Goal: Browse casually: Explore the website without a specific task or goal

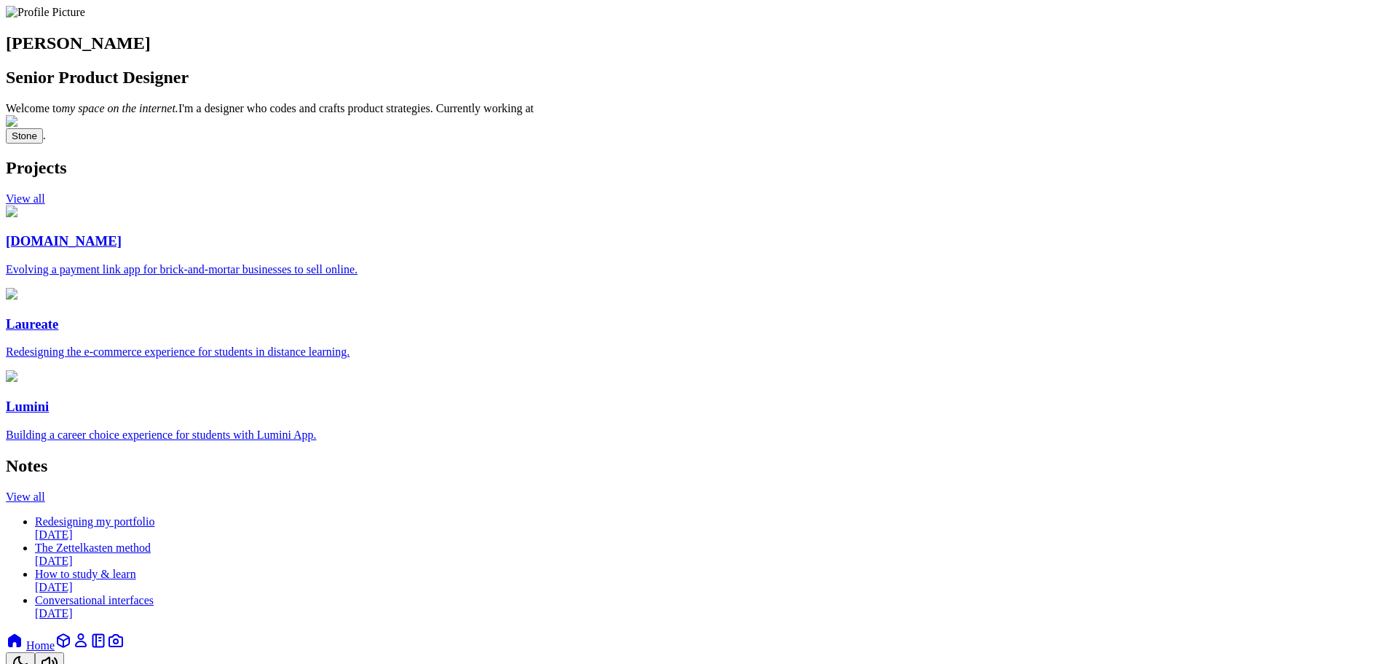
click at [69, 634] on icon at bounding box center [64, 640] width 12 height 12
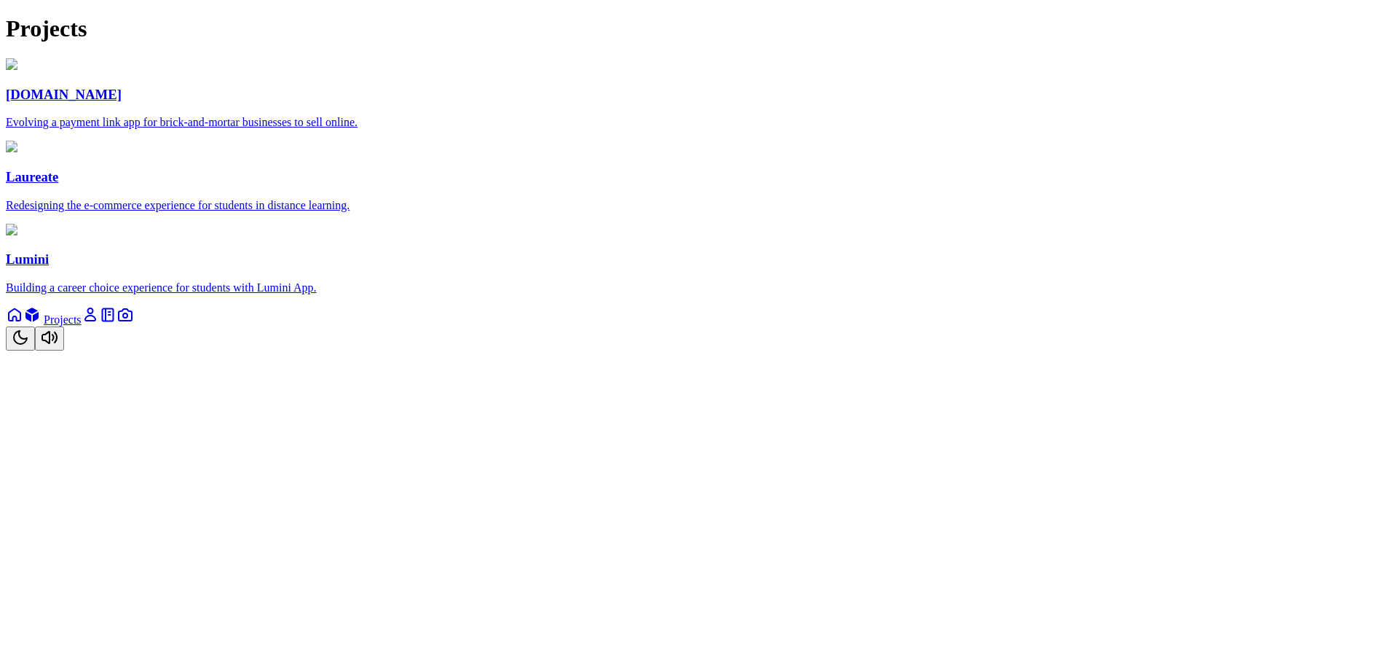
click at [23, 323] on icon at bounding box center [14, 314] width 17 height 17
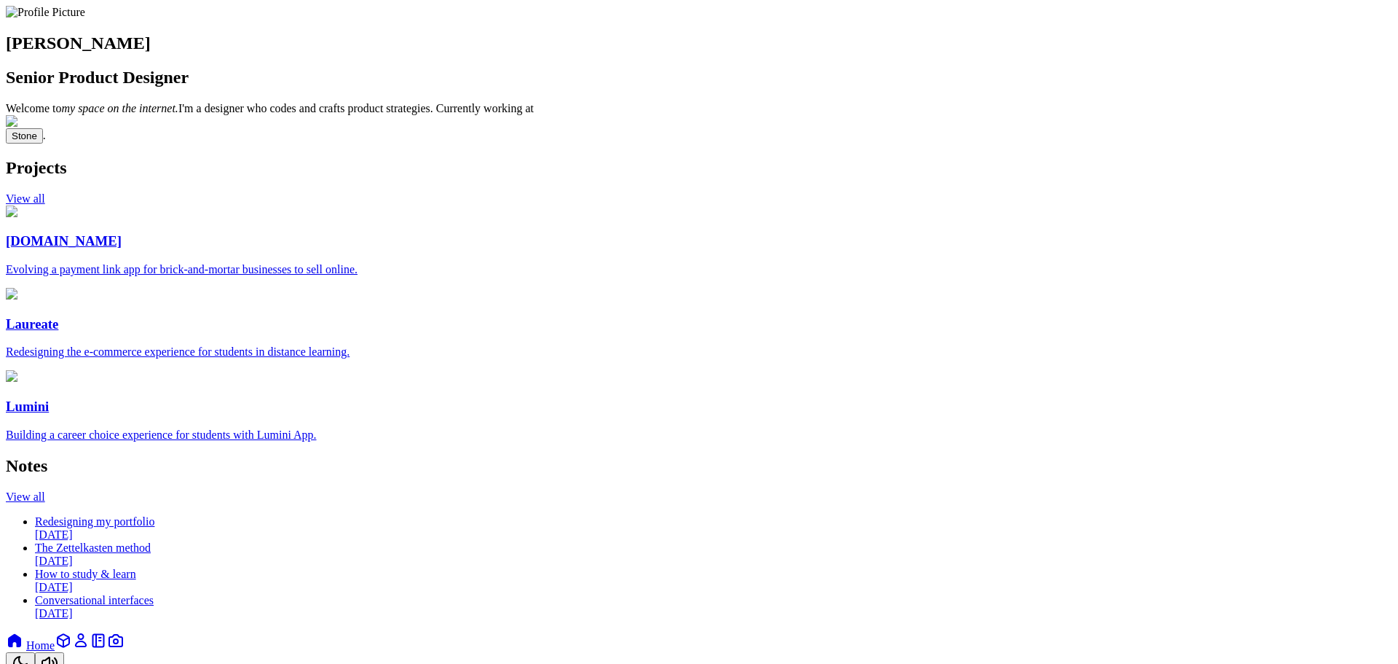
click at [72, 632] on icon at bounding box center [63, 640] width 17 height 17
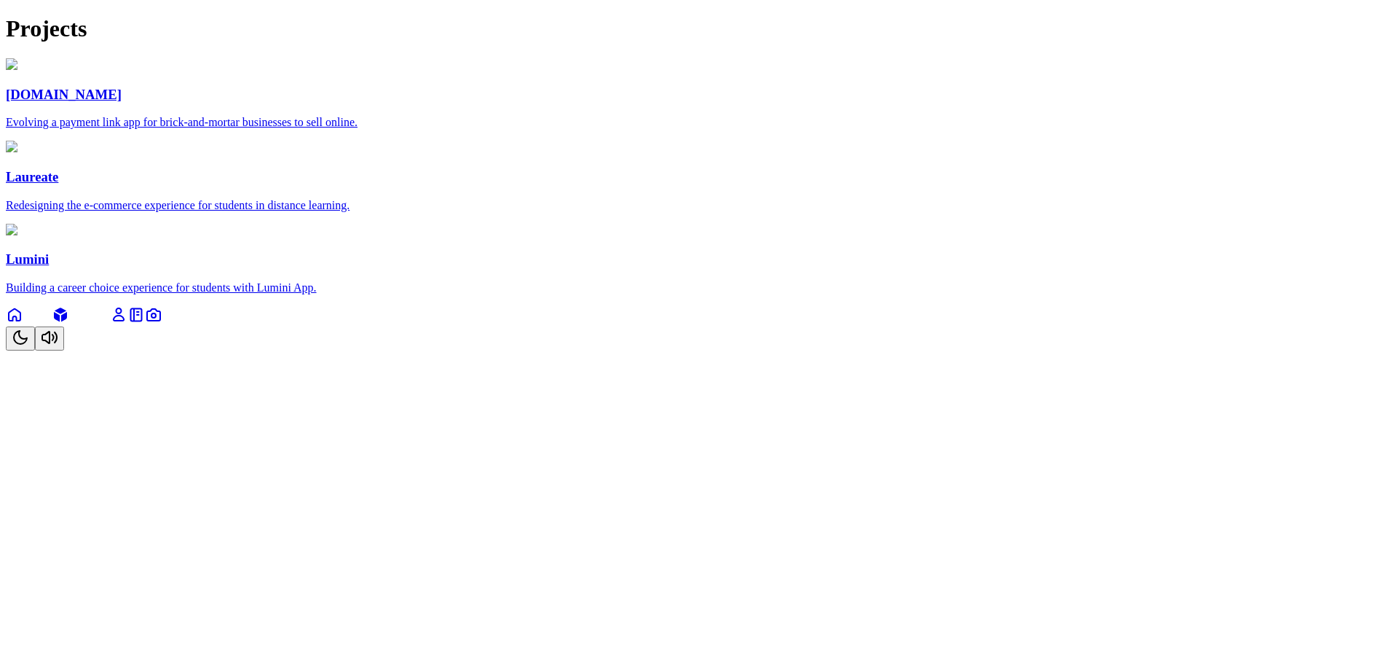
click at [127, 323] on icon at bounding box center [118, 314] width 17 height 17
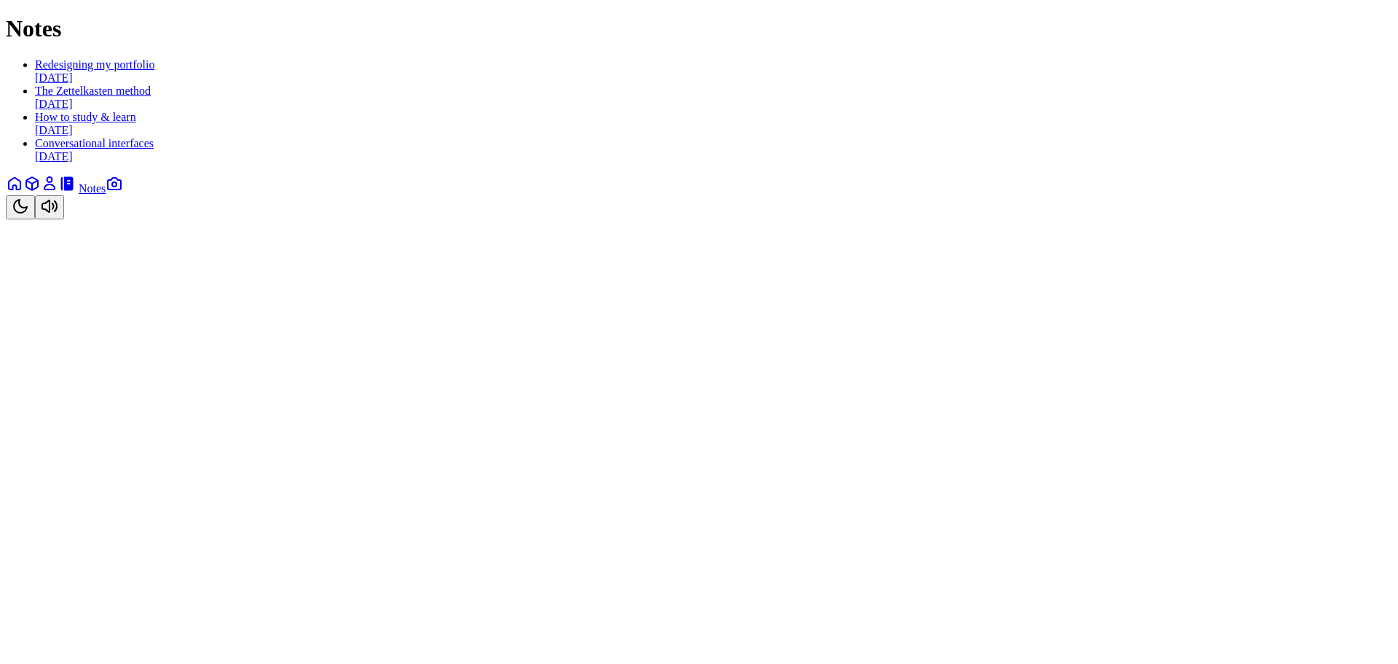
click at [55, 189] on icon at bounding box center [49, 183] width 10 height 12
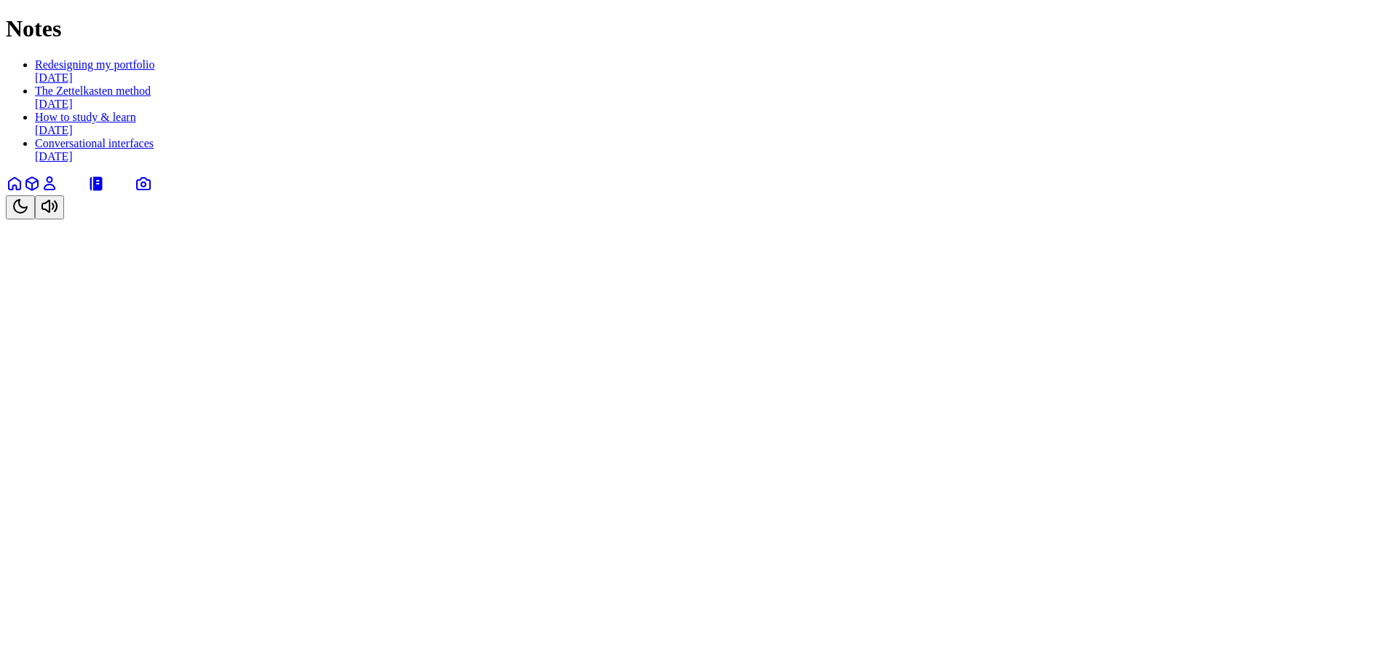
click at [152, 192] on icon at bounding box center [143, 183] width 17 height 17
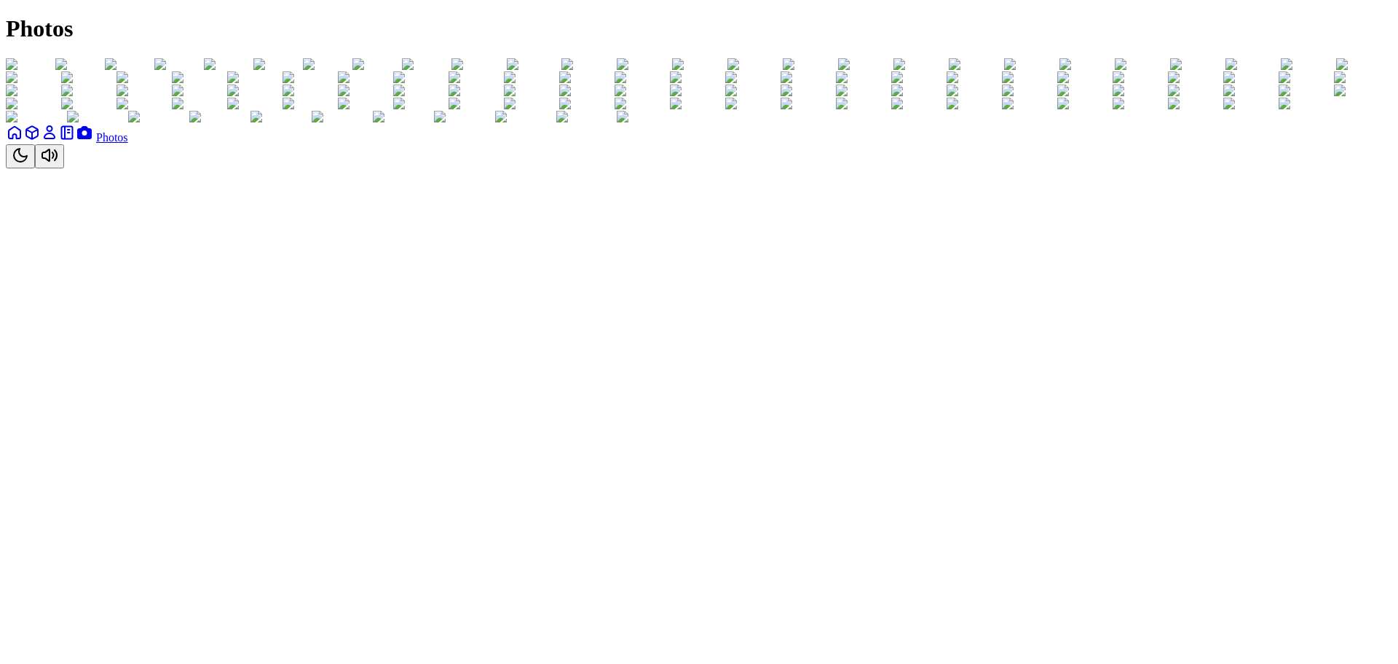
scroll to position [5099, 0]
click at [29, 164] on icon "Toggle Theme" at bounding box center [20, 154] width 17 height 17
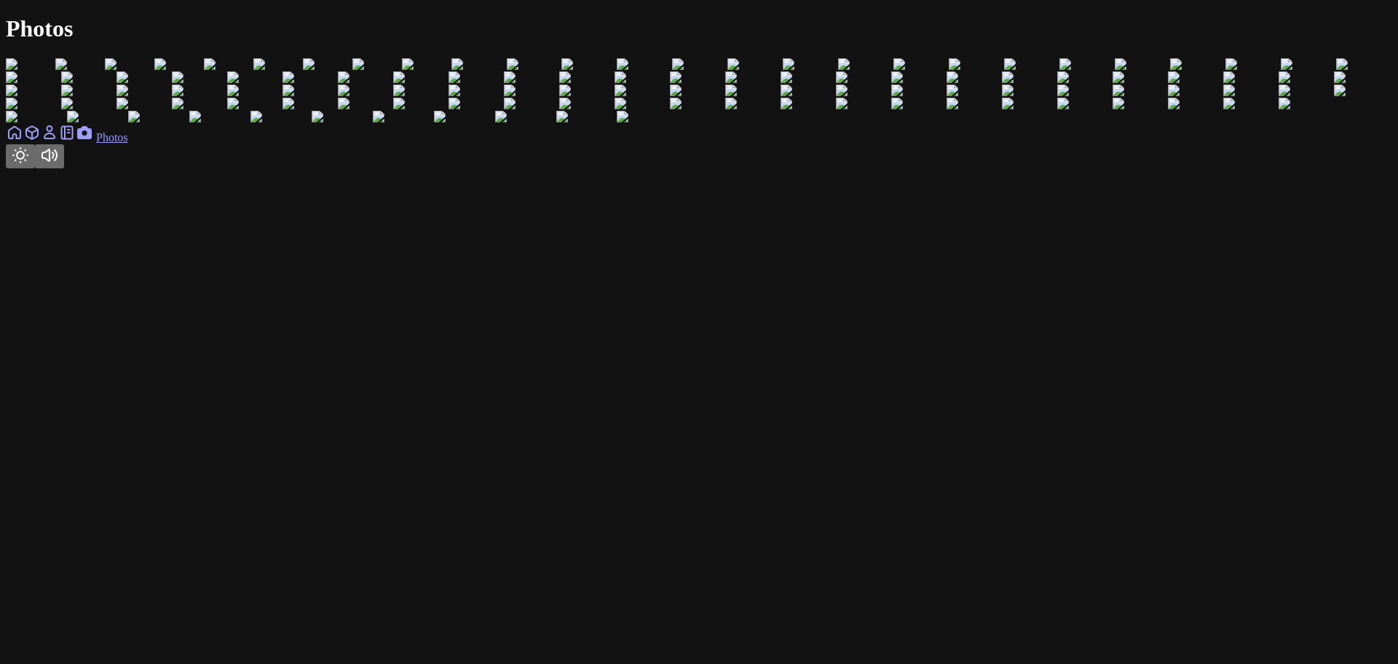
click at [29, 164] on icon "Toggle Theme" at bounding box center [20, 154] width 17 height 17
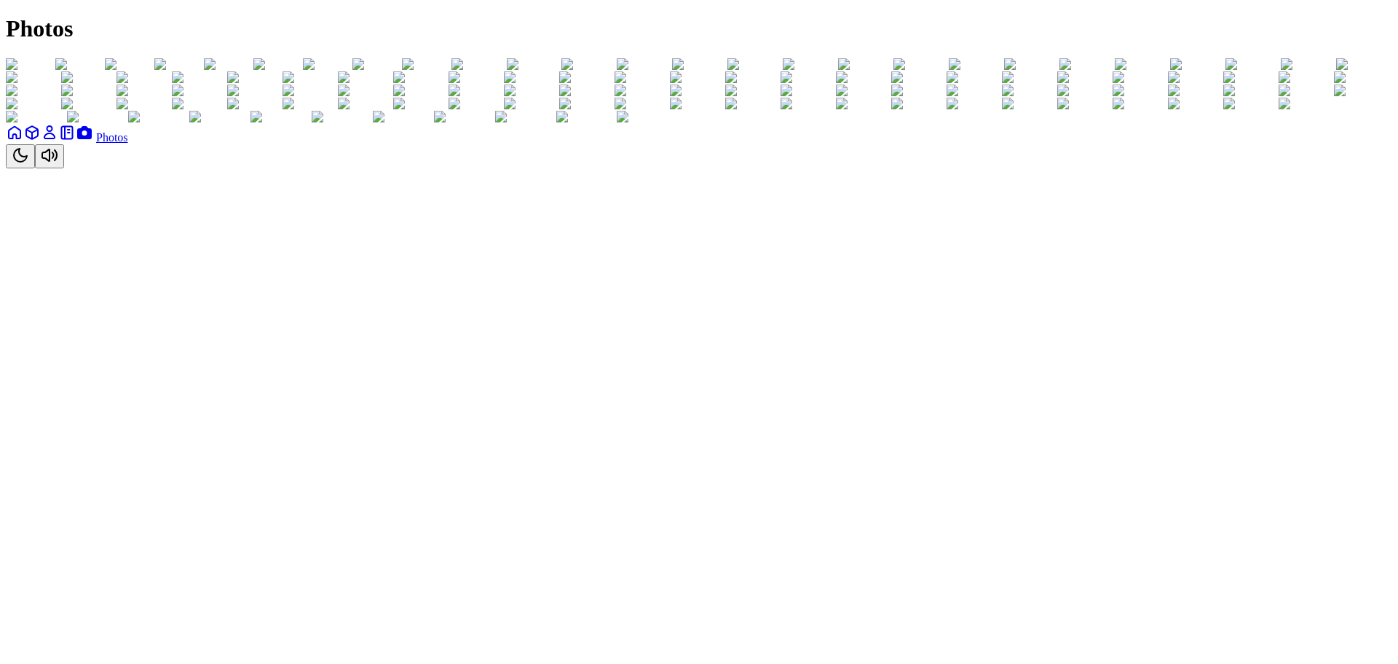
click at [58, 164] on icon "Toggle Audio" at bounding box center [49, 154] width 17 height 17
click at [41, 143] on link at bounding box center [31, 137] width 17 height 12
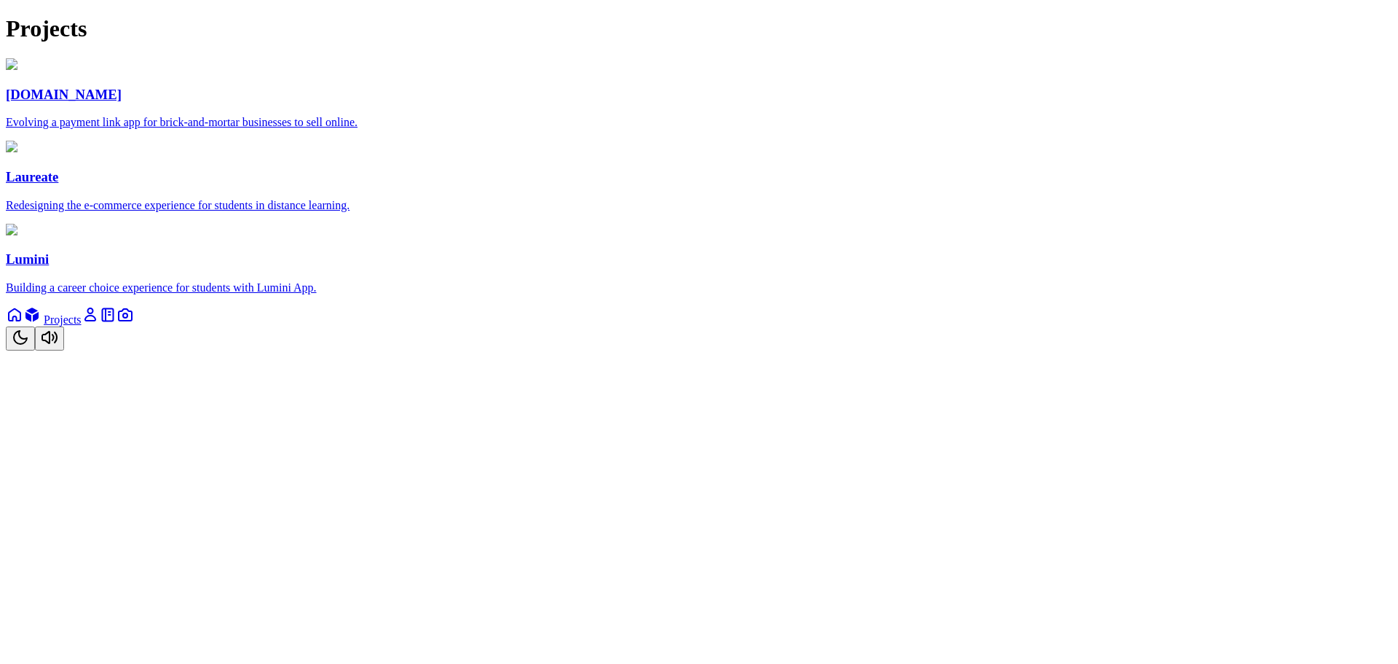
click at [23, 323] on icon at bounding box center [14, 314] width 17 height 17
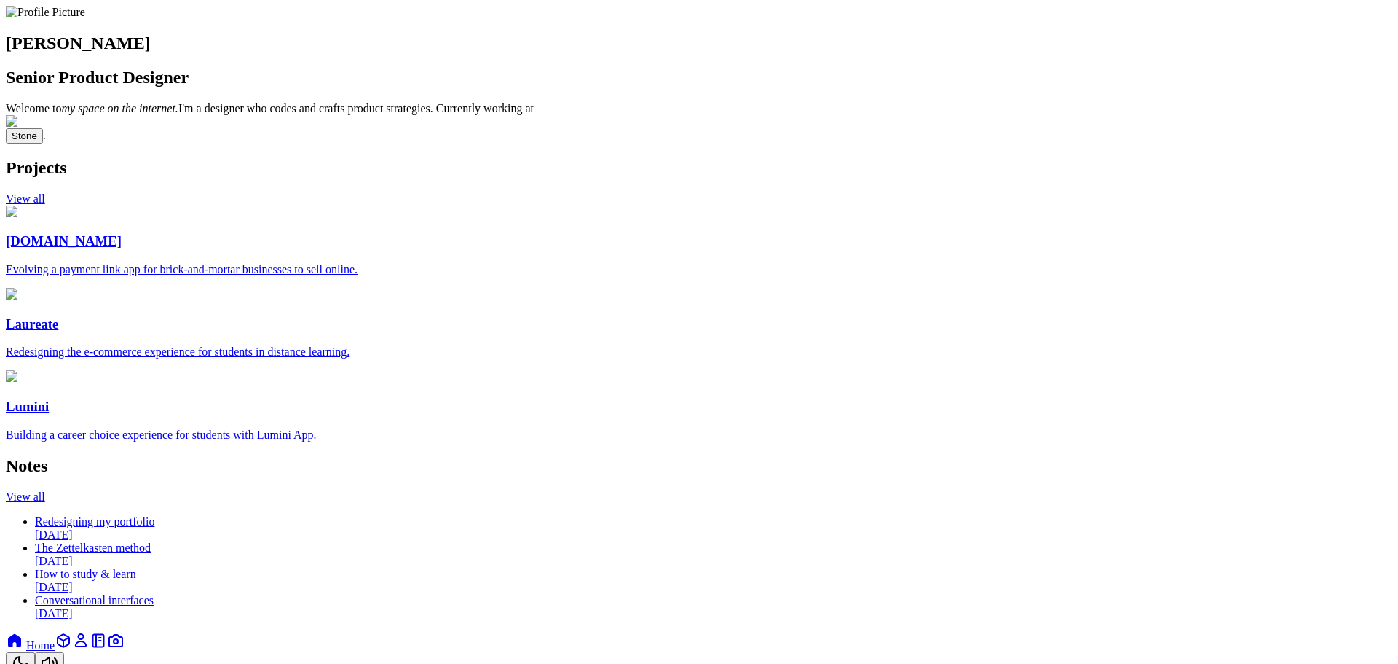
click at [69, 634] on icon at bounding box center [64, 640] width 12 height 12
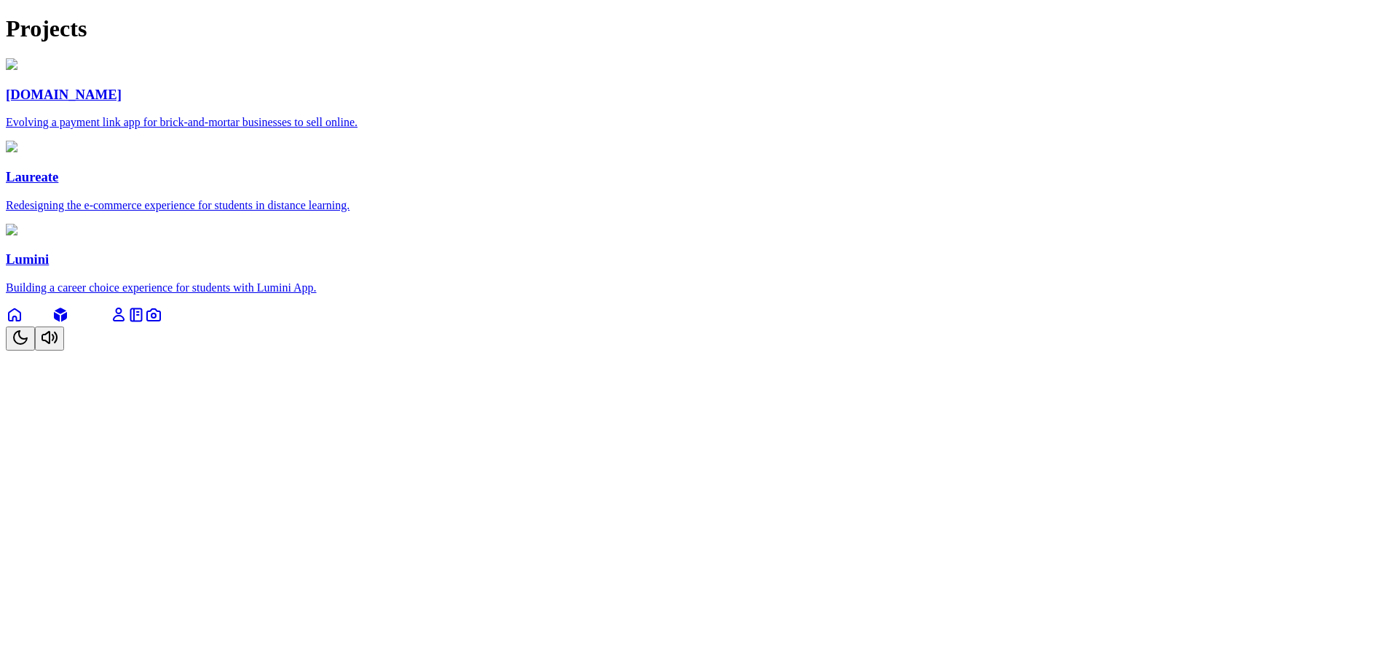
click at [23, 323] on icon at bounding box center [14, 314] width 17 height 17
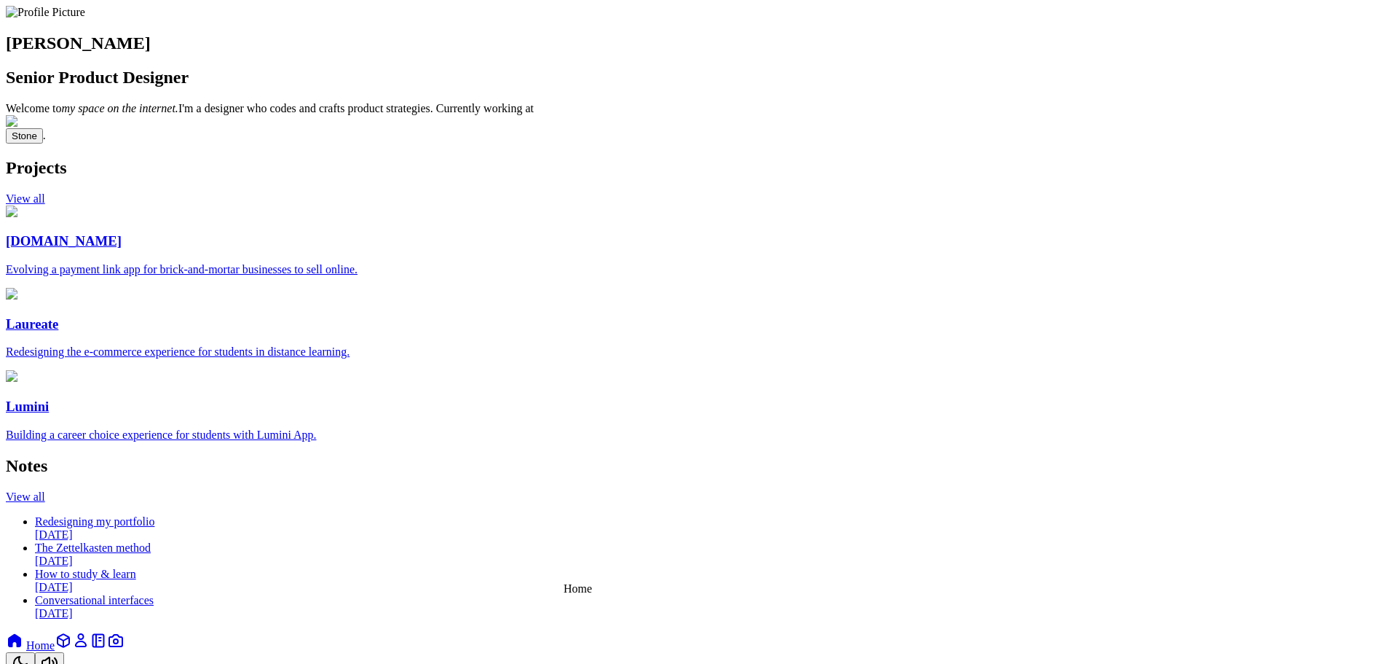
scroll to position [182, 0]
click at [0, 0] on vercel-live-feedback at bounding box center [0, 0] width 0 height 0
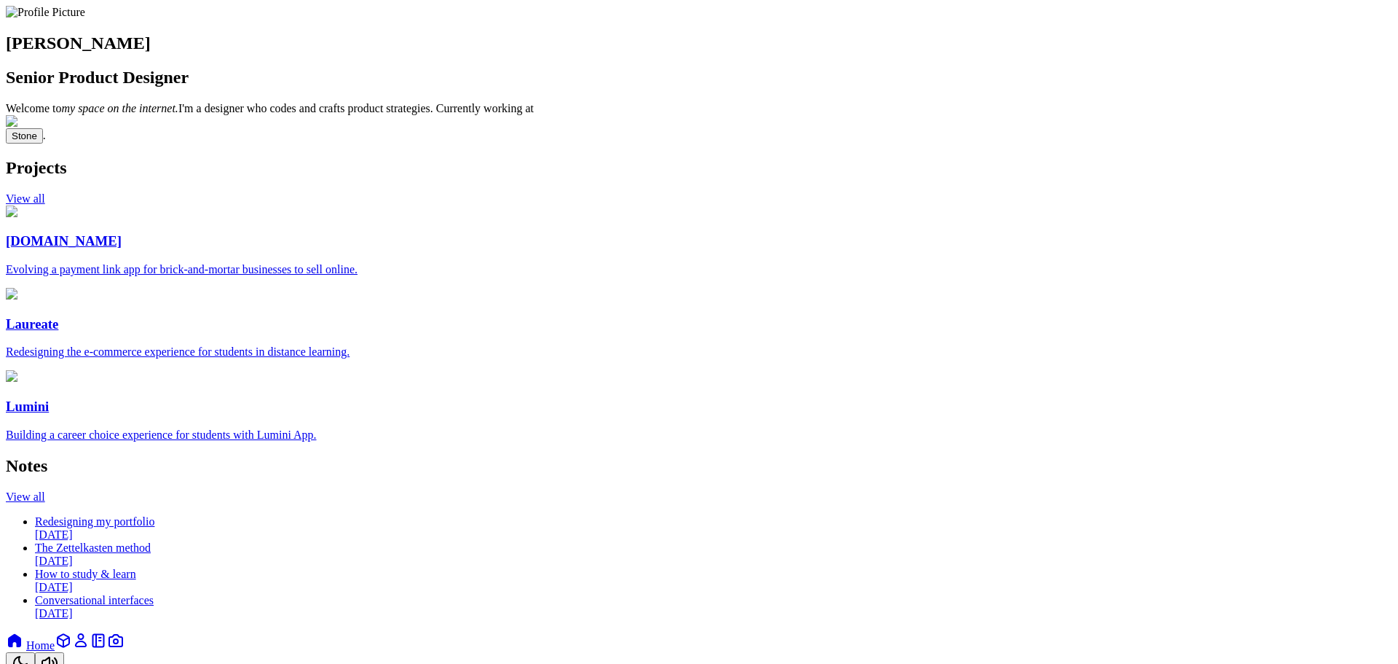
scroll to position [182, 0]
click at [72, 639] on link at bounding box center [63, 645] width 17 height 12
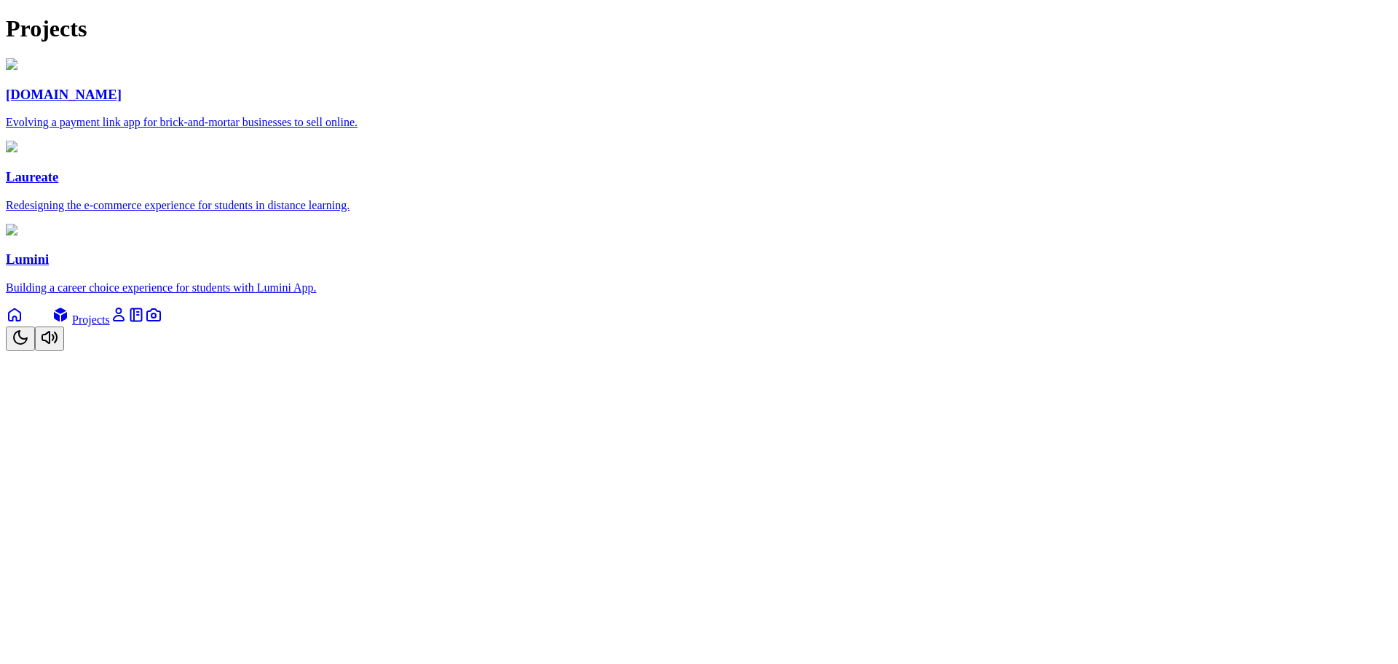
click at [127, 323] on icon at bounding box center [118, 314] width 17 height 17
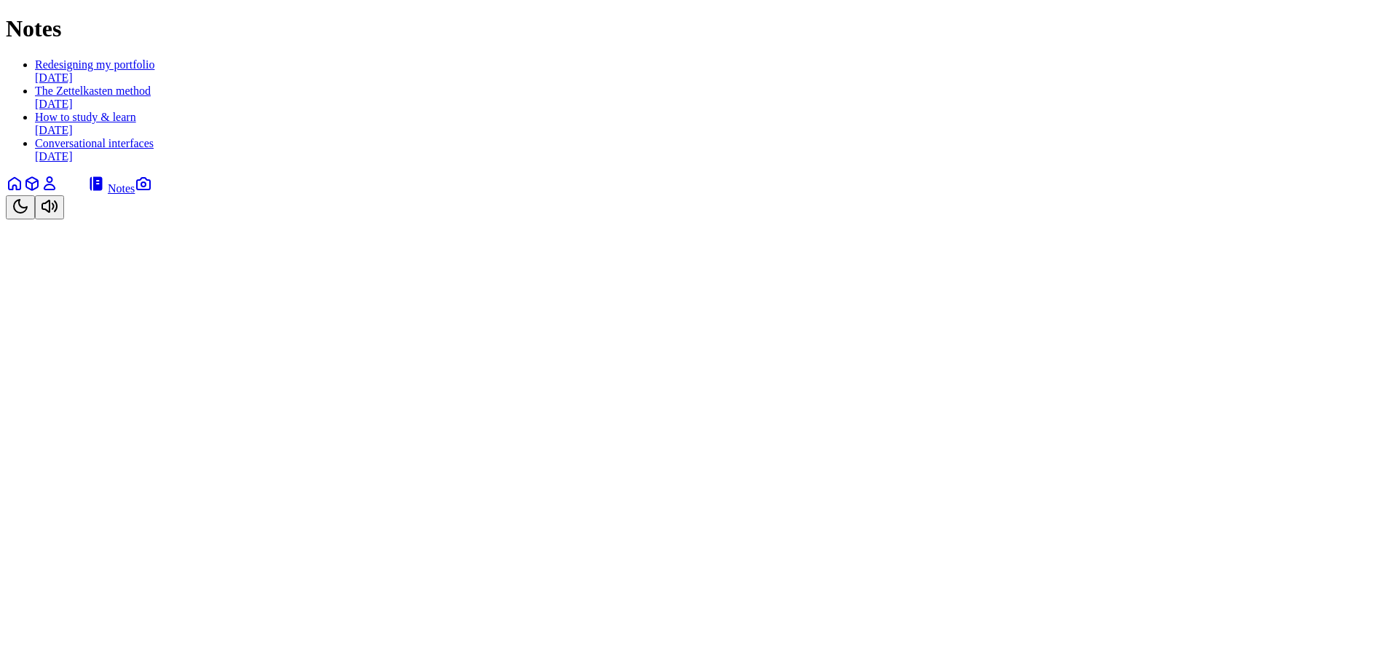
click at [146, 186] on icon at bounding box center [143, 184] width 4 height 4
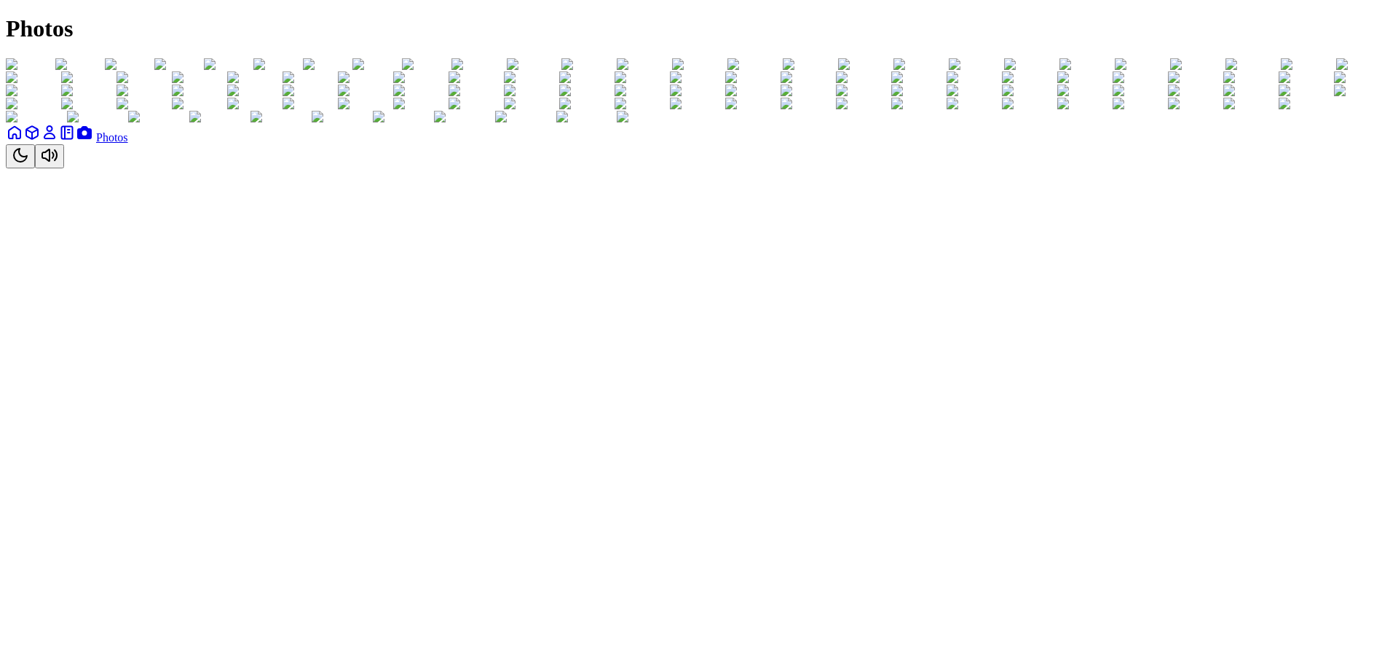
click at [41, 143] on link at bounding box center [31, 137] width 17 height 12
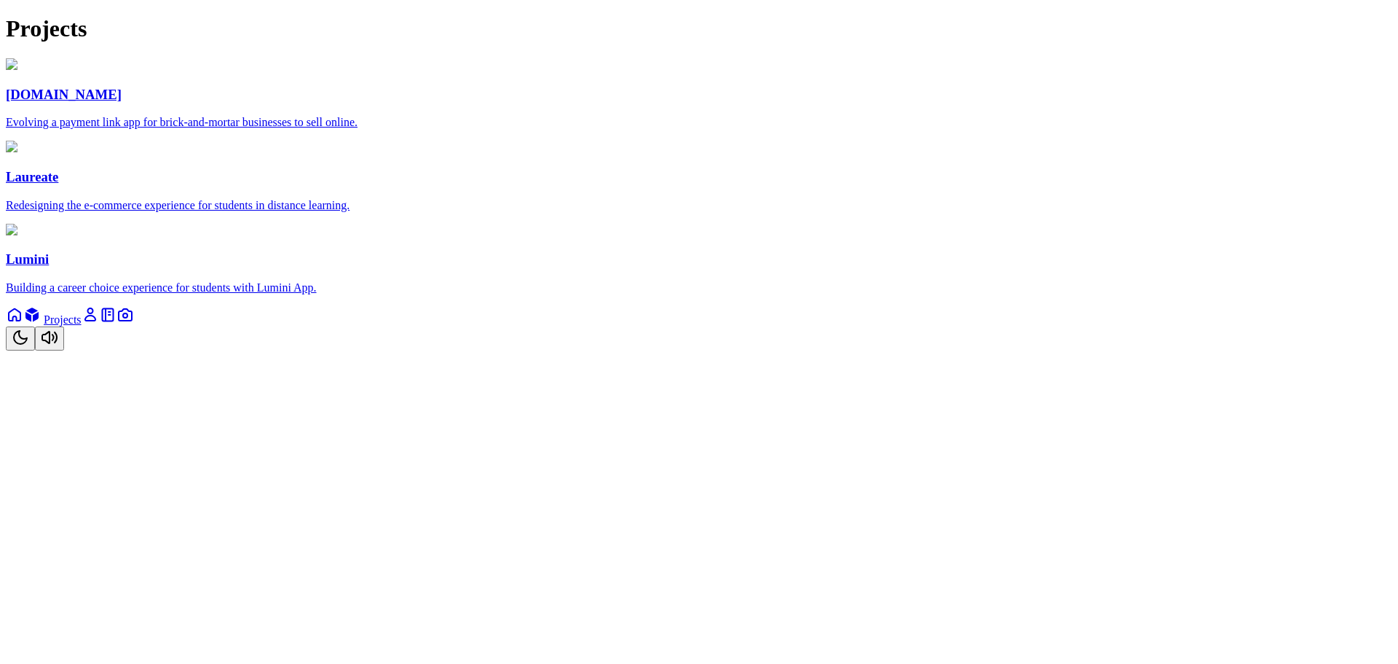
click at [23, 323] on icon at bounding box center [14, 314] width 17 height 17
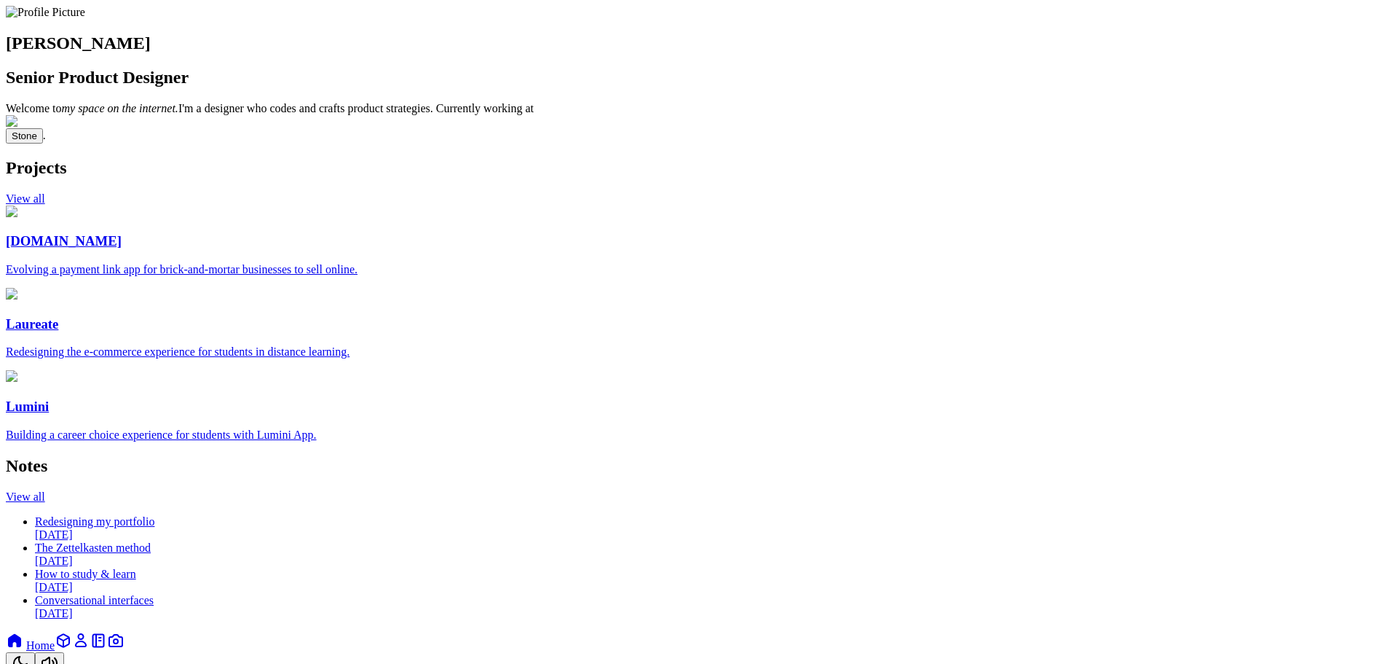
click at [69, 634] on icon at bounding box center [64, 640] width 12 height 12
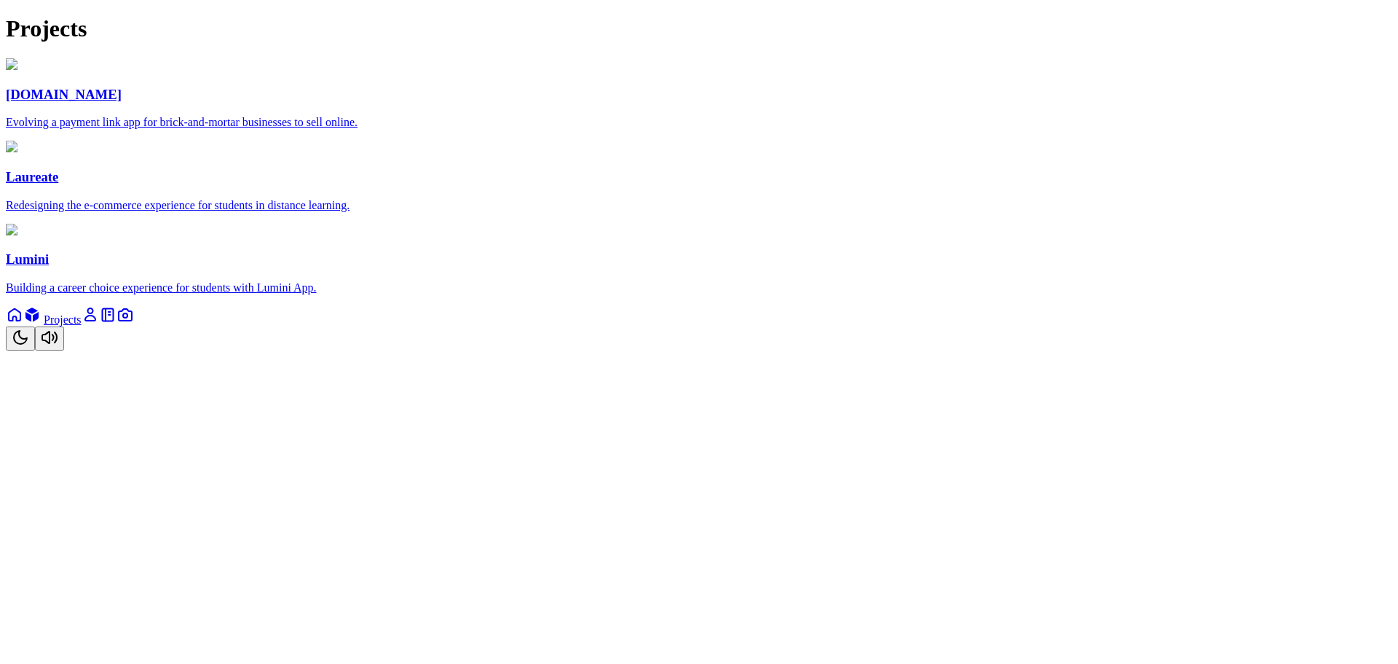
click at [693, 350] on div "Projects" at bounding box center [699, 328] width 1387 height 44
click at [99, 323] on icon at bounding box center [90, 314] width 17 height 17
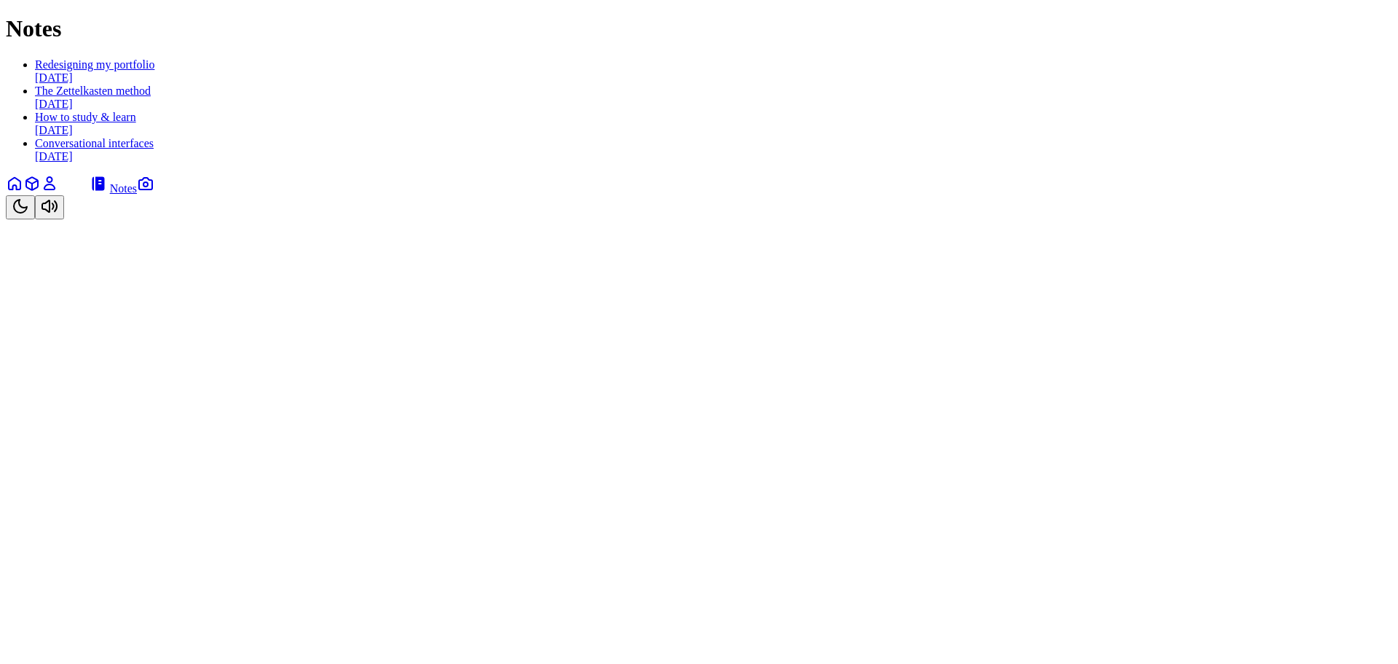
click at [154, 192] on icon at bounding box center [145, 183] width 17 height 17
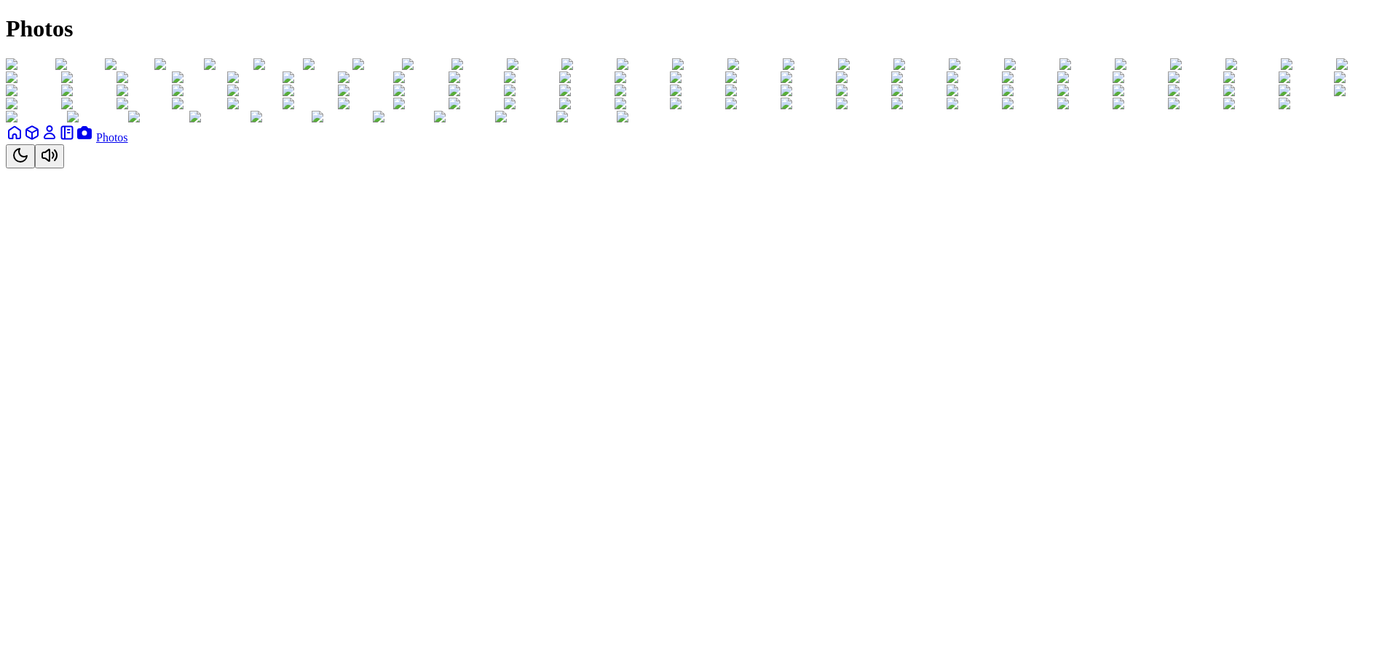
click at [23, 141] on icon at bounding box center [14, 132] width 17 height 17
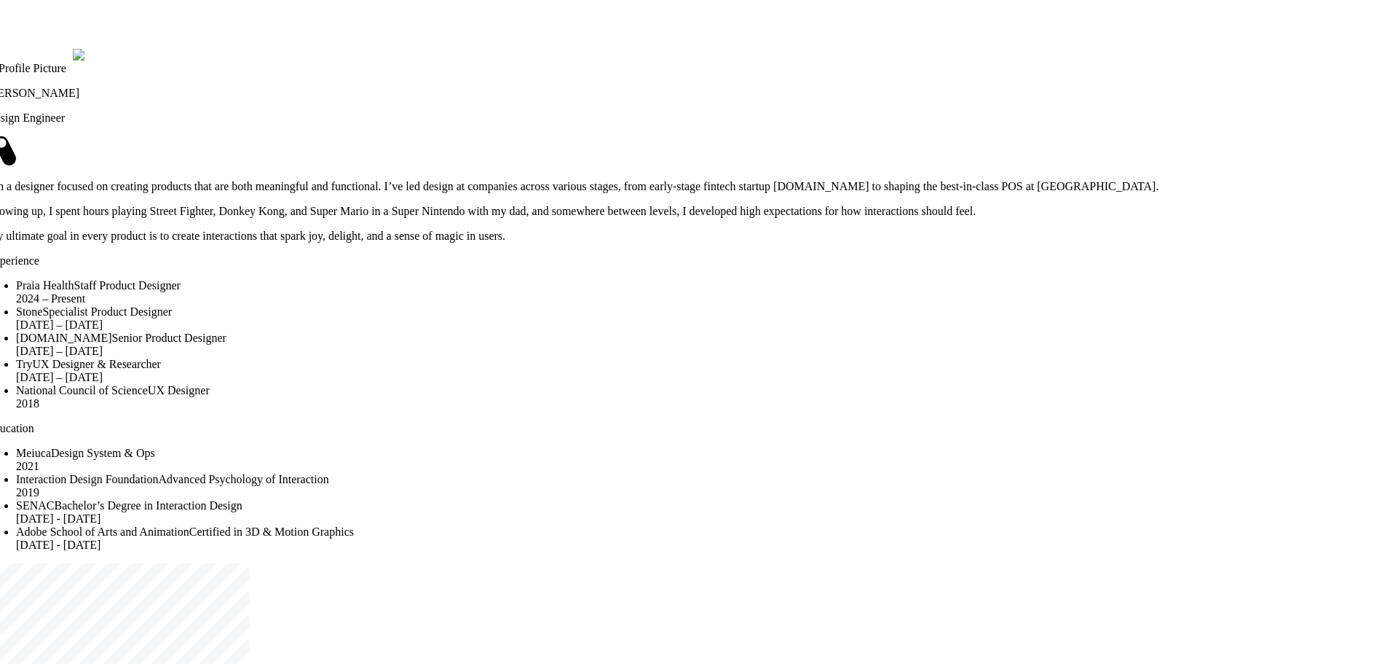
drag, startPoint x: 994, startPoint y: 300, endPoint x: 608, endPoint y: 537, distance: 452.2
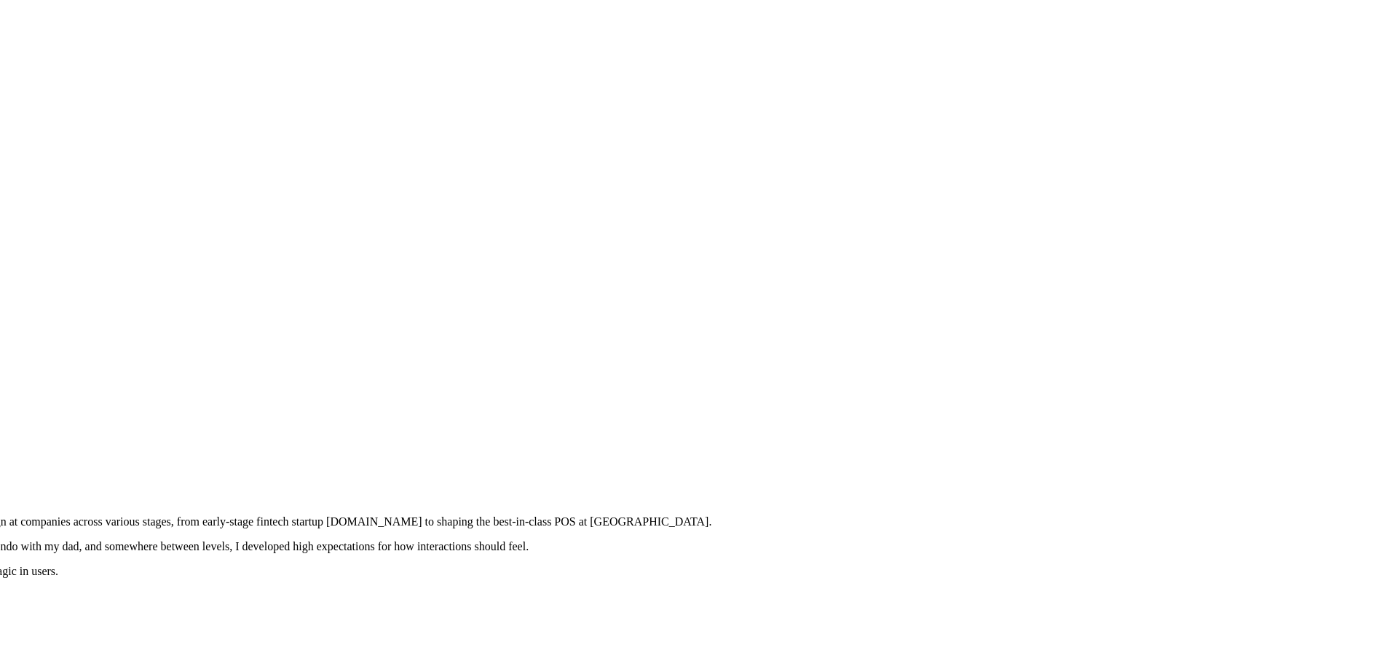
drag, startPoint x: 1112, startPoint y: 234, endPoint x: 808, endPoint y: 486, distance: 394.7
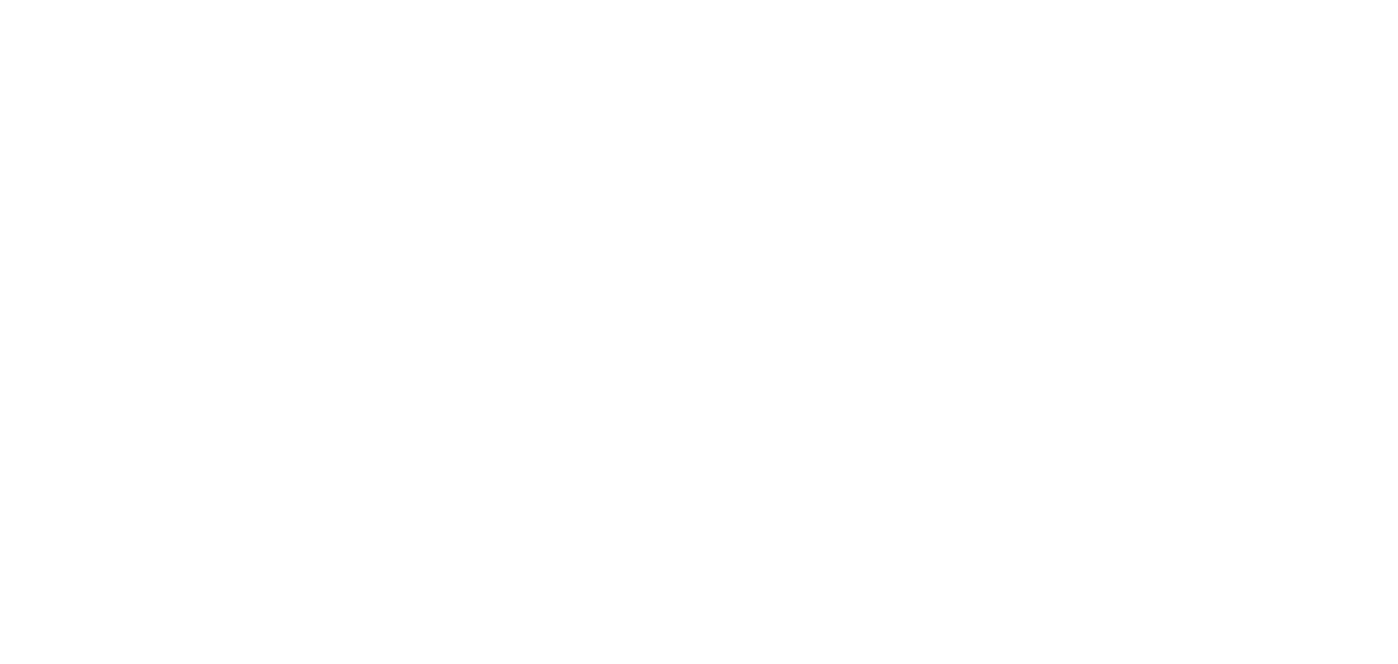
drag, startPoint x: 659, startPoint y: 521, endPoint x: 773, endPoint y: 549, distance: 117.1
drag, startPoint x: 776, startPoint y: 240, endPoint x: 953, endPoint y: 455, distance: 278.4
drag, startPoint x: 535, startPoint y: 464, endPoint x: 959, endPoint y: 103, distance: 557.0
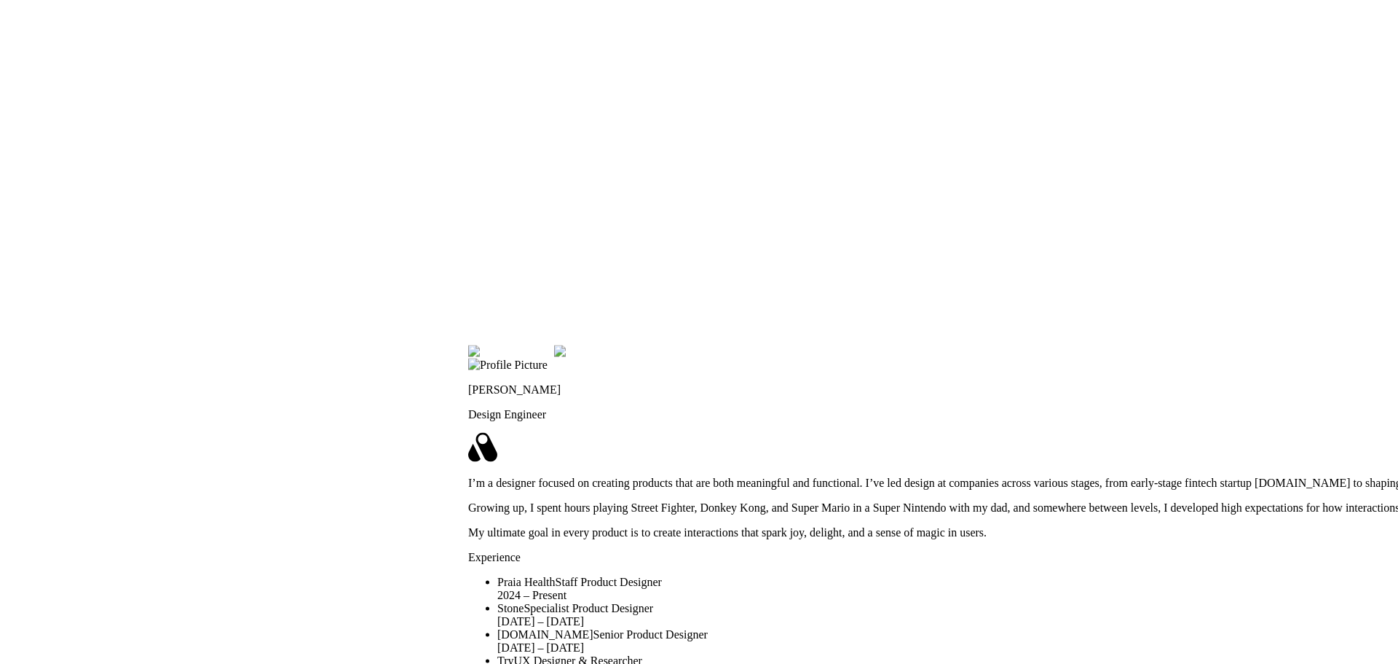
drag, startPoint x: 554, startPoint y: 448, endPoint x: 621, endPoint y: 114, distance: 340.1
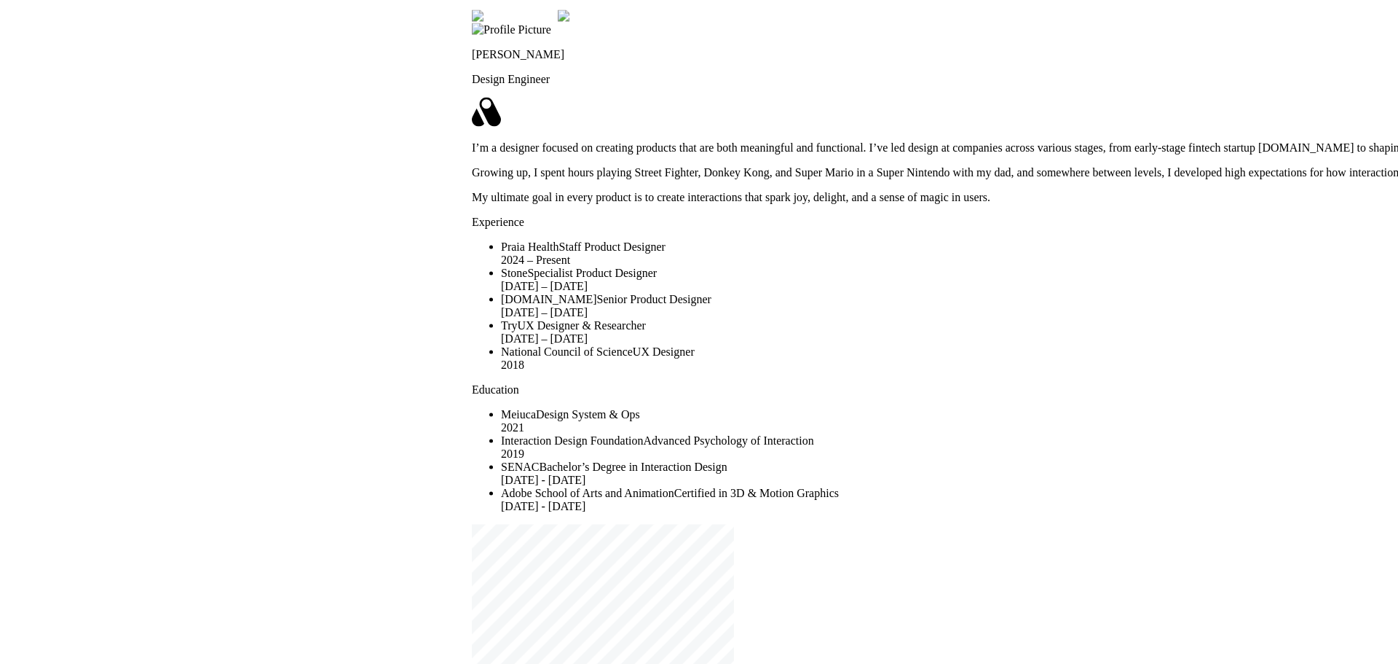
drag, startPoint x: 515, startPoint y: 351, endPoint x: 582, endPoint y: 86, distance: 273.5
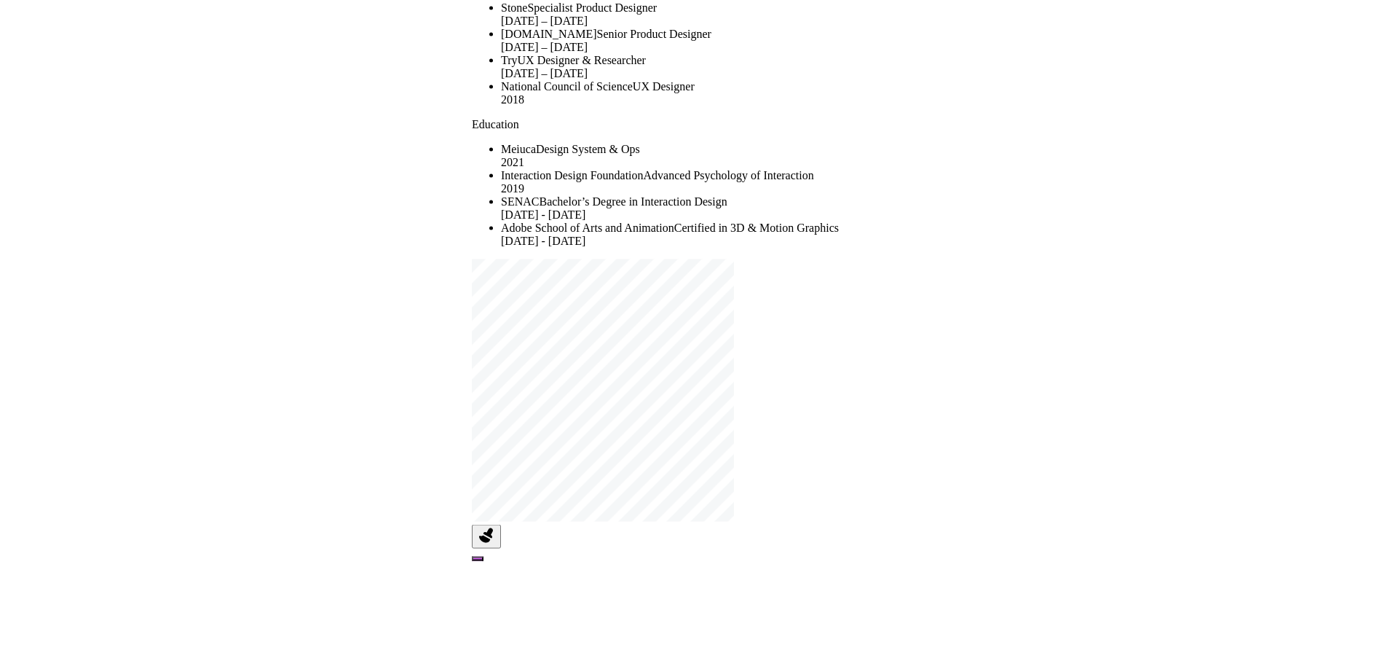
drag, startPoint x: 449, startPoint y: 331, endPoint x: 439, endPoint y: 38, distance: 293.0
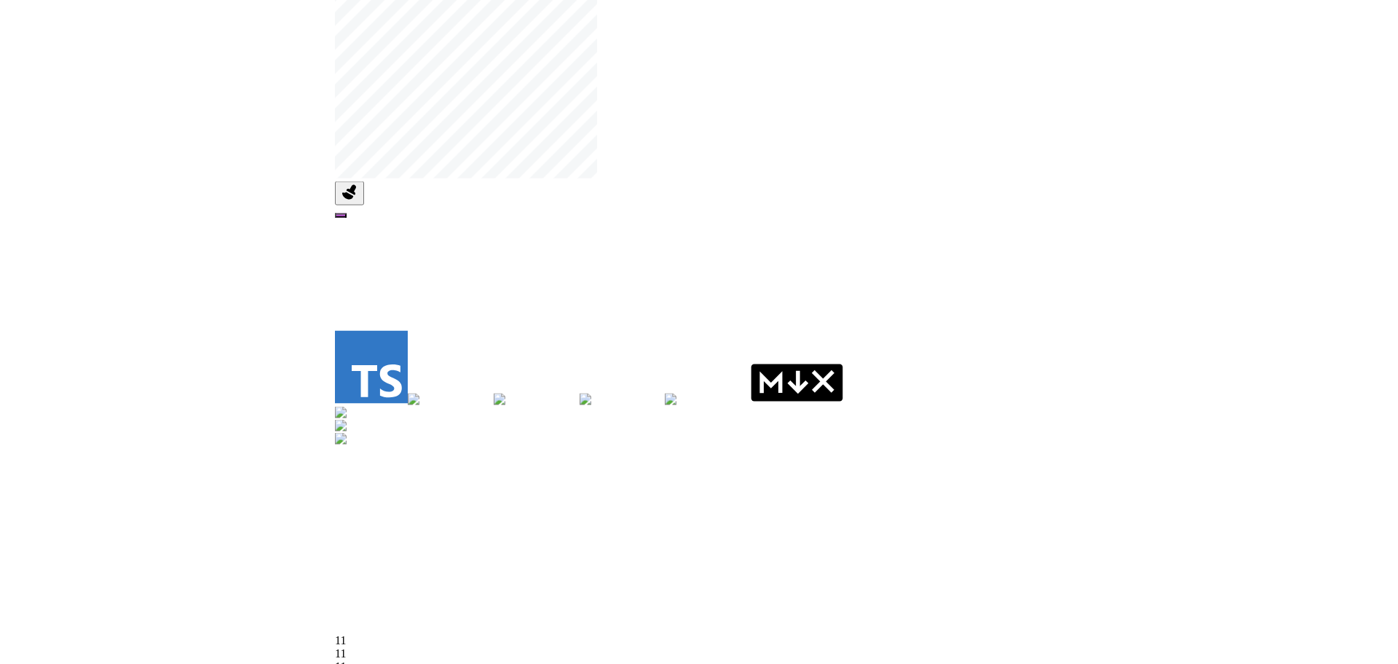
drag, startPoint x: 615, startPoint y: 344, endPoint x: 257, endPoint y: 229, distance: 376.4
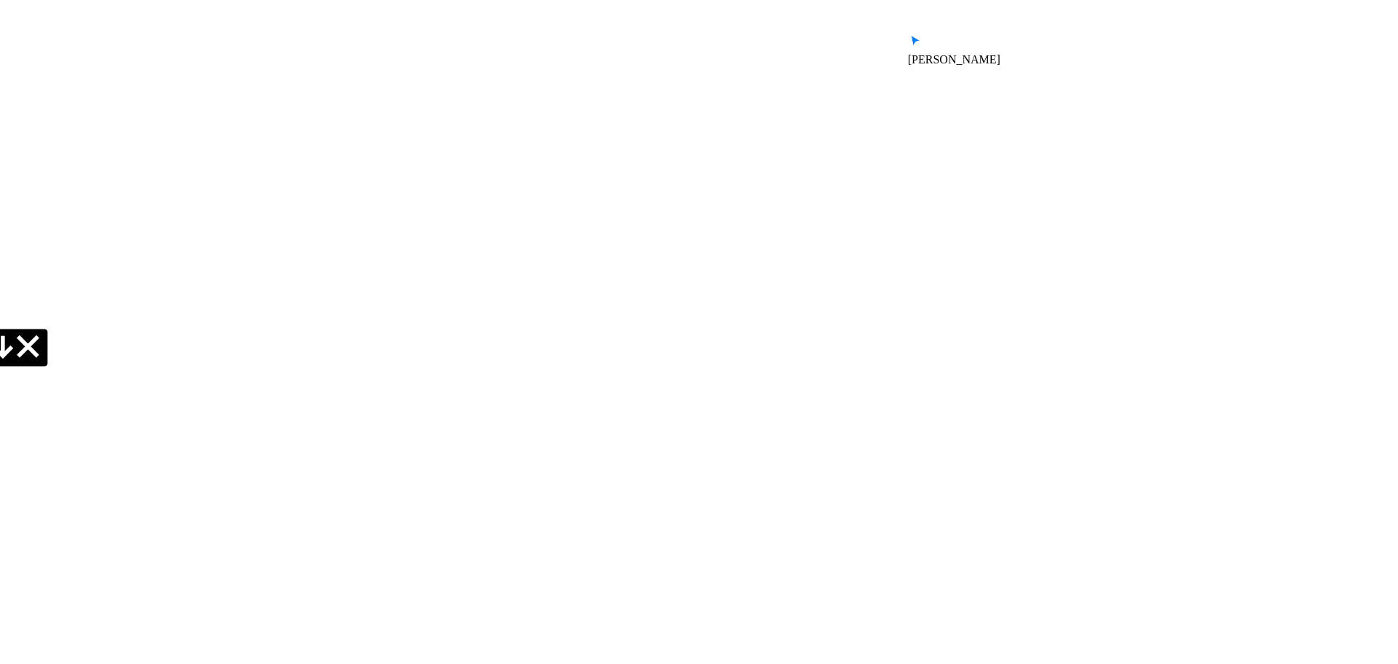
drag, startPoint x: 895, startPoint y: 280, endPoint x: 417, endPoint y: 225, distance: 481.0
drag, startPoint x: 890, startPoint y: 310, endPoint x: 683, endPoint y: 539, distance: 308.4
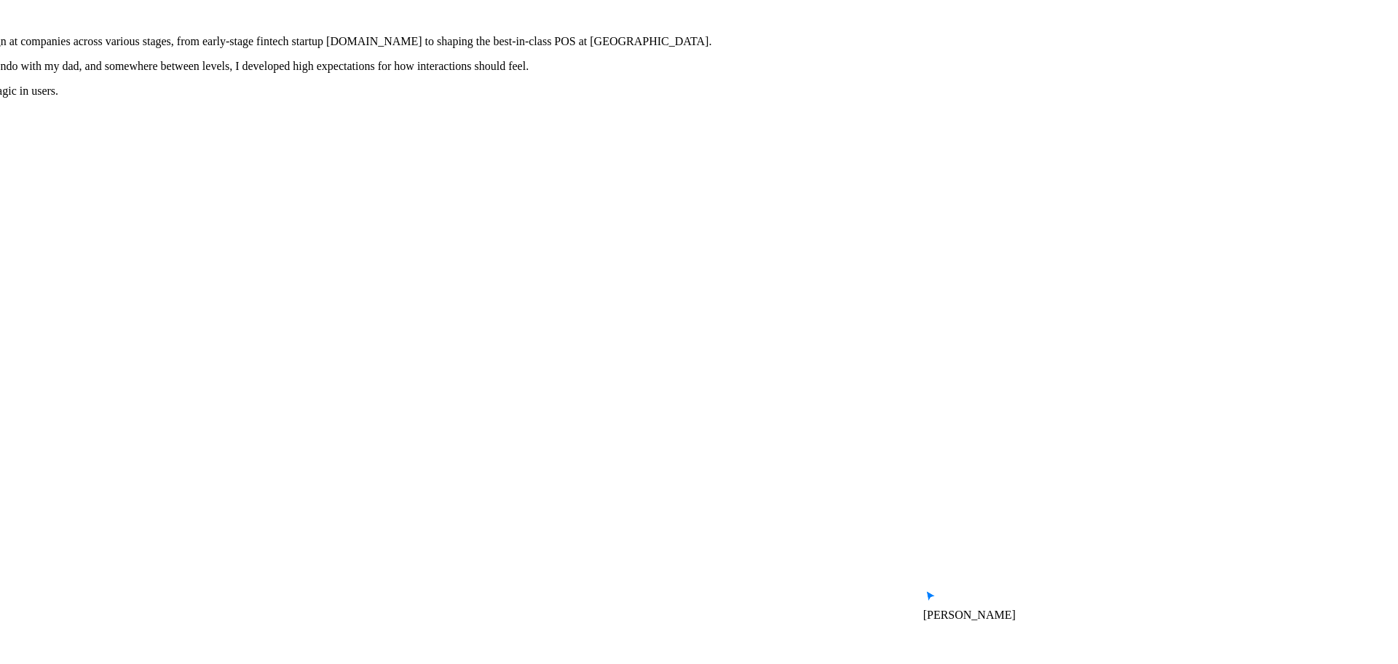
drag, startPoint x: 849, startPoint y: 490, endPoint x: 856, endPoint y: 430, distance: 60.1
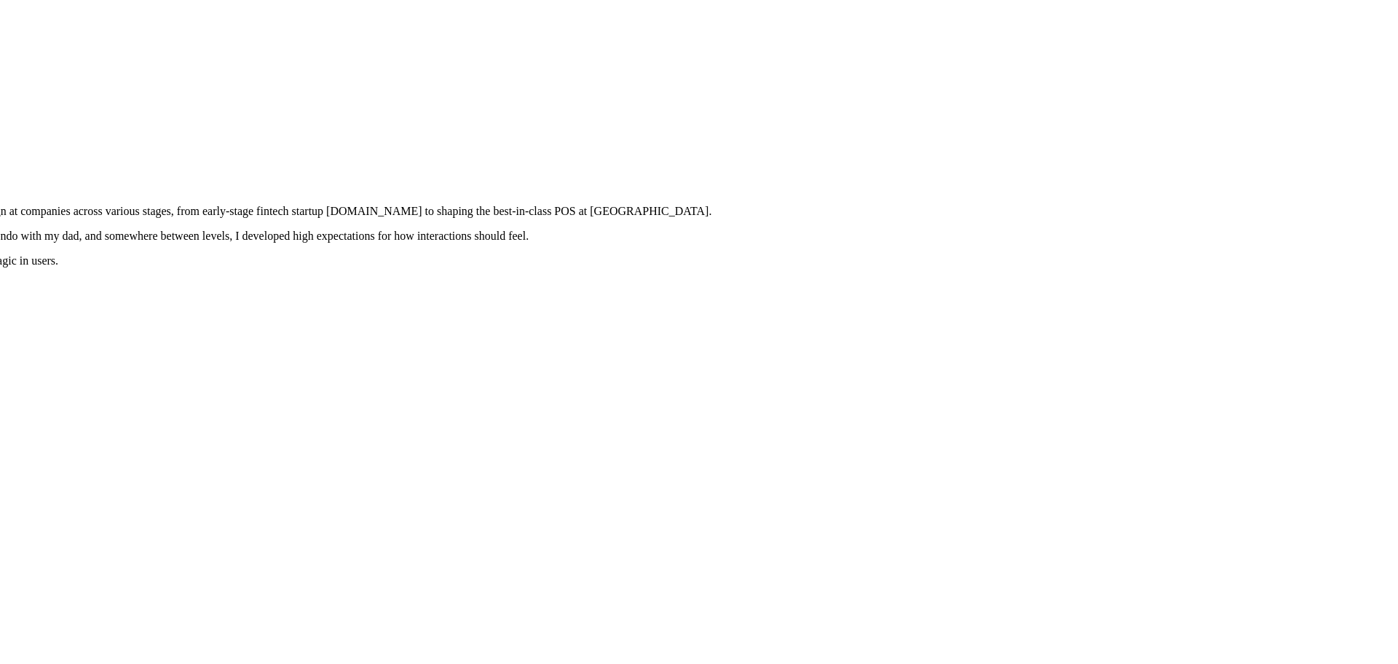
drag, startPoint x: 886, startPoint y: 322, endPoint x: 899, endPoint y: 363, distance: 43.5
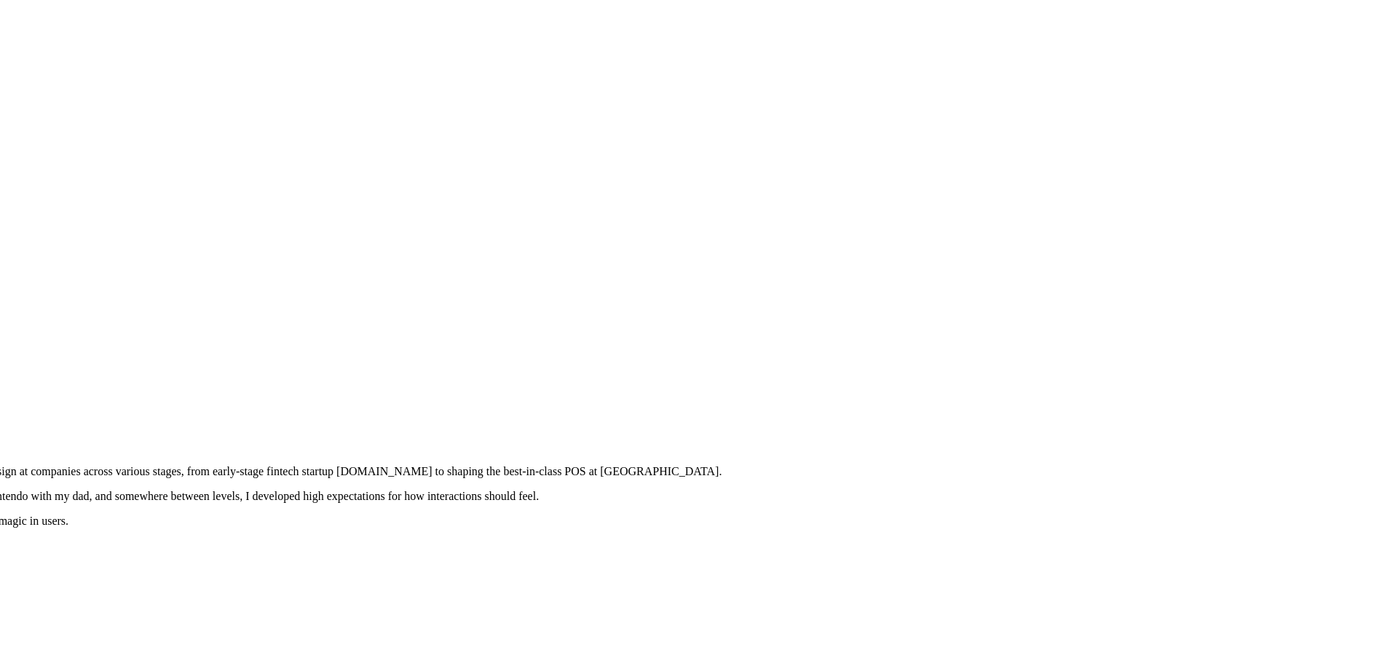
drag, startPoint x: 929, startPoint y: 205, endPoint x: 957, endPoint y: 360, distance: 157.6
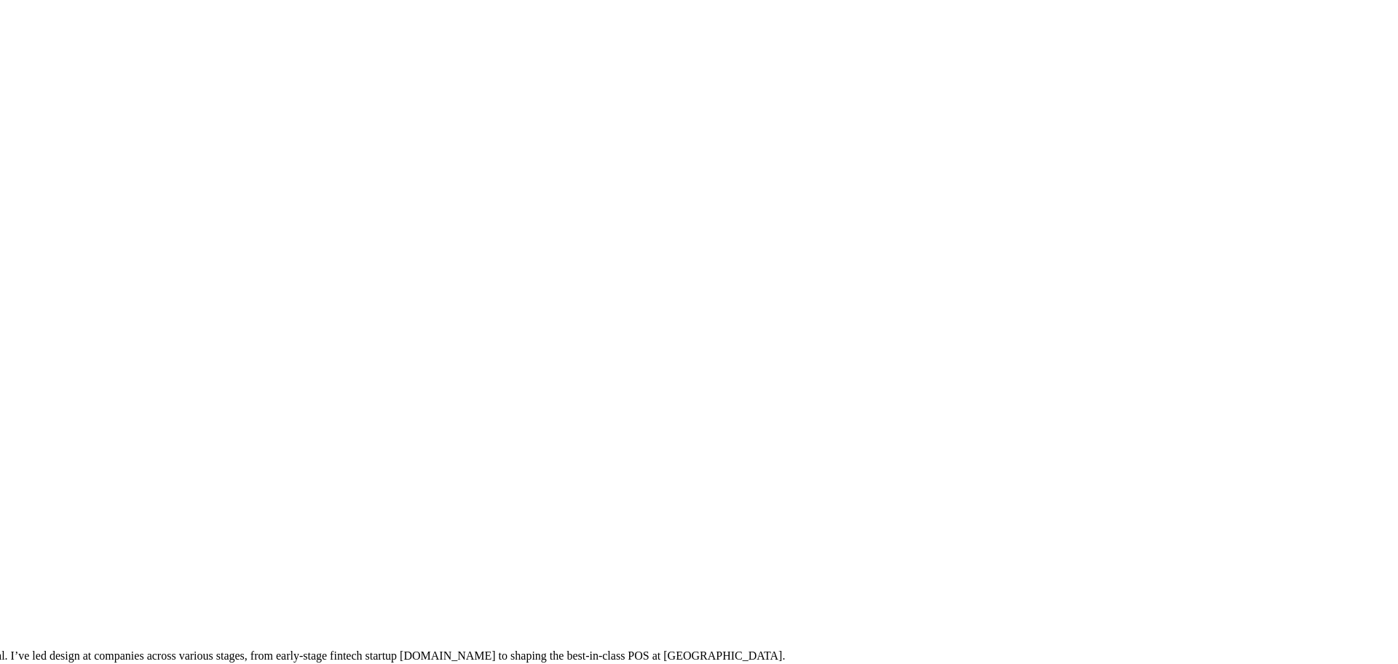
drag, startPoint x: 1015, startPoint y: 328, endPoint x: 1077, endPoint y: 495, distance: 178.6
drag, startPoint x: 1116, startPoint y: 481, endPoint x: 1116, endPoint y: 490, distance: 8.7
drag, startPoint x: 1043, startPoint y: 288, endPoint x: 871, endPoint y: 465, distance: 246.2
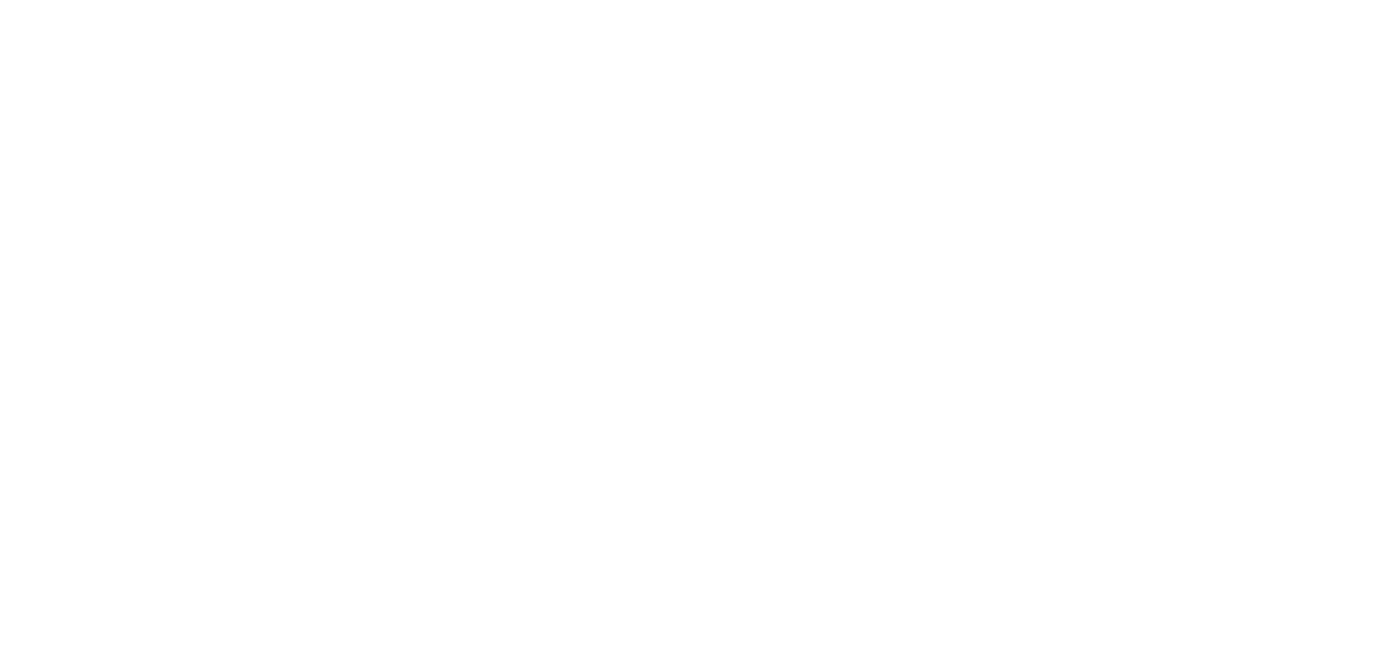
drag, startPoint x: 559, startPoint y: 342, endPoint x: 983, endPoint y: 185, distance: 452.2
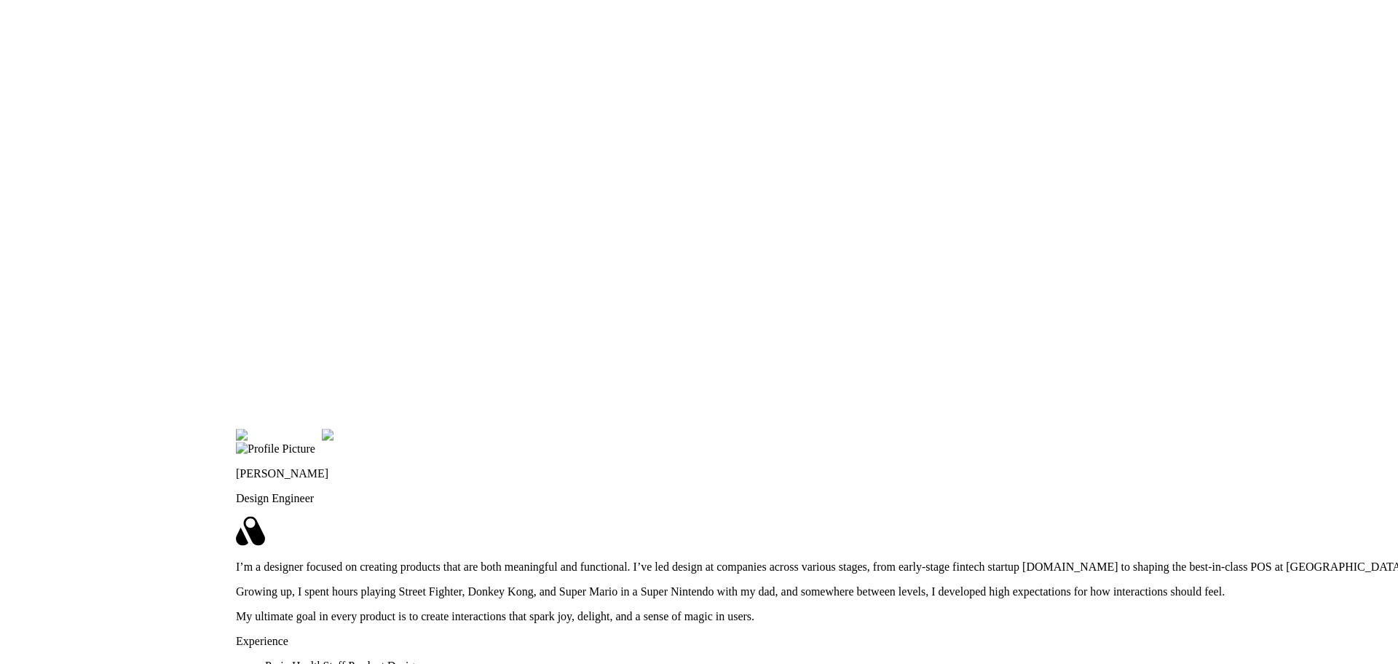
drag, startPoint x: 994, startPoint y: 192, endPoint x: 965, endPoint y: 216, distance: 38.2
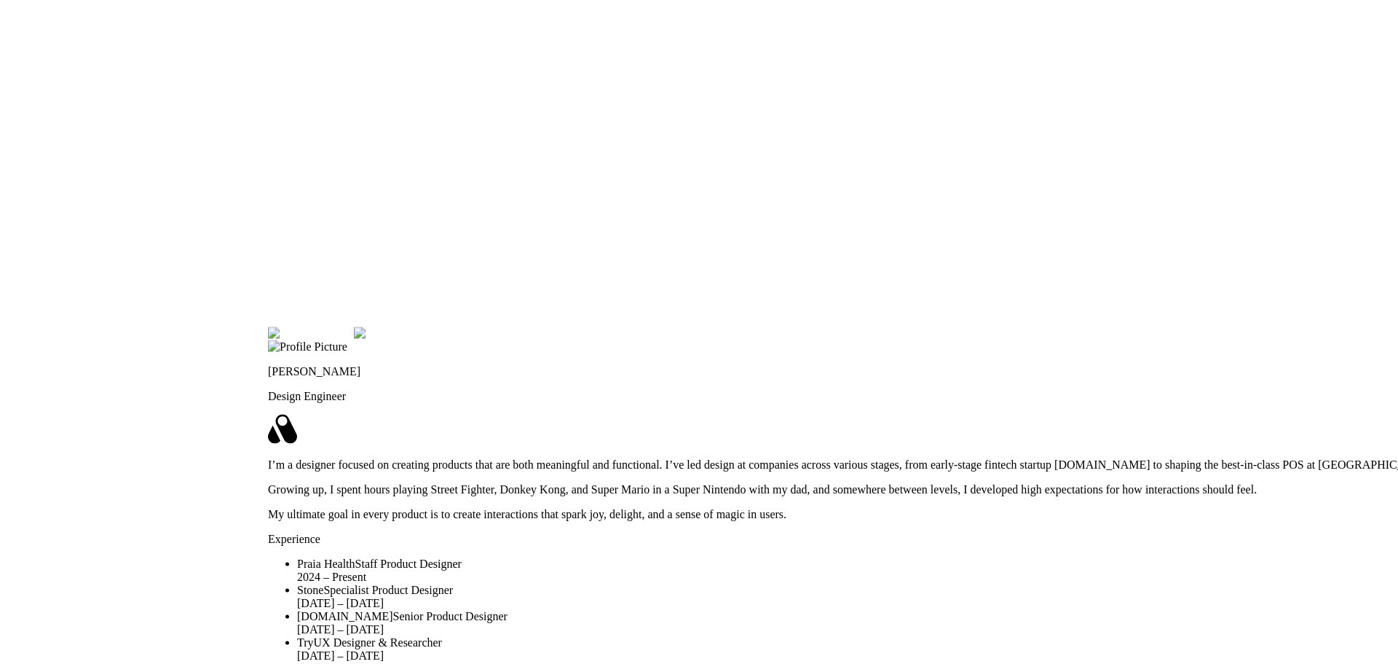
drag, startPoint x: 690, startPoint y: 178, endPoint x: 644, endPoint y: 83, distance: 105.2
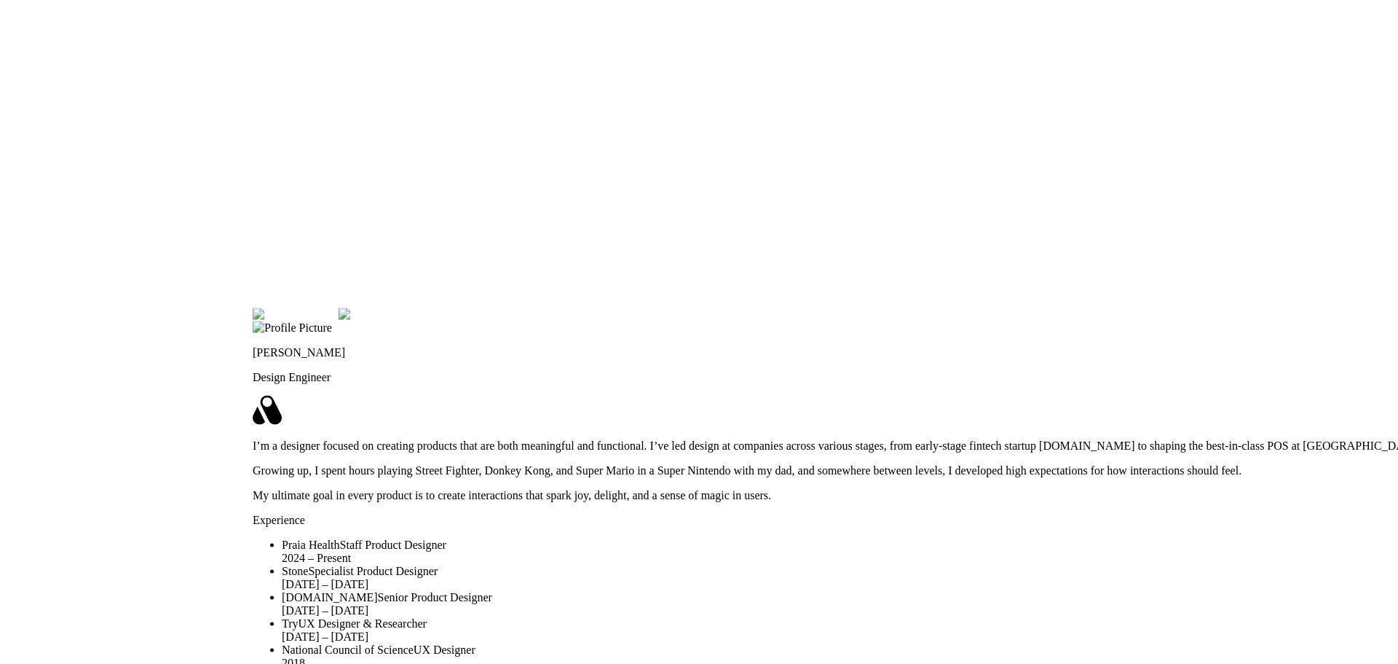
drag, startPoint x: 638, startPoint y: 108, endPoint x: 1026, endPoint y: 477, distance: 535.3
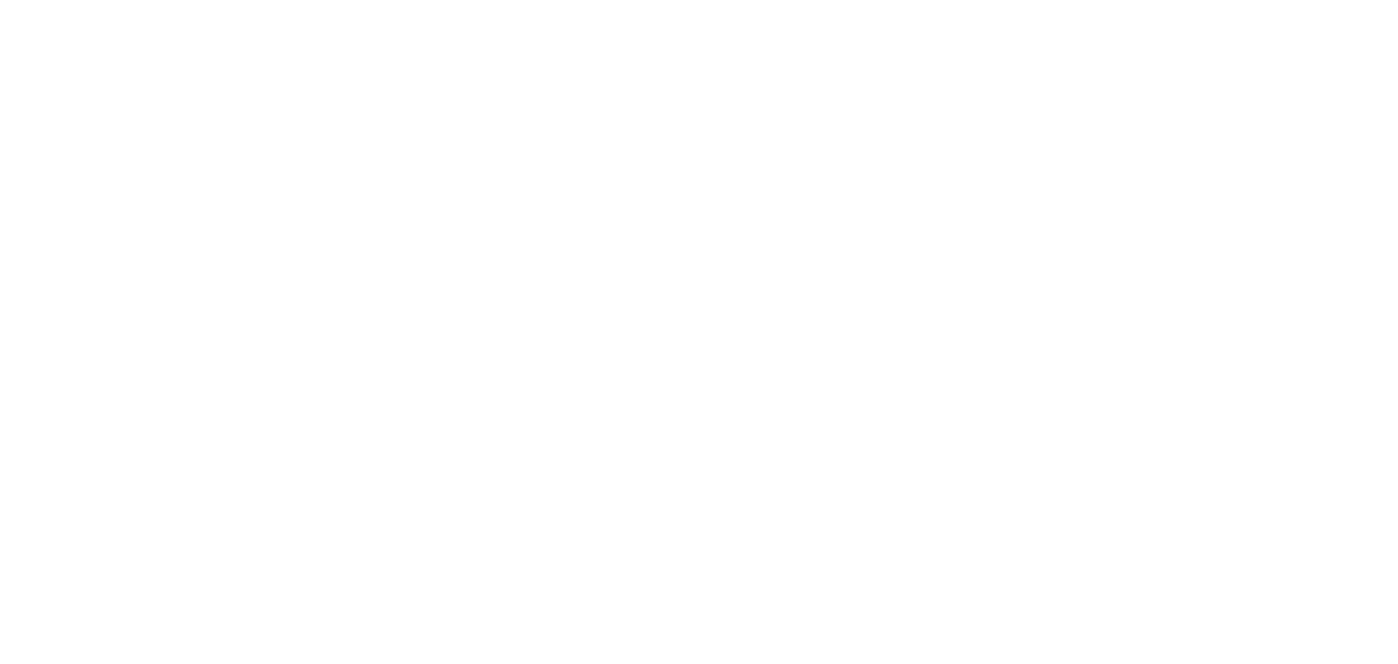
drag, startPoint x: 776, startPoint y: 416, endPoint x: 664, endPoint y: 269, distance: 184.0
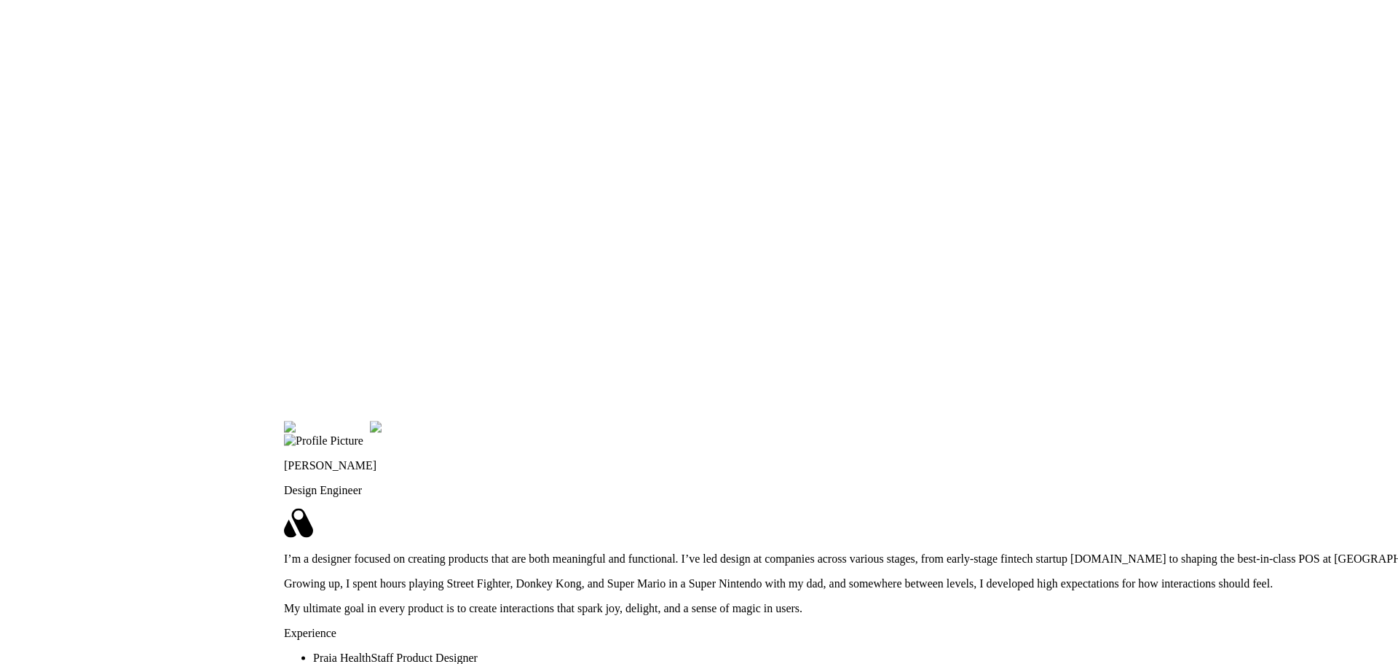
drag, startPoint x: 751, startPoint y: 334, endPoint x: 547, endPoint y: 69, distance: 334.5
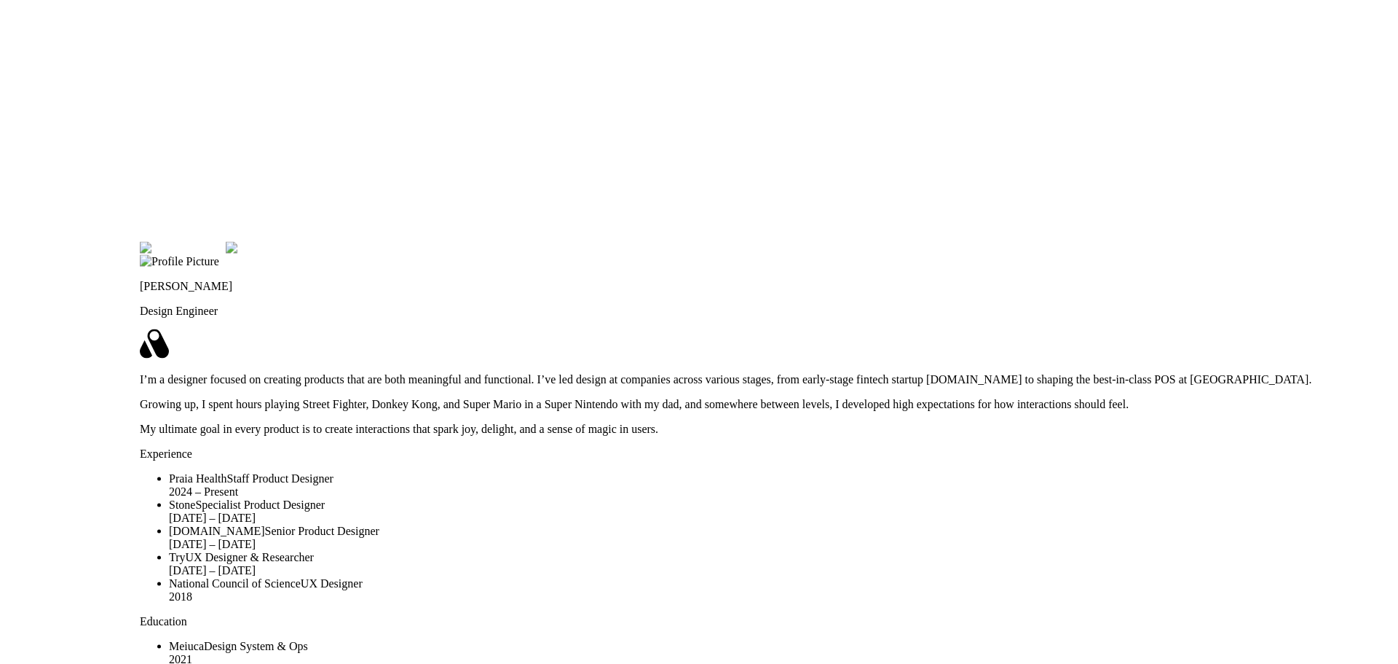
drag, startPoint x: 772, startPoint y: 130, endPoint x: 599, endPoint y: 9, distance: 210.8
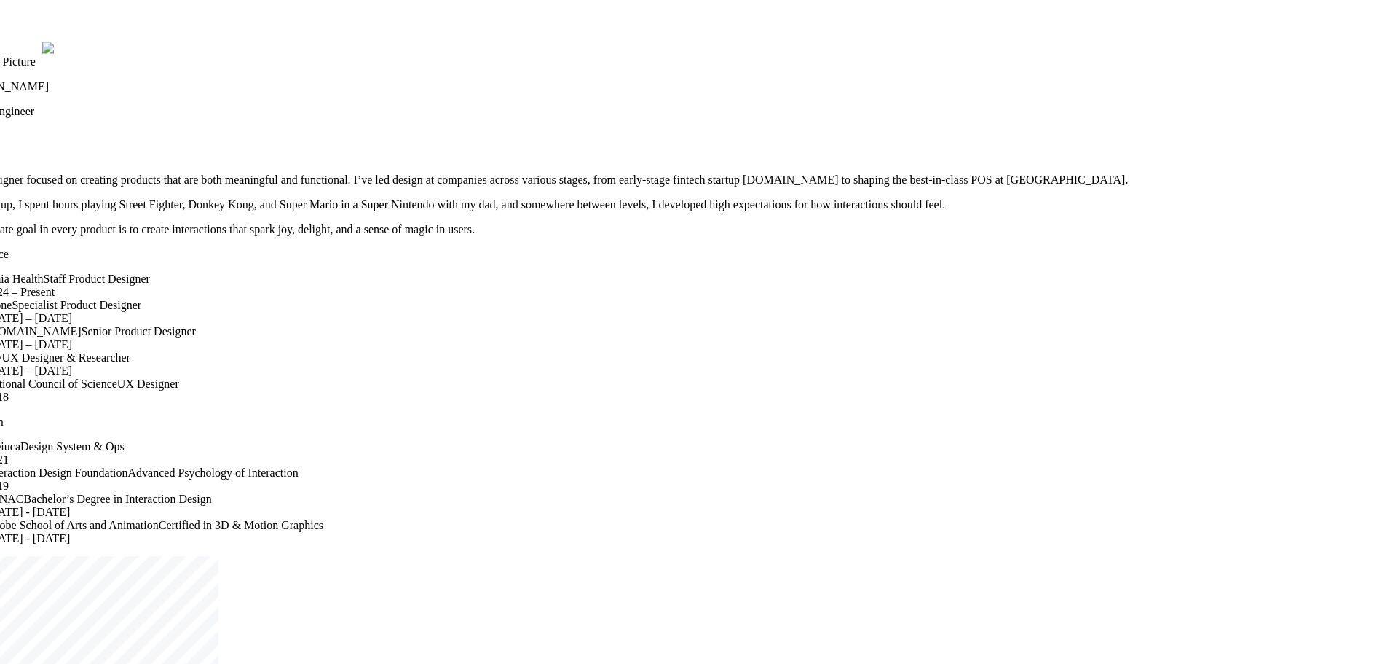
drag, startPoint x: 842, startPoint y: 63, endPoint x: 916, endPoint y: 125, distance: 96.7
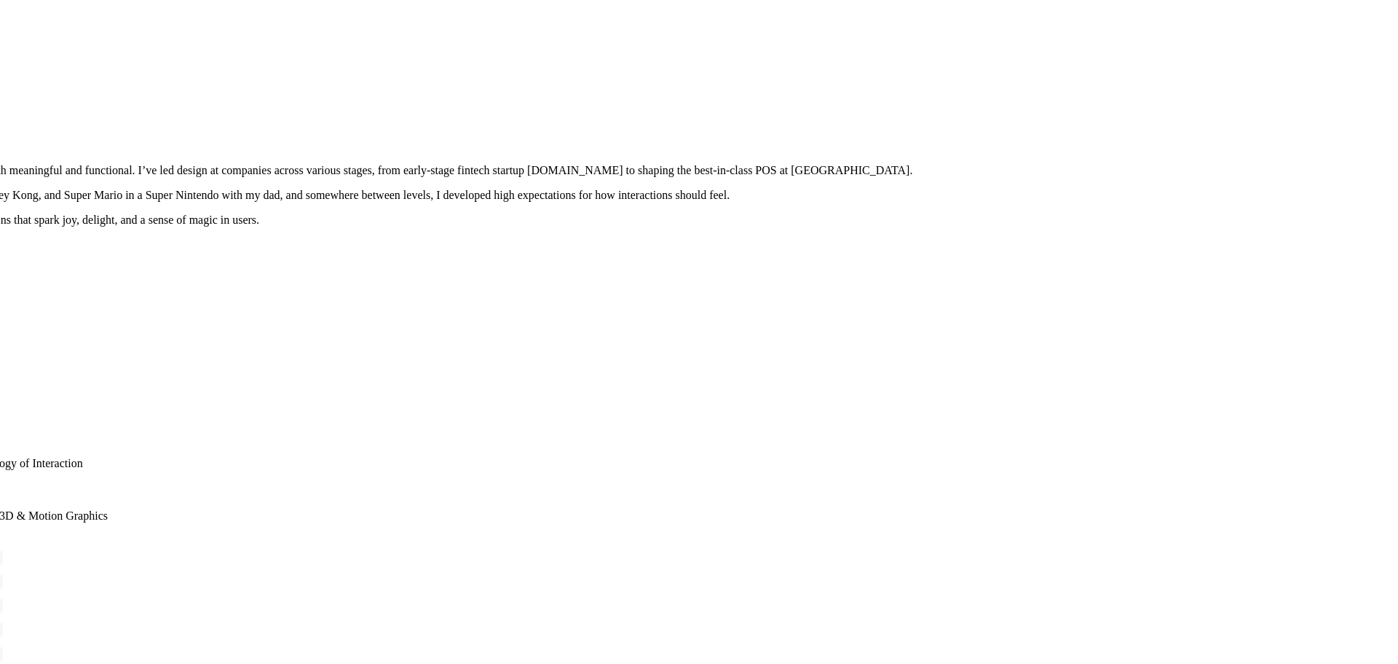
drag, startPoint x: 914, startPoint y: 115, endPoint x: 674, endPoint y: 104, distance: 239.9
drag, startPoint x: 990, startPoint y: 154, endPoint x: 749, endPoint y: 28, distance: 271.4
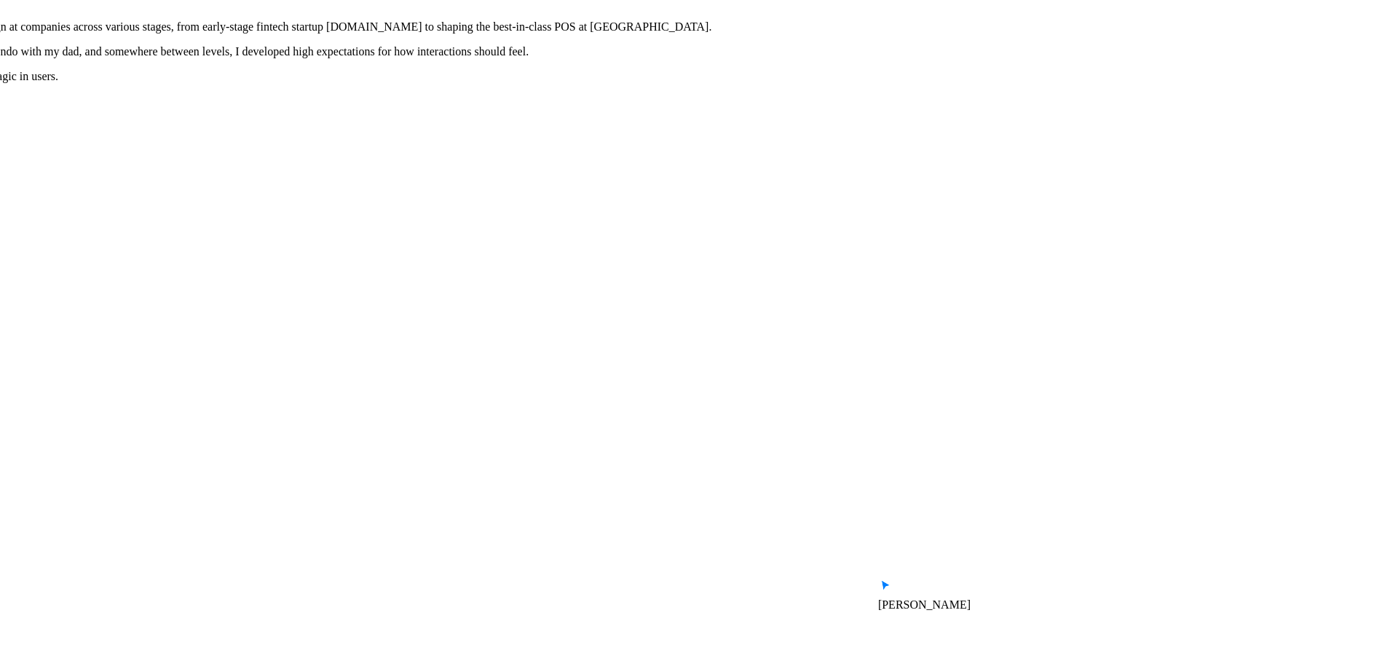
drag, startPoint x: 1071, startPoint y: 259, endPoint x: 924, endPoint y: 104, distance: 214.3
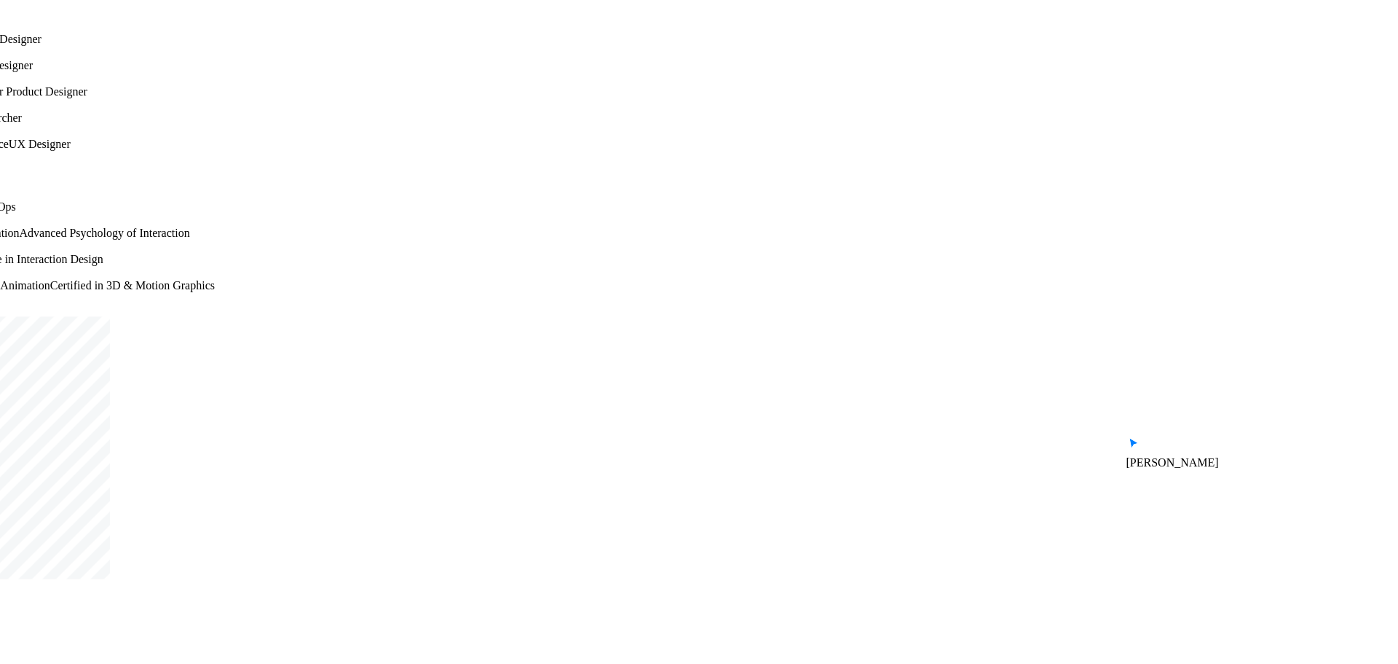
drag, startPoint x: 1124, startPoint y: 316, endPoint x: 1172, endPoint y: 331, distance: 50.4
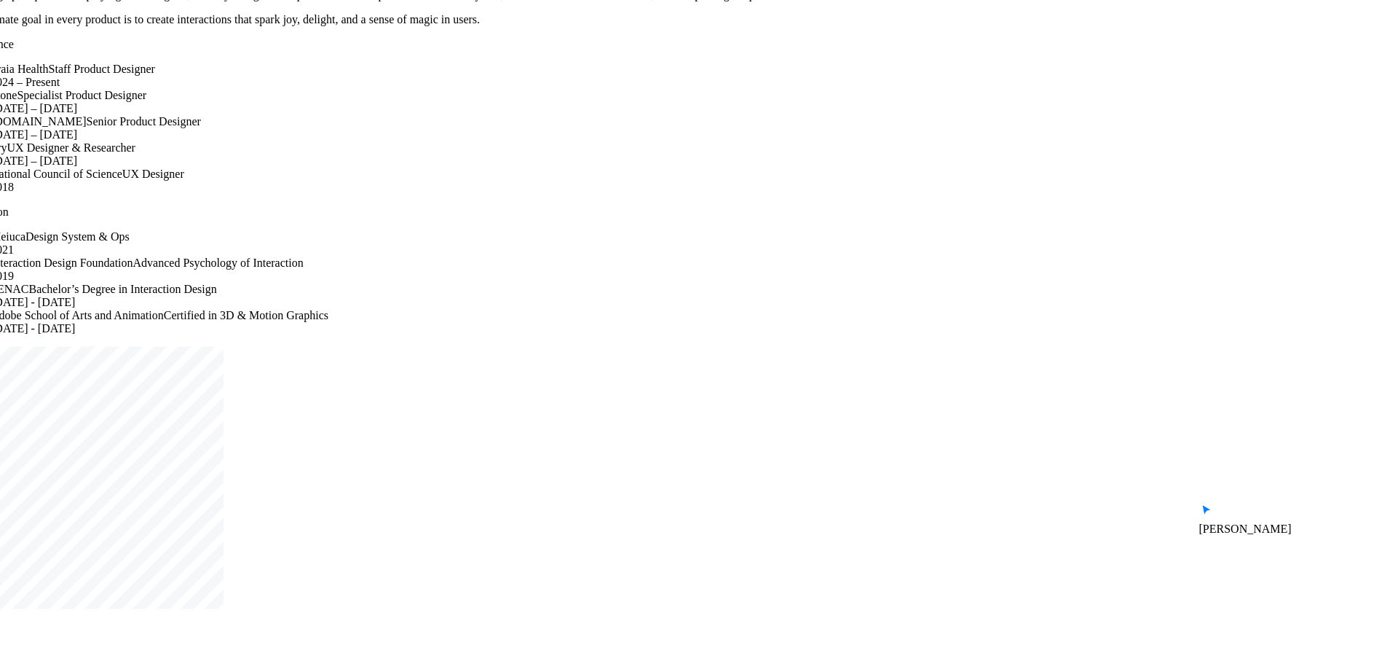
drag, startPoint x: 915, startPoint y: 109, endPoint x: 966, endPoint y: 321, distance: 218.7
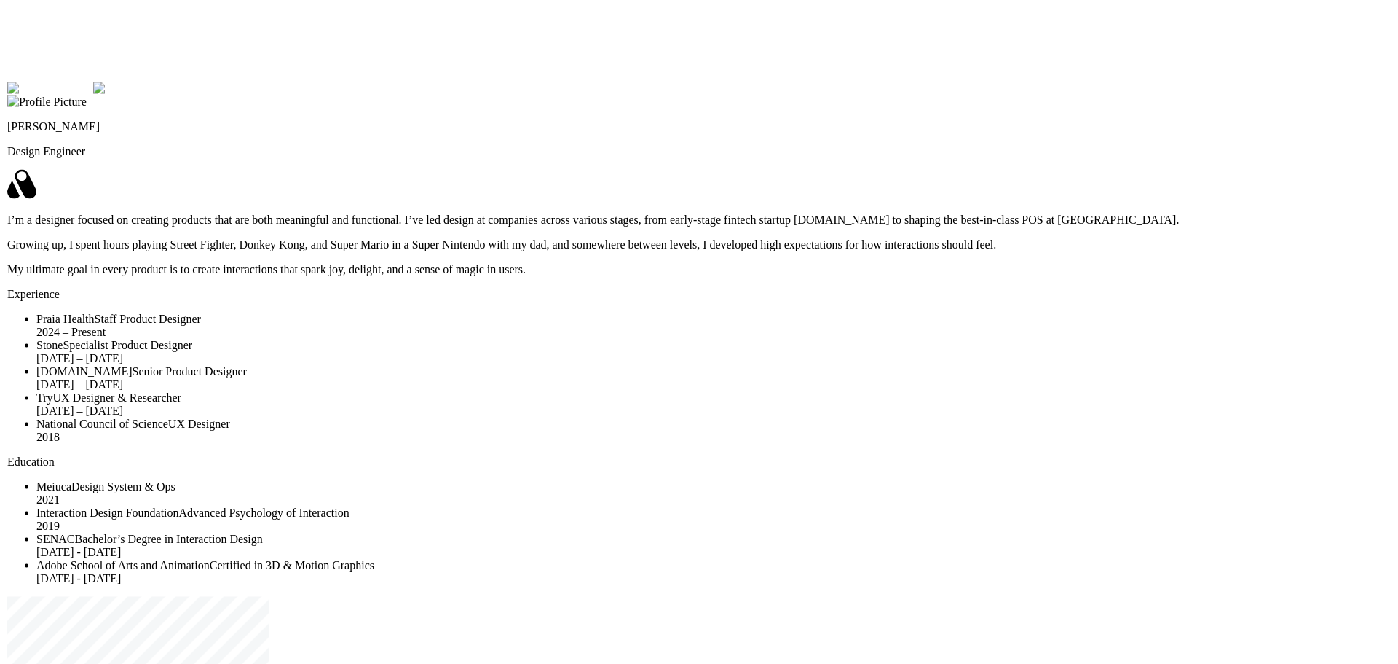
drag
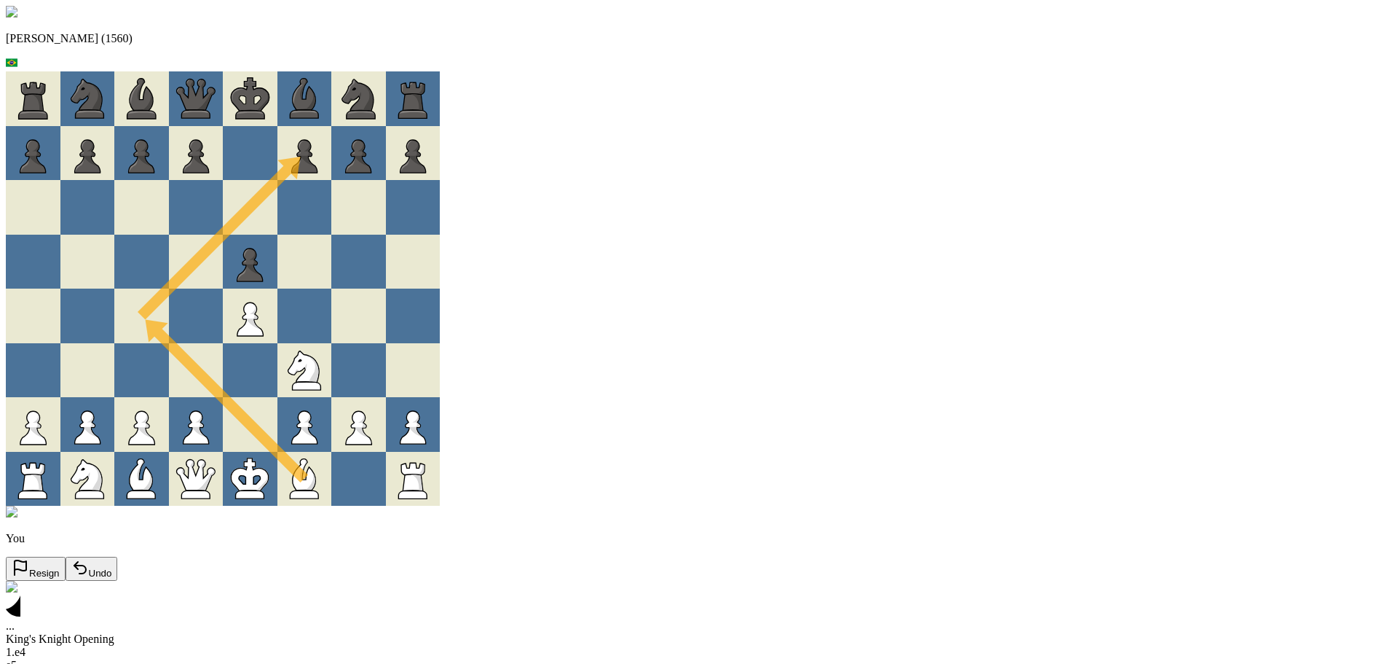
click at [386, 283] on div at bounding box center [358, 262] width 55 height 55
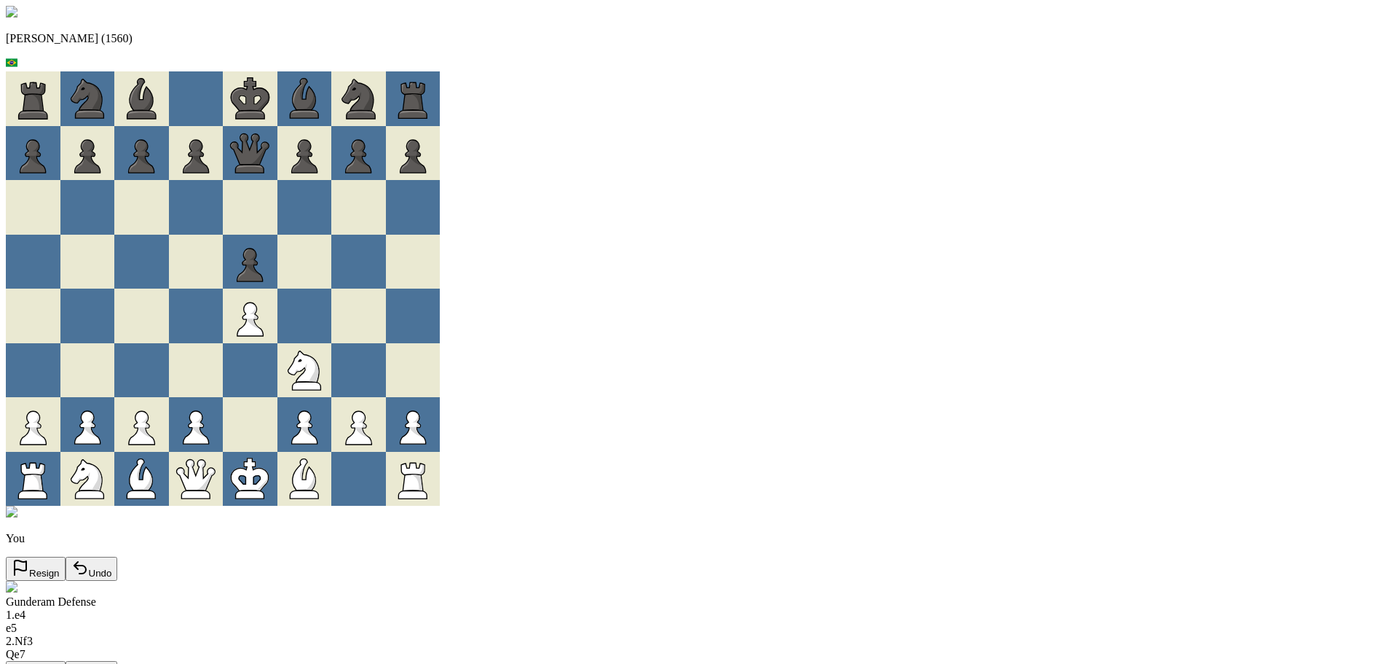
click at [66, 661] on button "Resign" at bounding box center [36, 673] width 60 height 24
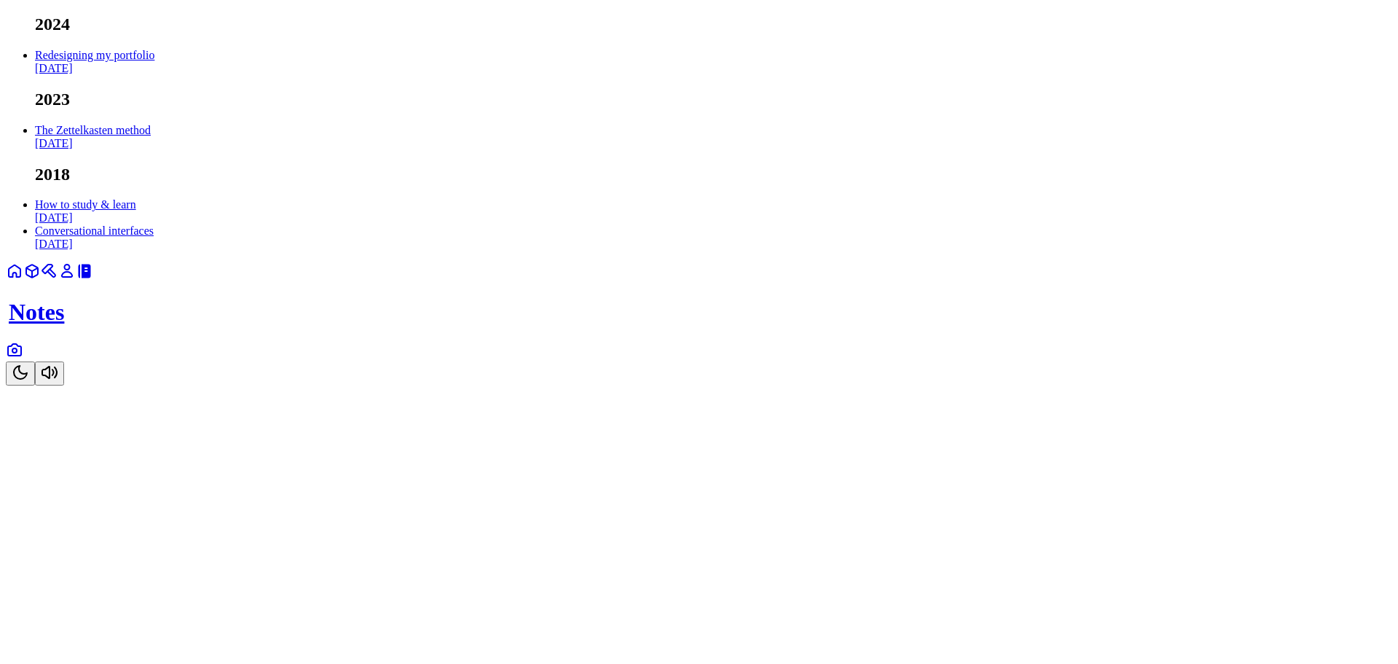
click at [154, 74] on link "Redesigning my portfolio Sep 2024" at bounding box center [94, 61] width 119 height 25
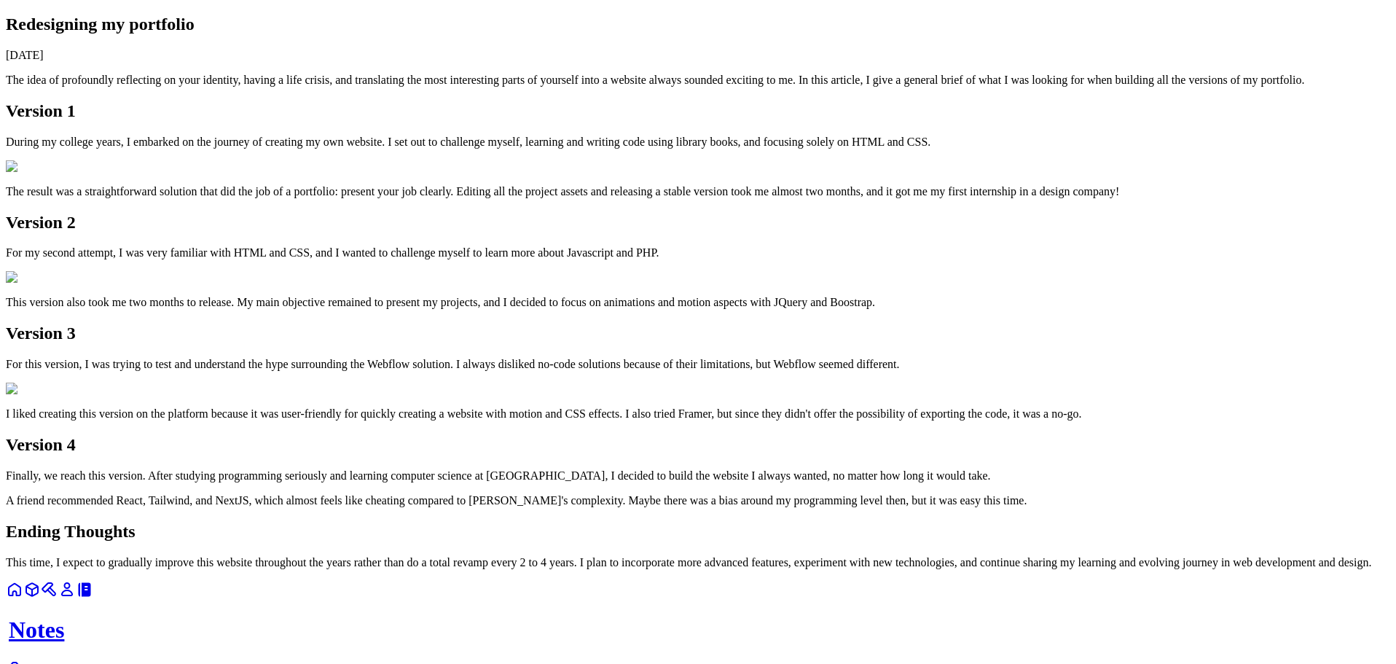
click at [76, 598] on icon at bounding box center [66, 589] width 17 height 17
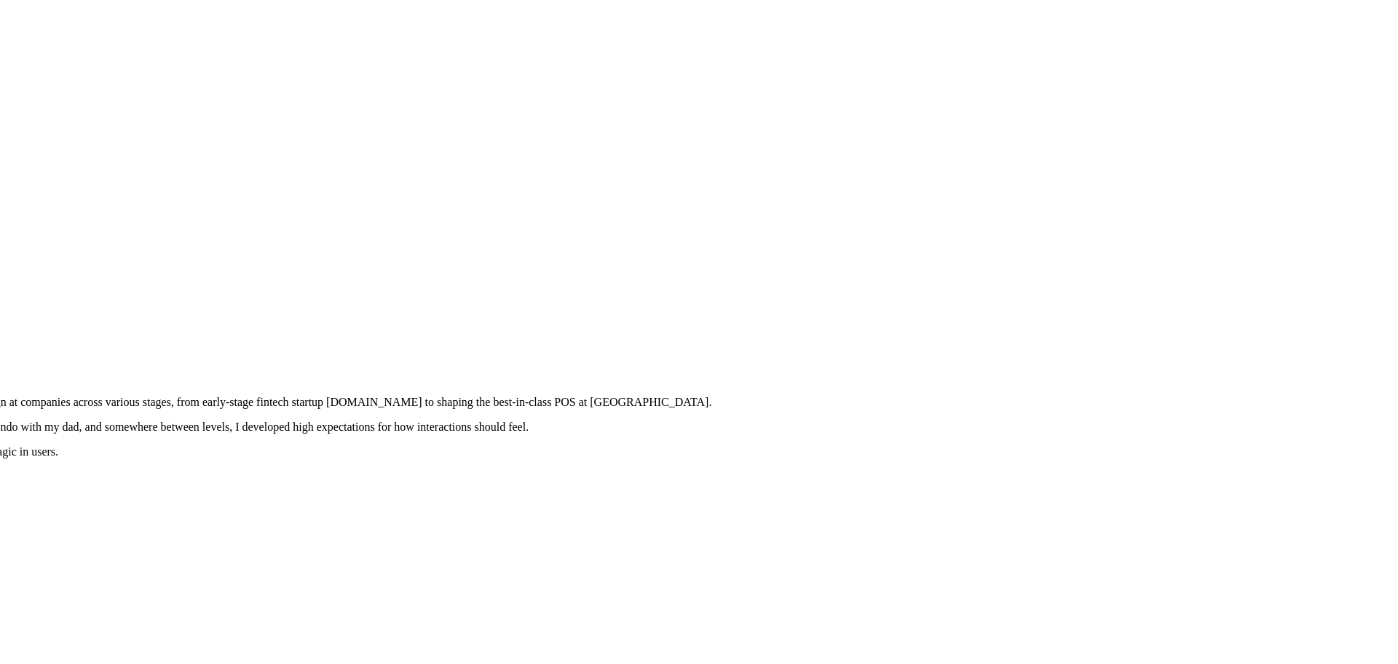
drag, startPoint x: 938, startPoint y: 479, endPoint x: 733, endPoint y: 542, distance: 215.0
drag, startPoint x: 1044, startPoint y: 215, endPoint x: 1036, endPoint y: 409, distance: 194.7
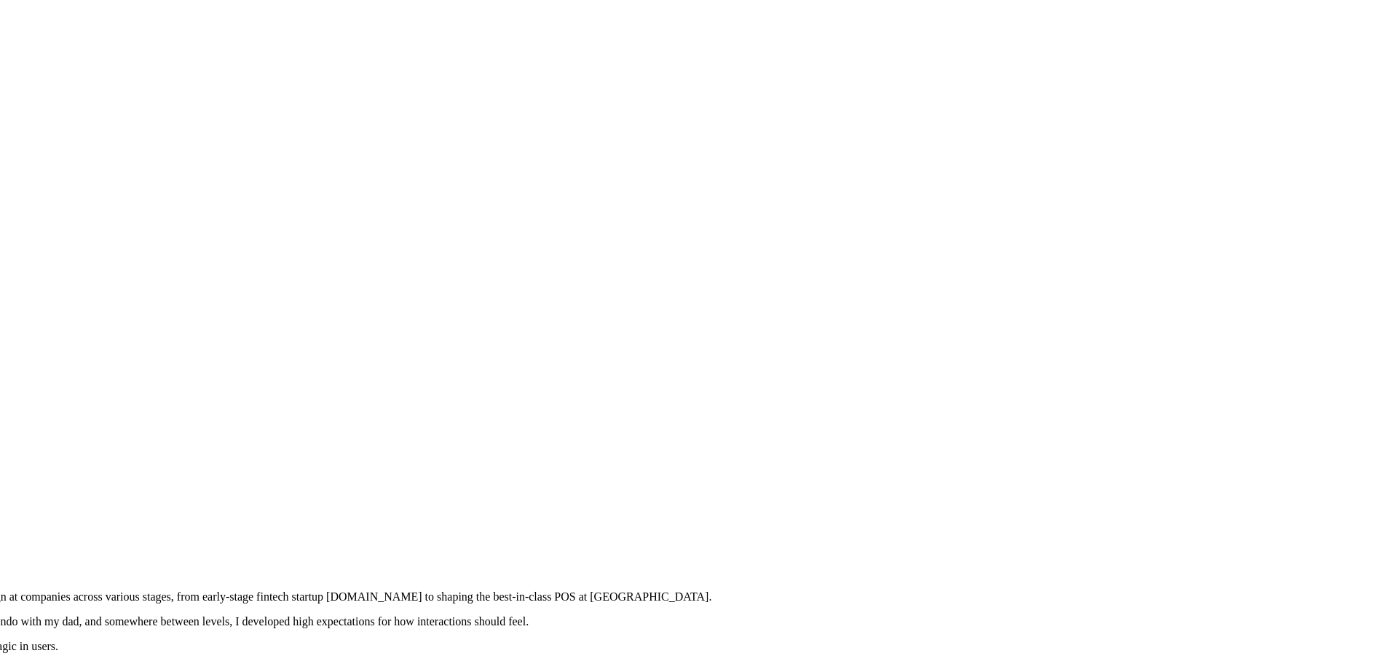
drag, startPoint x: 736, startPoint y: 575, endPoint x: 755, endPoint y: 575, distance: 18.2
type input "0.83"
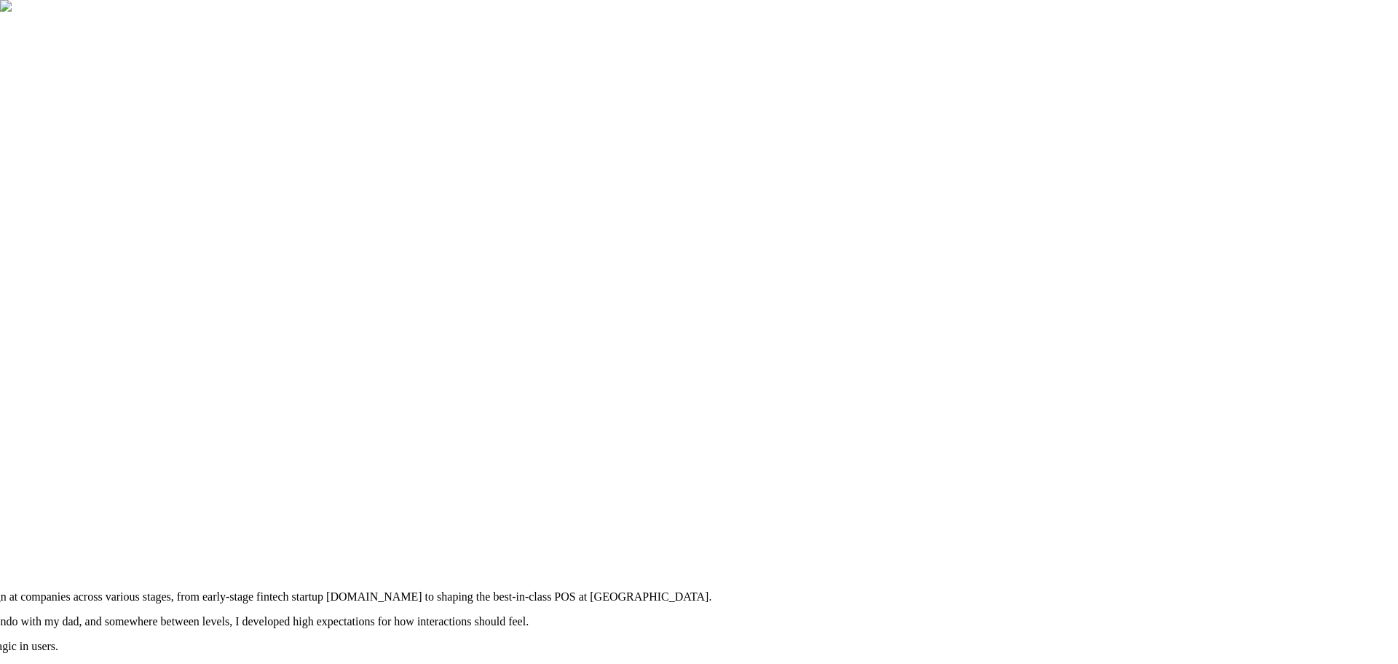
drag, startPoint x: 821, startPoint y: 602, endPoint x: 727, endPoint y: 597, distance: 94.1
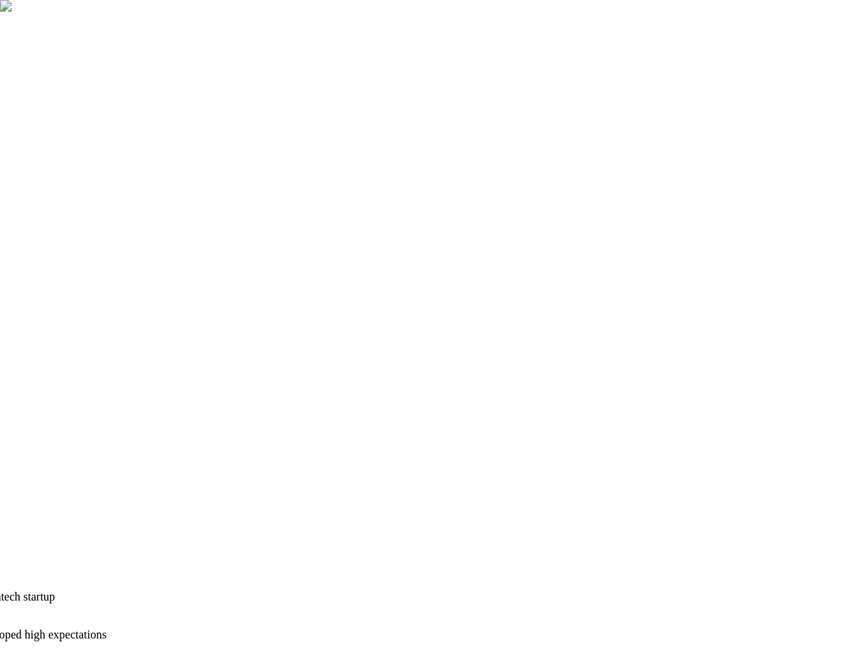
drag, startPoint x: 700, startPoint y: 284, endPoint x: 637, endPoint y: 379, distance: 113.9
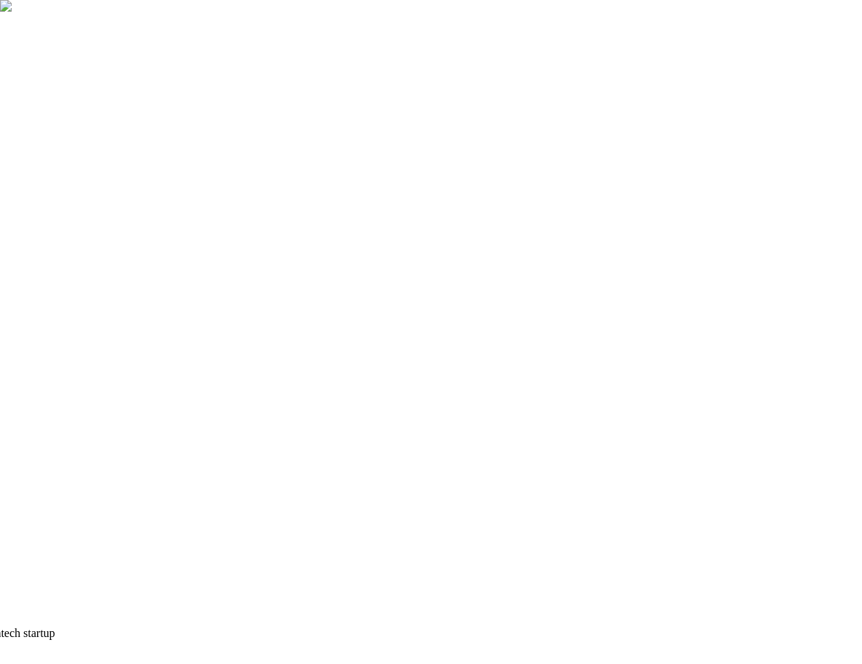
drag, startPoint x: 576, startPoint y: 396, endPoint x: 736, endPoint y: 440, distance: 165.4
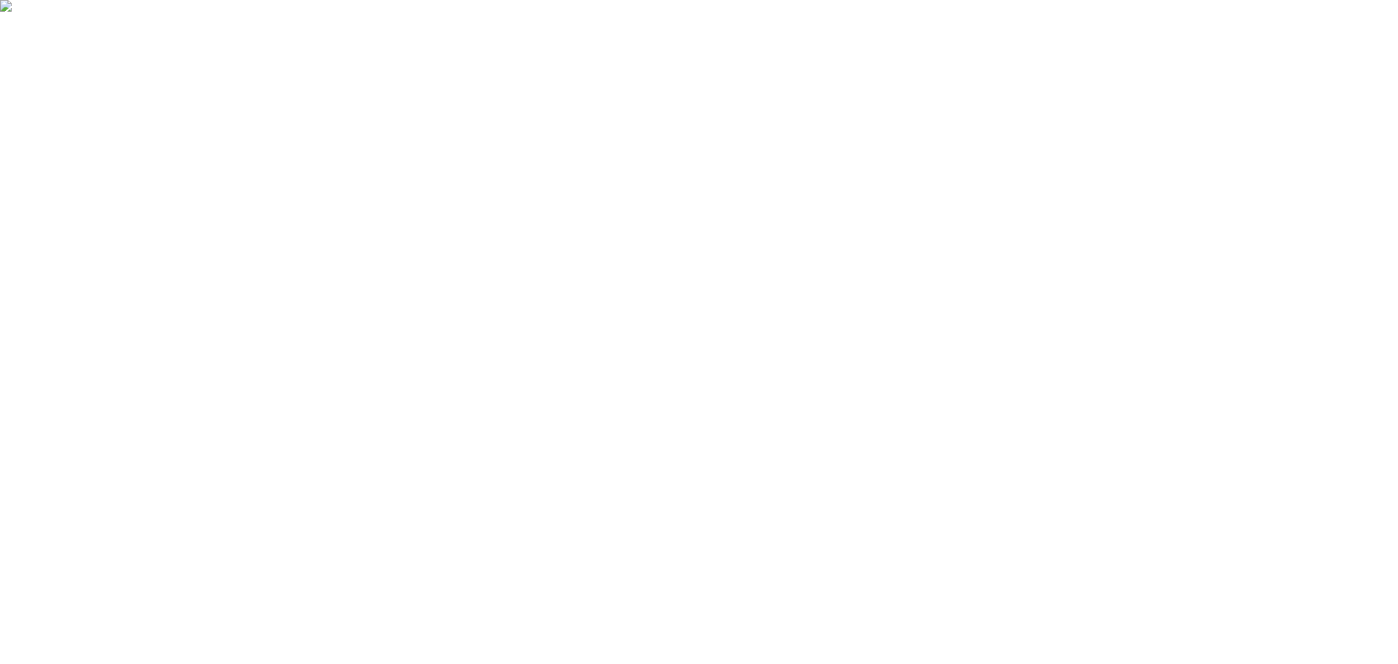
drag, startPoint x: 559, startPoint y: 245, endPoint x: 1018, endPoint y: 370, distance: 476.4
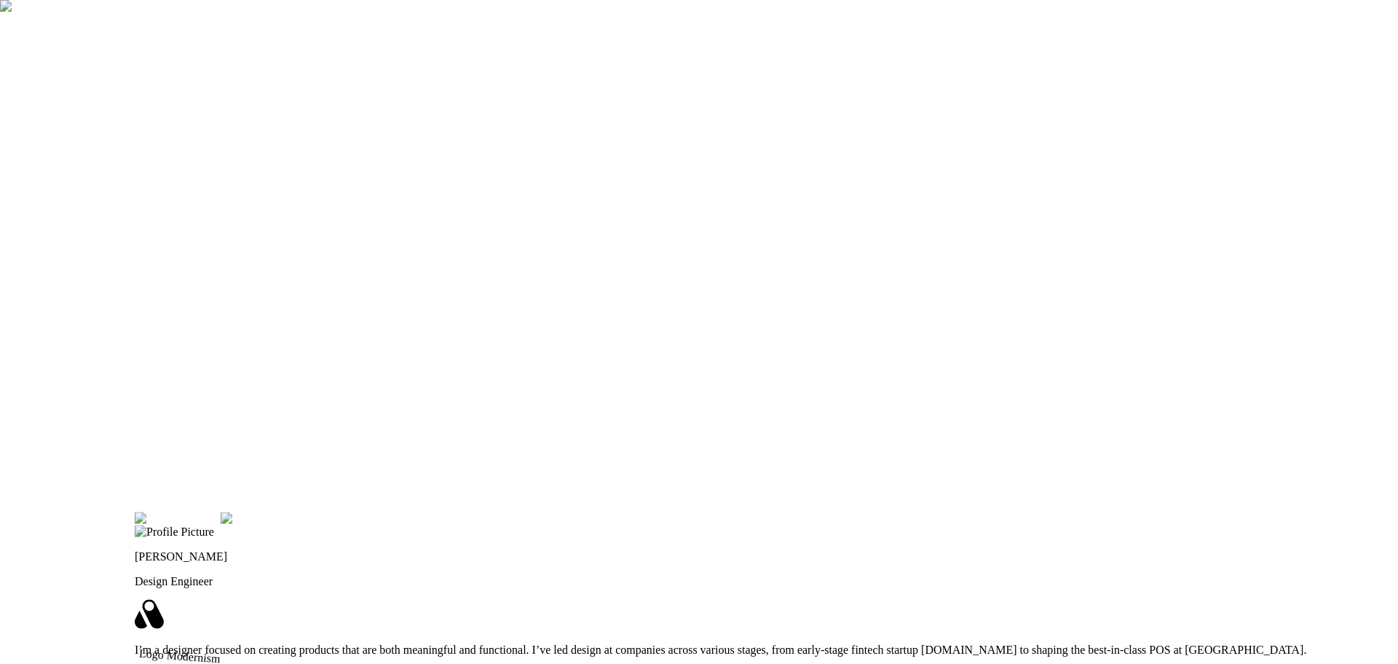
drag, startPoint x: 948, startPoint y: 377, endPoint x: 1102, endPoint y: 106, distance: 311.9
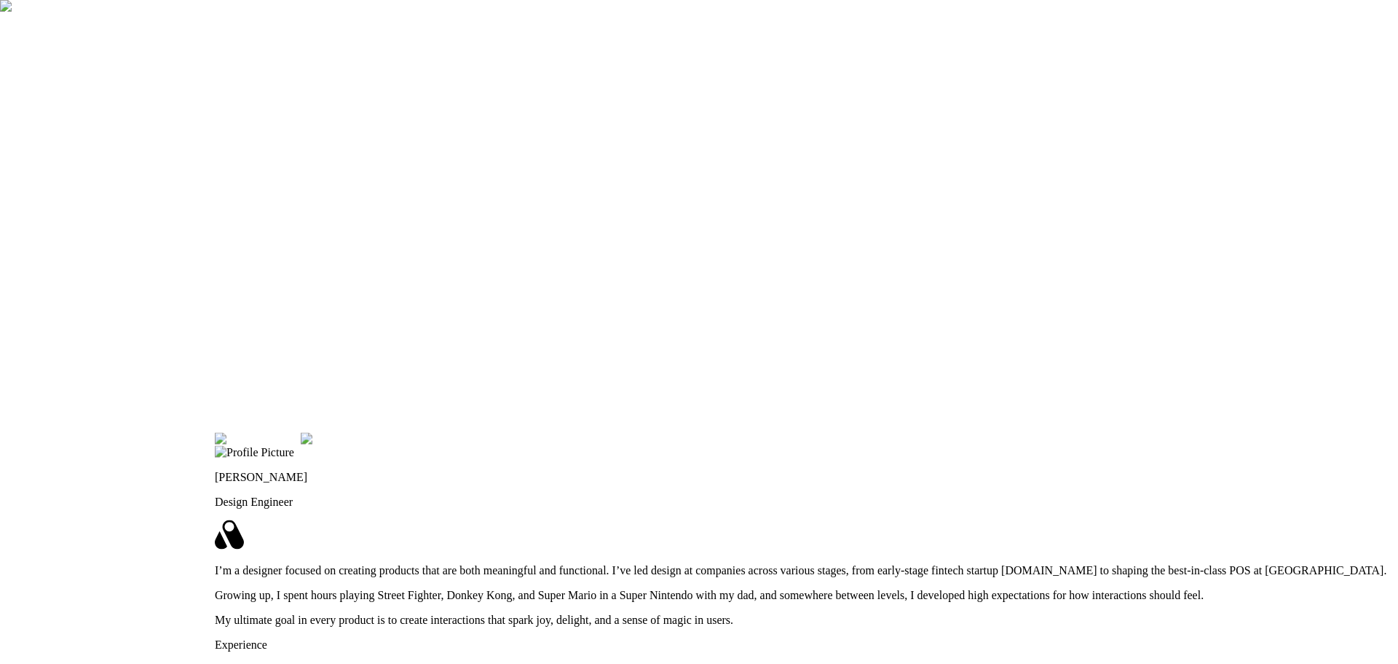
drag, startPoint x: 538, startPoint y: 471, endPoint x: 684, endPoint y: 132, distance: 369.4
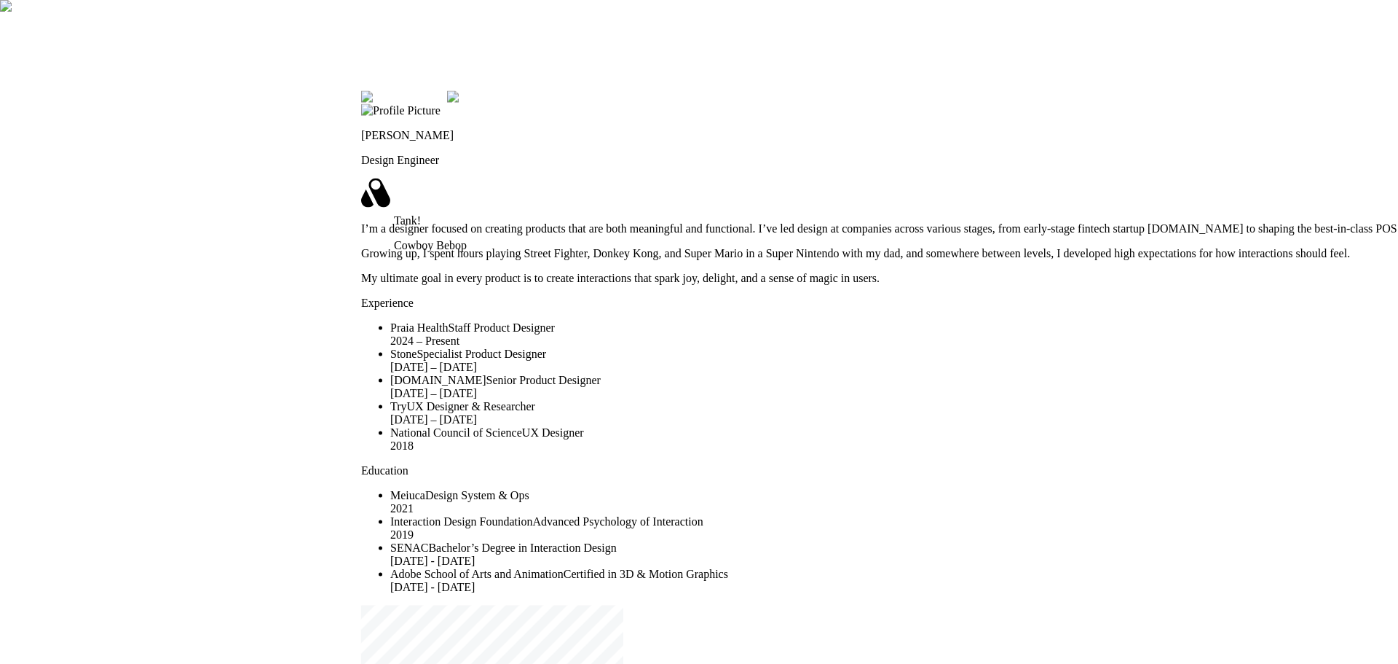
drag, startPoint x: 640, startPoint y: 221, endPoint x: 546, endPoint y: 184, distance: 101.0
drag, startPoint x: 442, startPoint y: 399, endPoint x: 526, endPoint y: 93, distance: 317.2
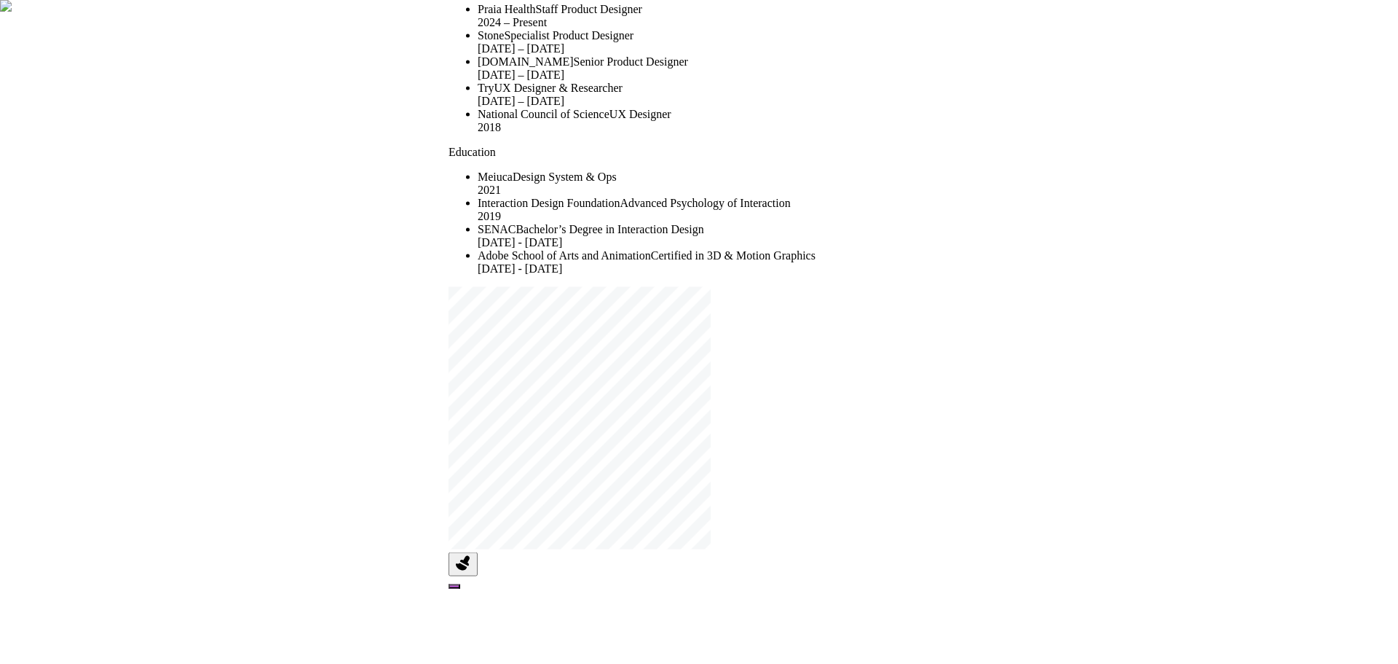
drag, startPoint x: 292, startPoint y: 139, endPoint x: 281, endPoint y: 122, distance: 20.6
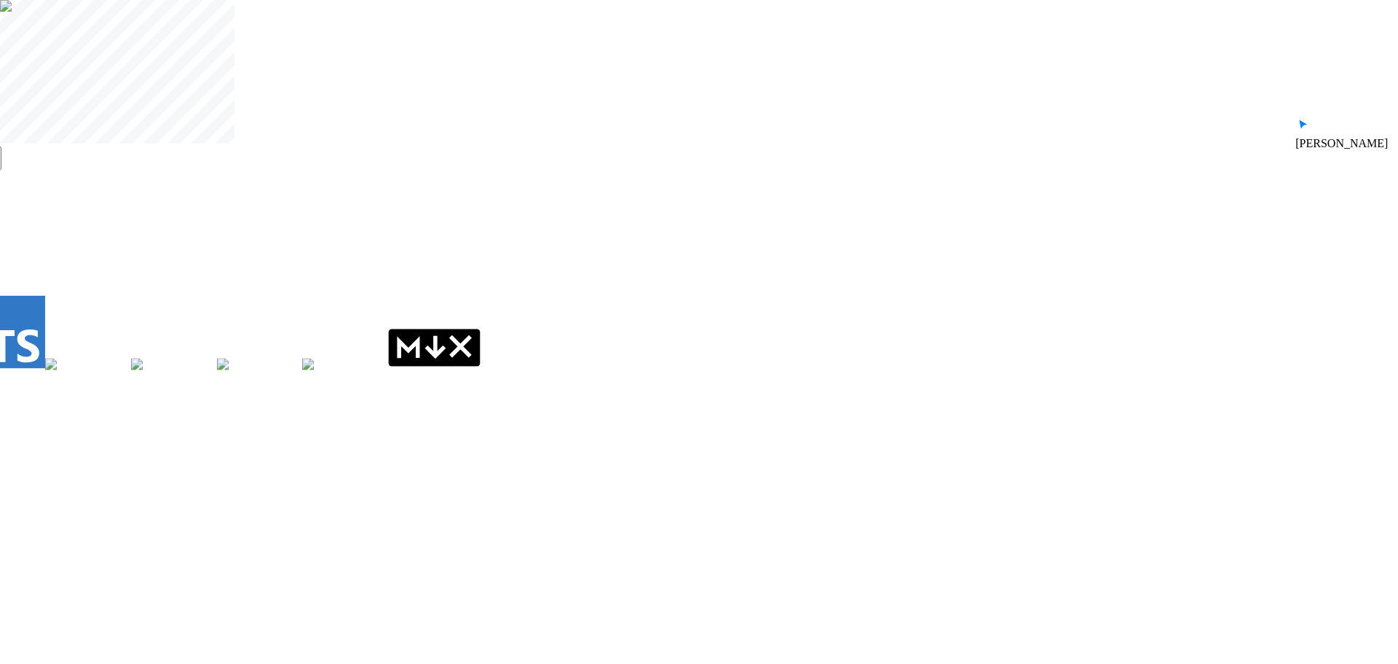
drag, startPoint x: 652, startPoint y: 392, endPoint x: 296, endPoint y: 111, distance: 453.3
drag, startPoint x: 1029, startPoint y: 260, endPoint x: 701, endPoint y: 441, distance: 374.9
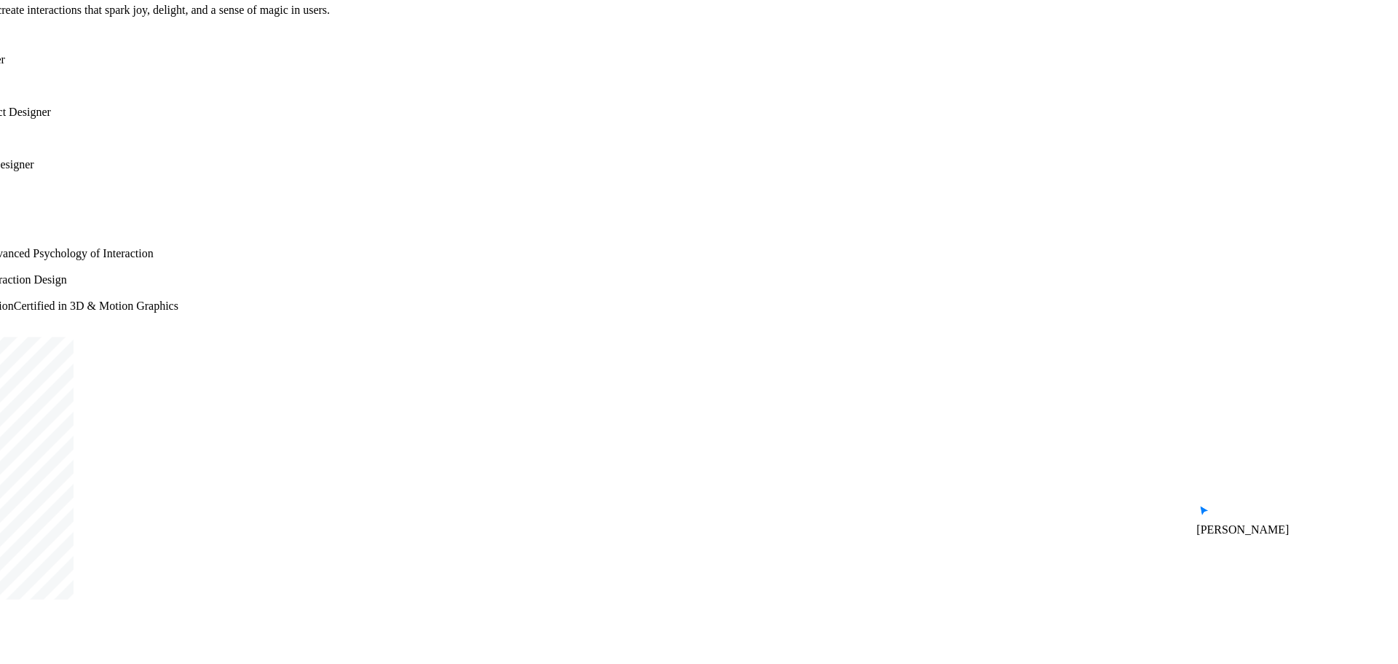
drag, startPoint x: 1087, startPoint y: 235, endPoint x: 1060, endPoint y: 299, distance: 70.2
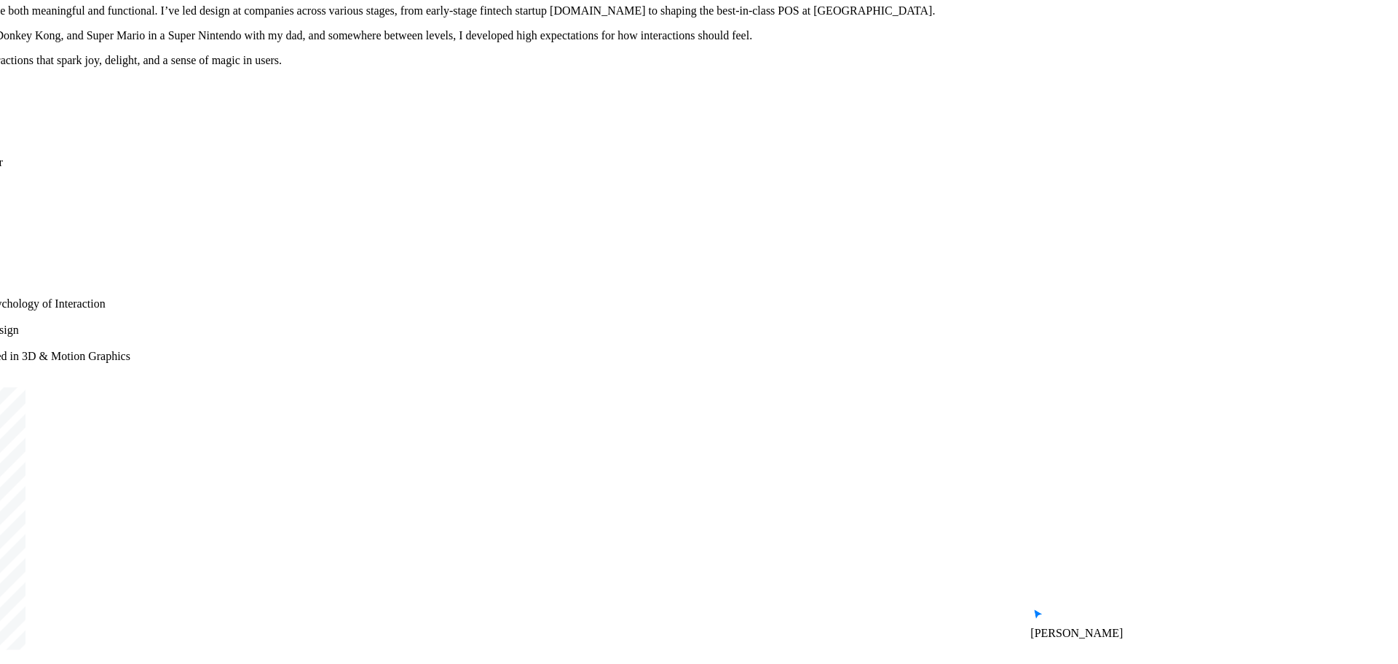
drag, startPoint x: 993, startPoint y: 358, endPoint x: 949, endPoint y: 416, distance: 72.8
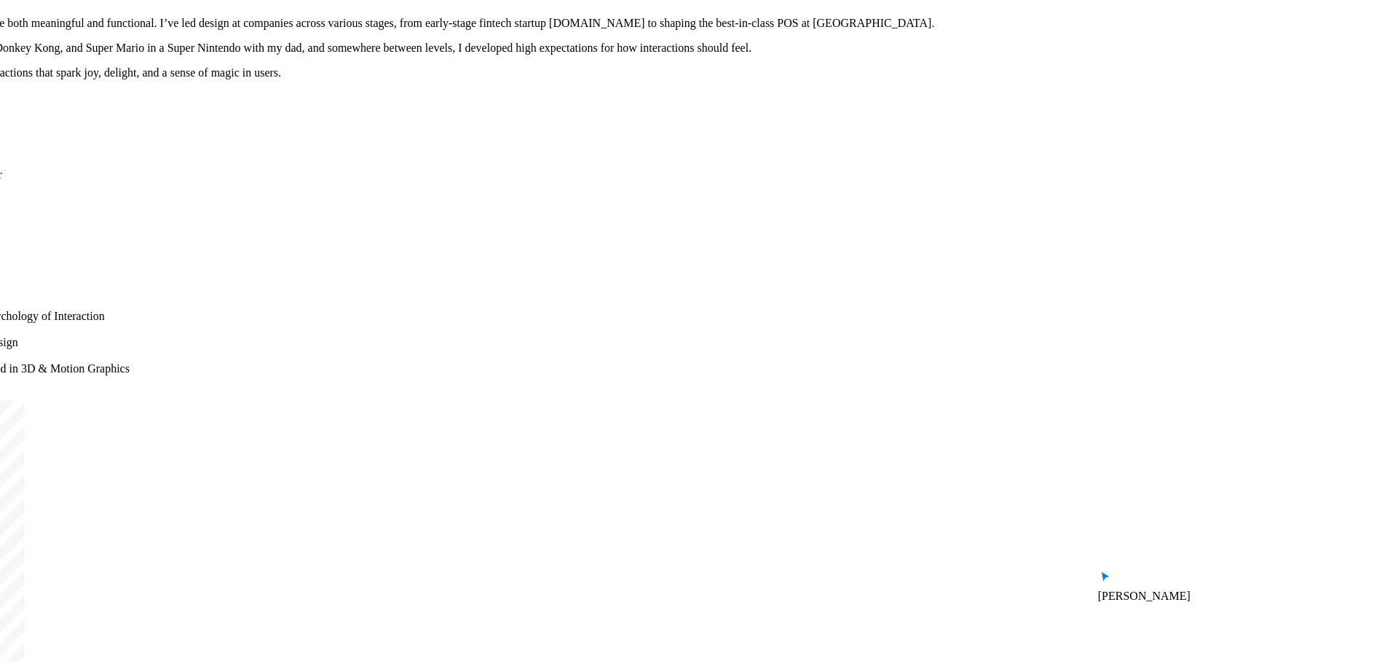
click at [0, 0] on vercel-live-feedback at bounding box center [0, 0] width 0 height 0
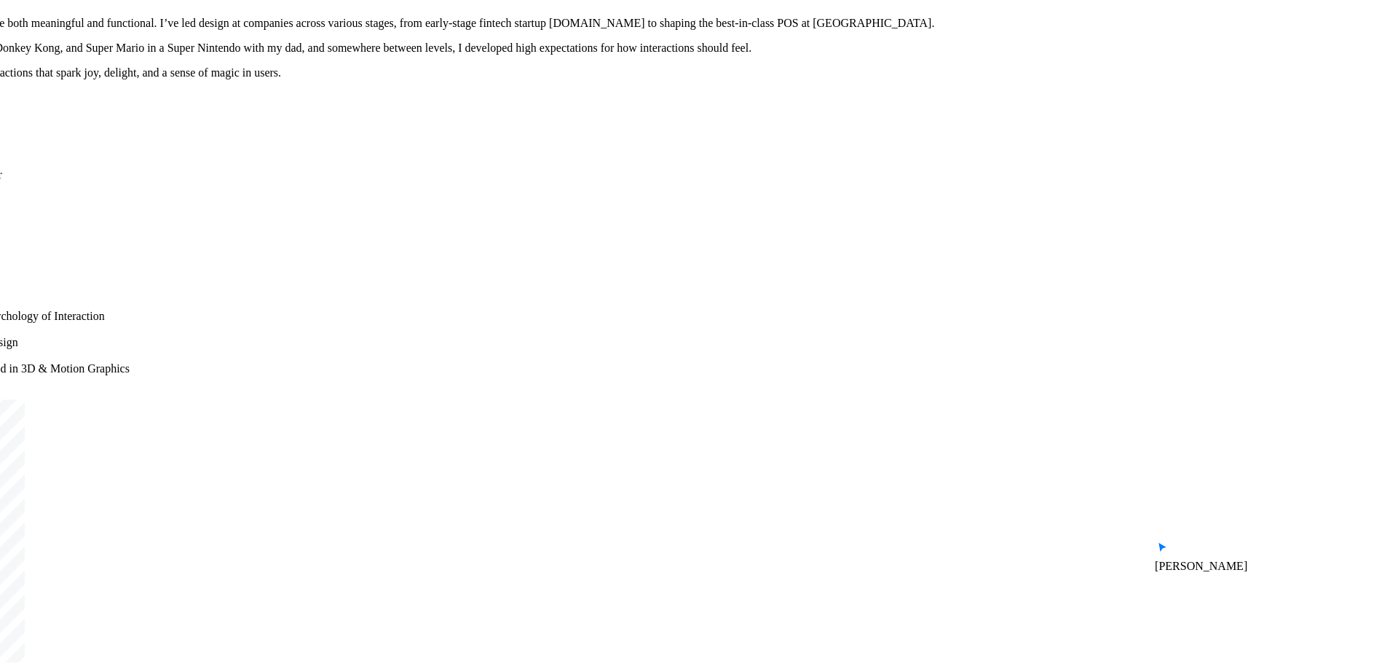
click at [0, 0] on vercel-live-feedback at bounding box center [0, 0] width 0 height 0
drag, startPoint x: 200, startPoint y: 152, endPoint x: 607, endPoint y: 446, distance: 502.4
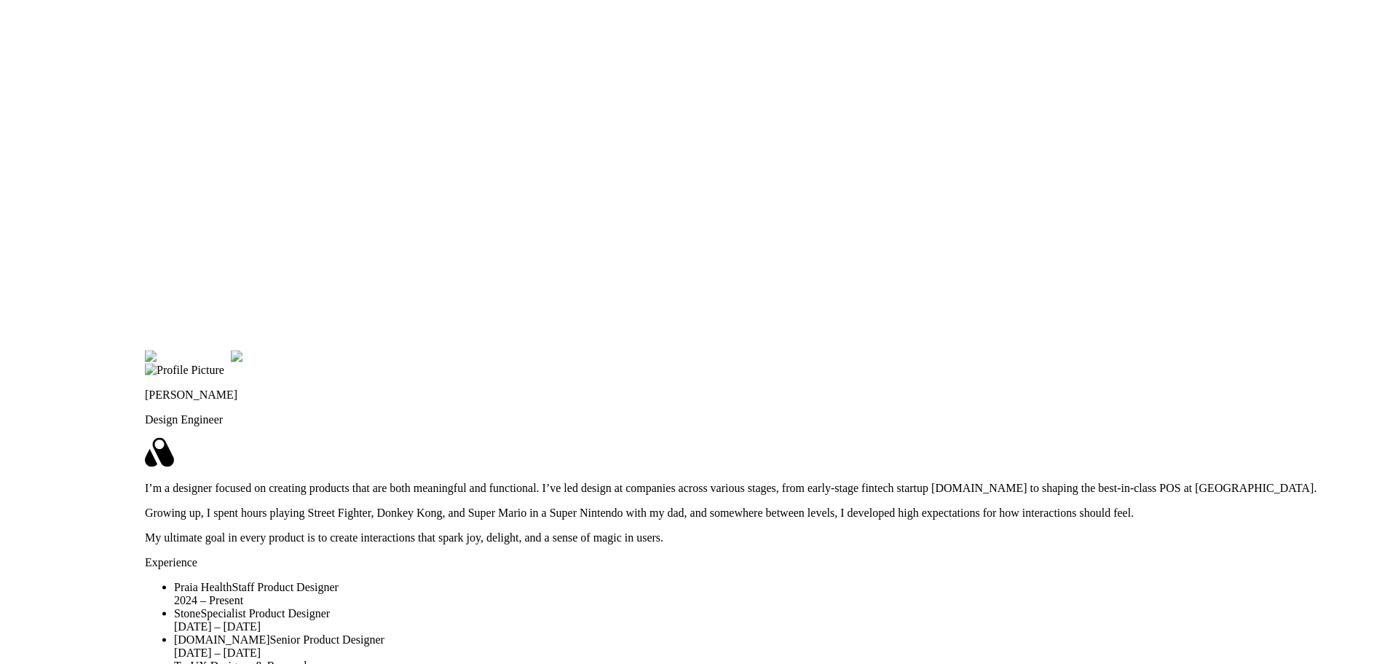
drag, startPoint x: 454, startPoint y: 171, endPoint x: 429, endPoint y: 358, distance: 188.1
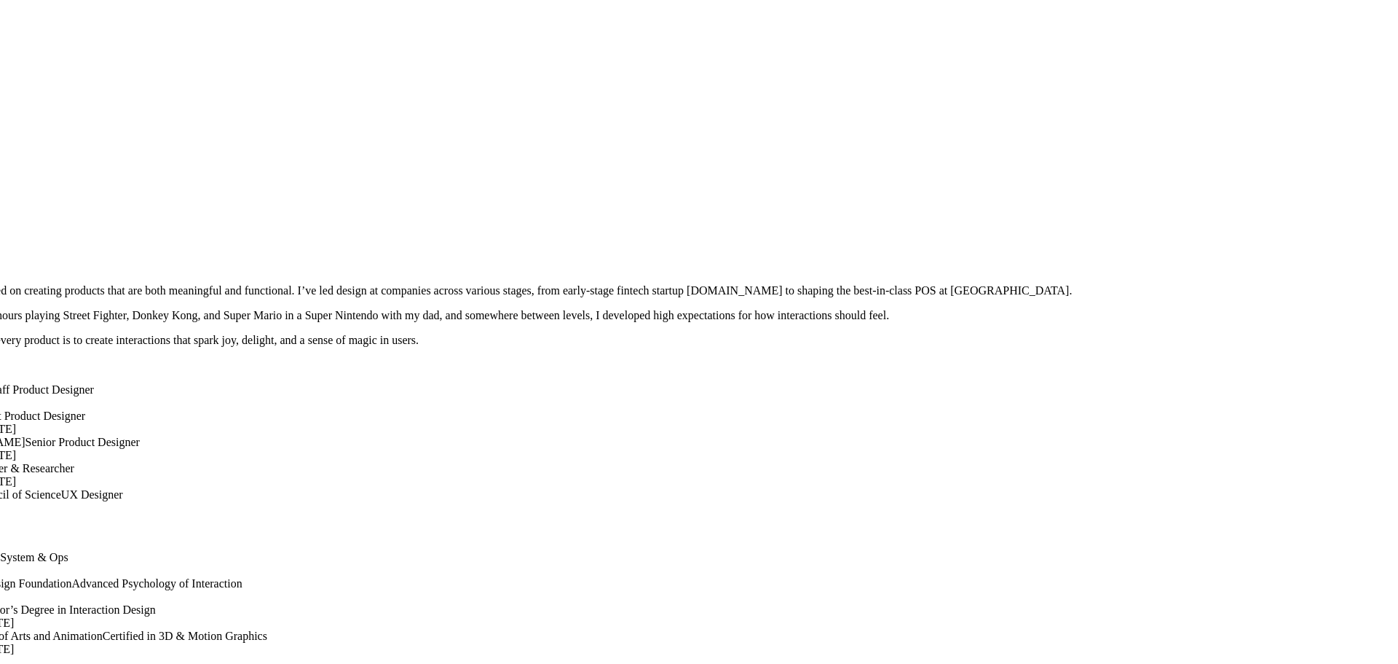
drag, startPoint x: 793, startPoint y: 200, endPoint x: 547, endPoint y: -15, distance: 326.3
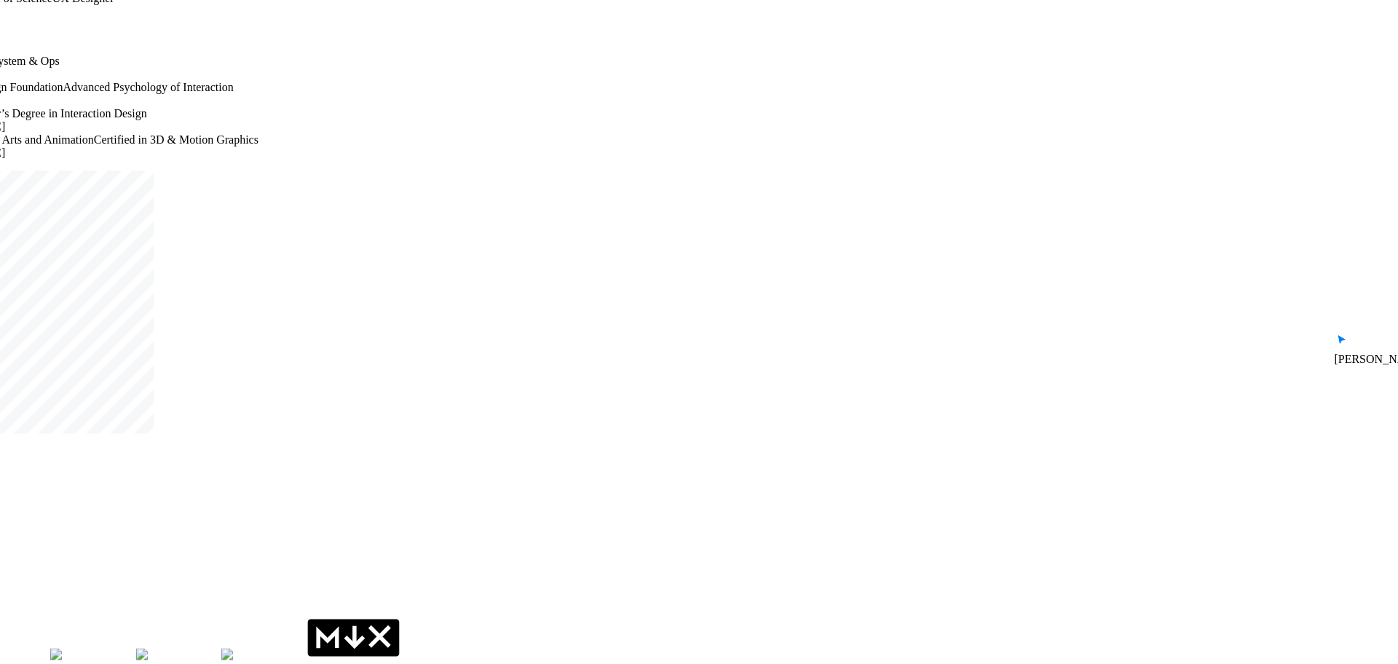
drag, startPoint x: 334, startPoint y: 412, endPoint x: 326, endPoint y: -81, distance: 492.4
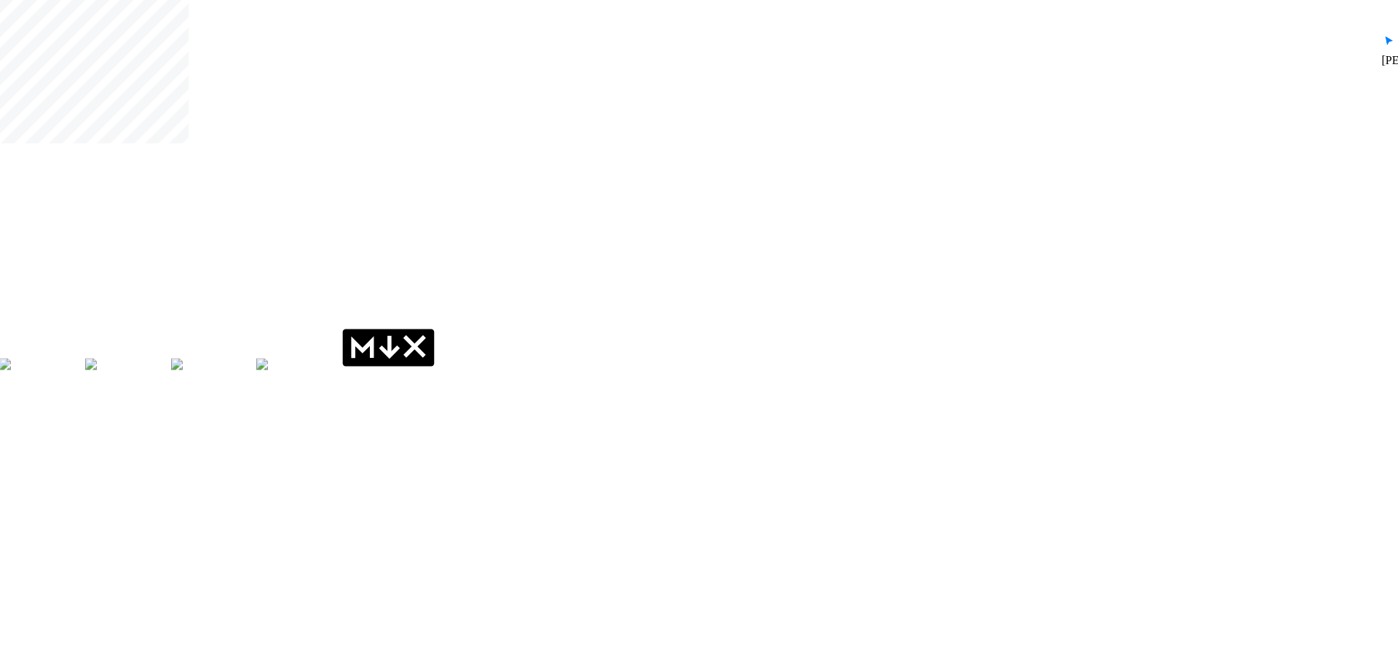
drag, startPoint x: 315, startPoint y: 277, endPoint x: 338, endPoint y: 3, distance: 274.9
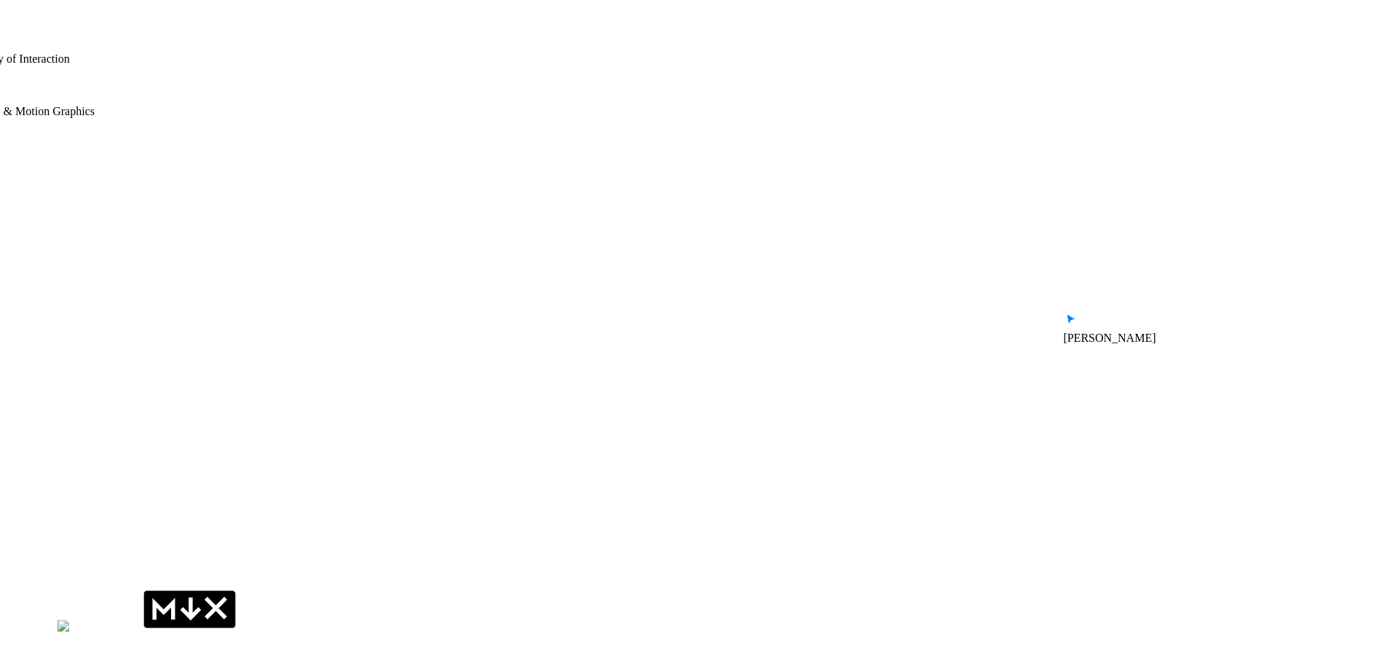
drag, startPoint x: 820, startPoint y: 191, endPoint x: 612, endPoint y: 463, distance: 342.4
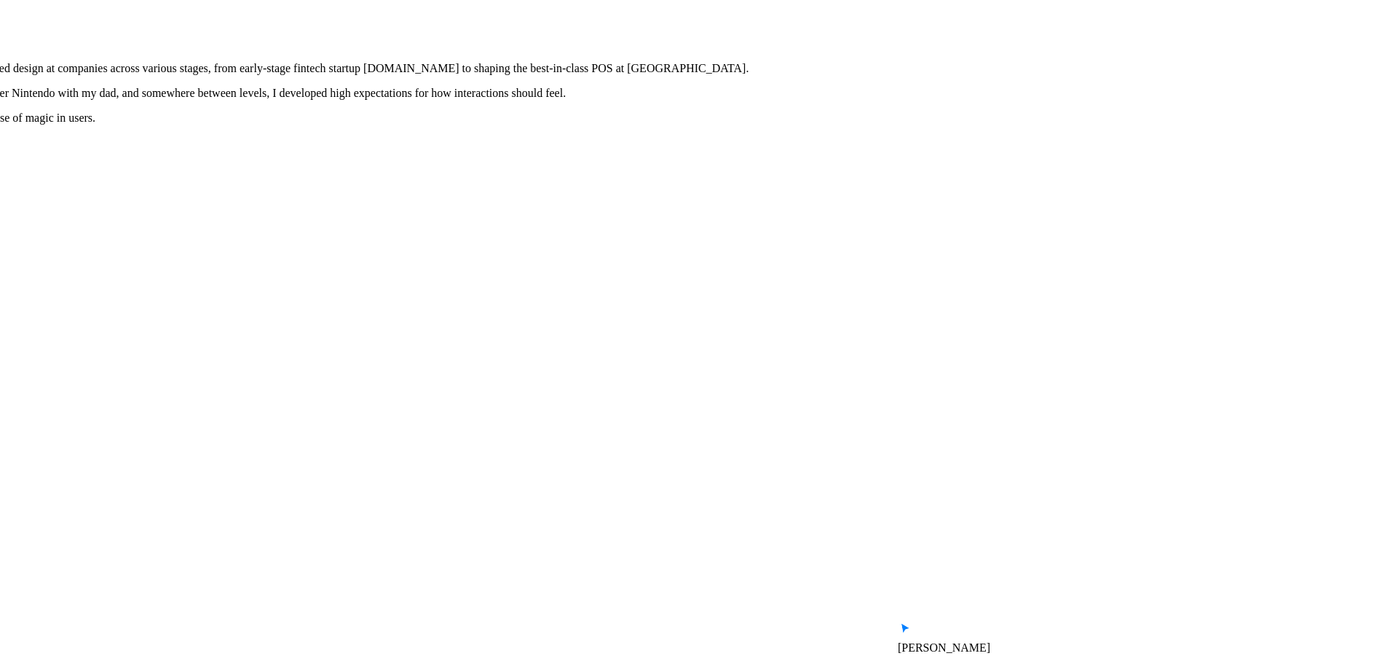
drag, startPoint x: 691, startPoint y: 290, endPoint x: 556, endPoint y: 524, distance: 269.9
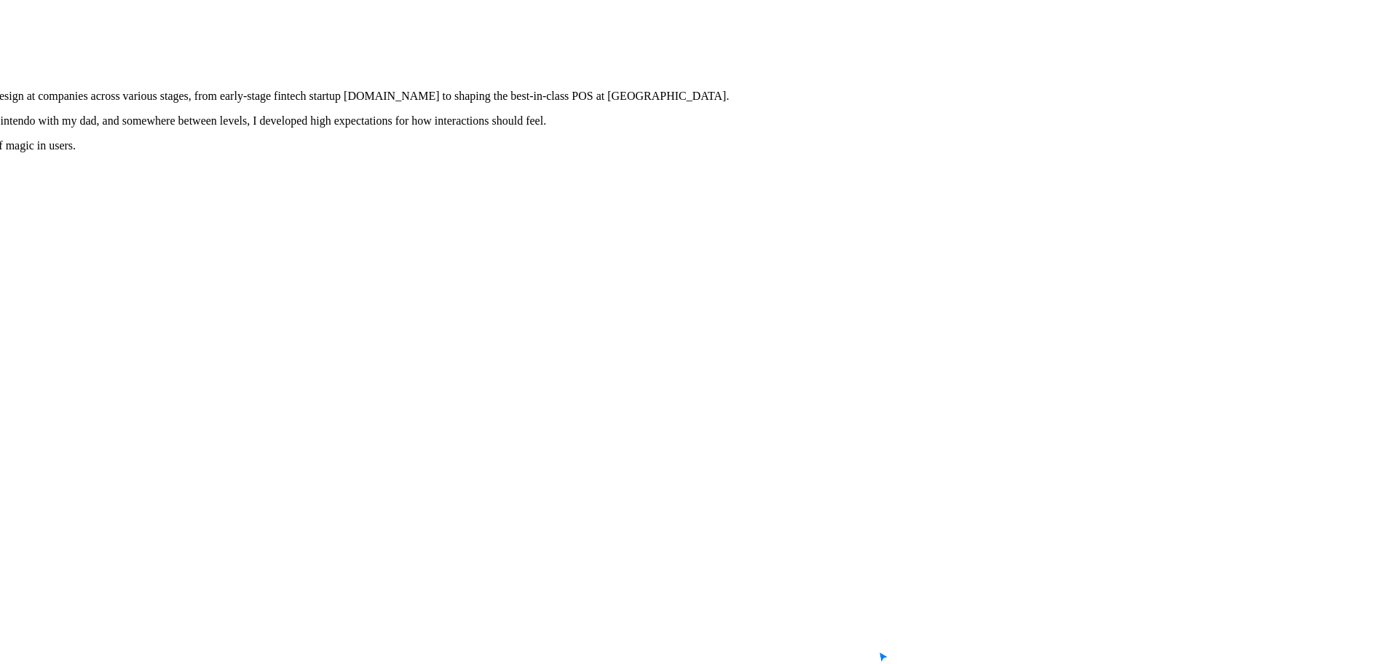
drag, startPoint x: 810, startPoint y: 261, endPoint x: 757, endPoint y: 456, distance: 202.3
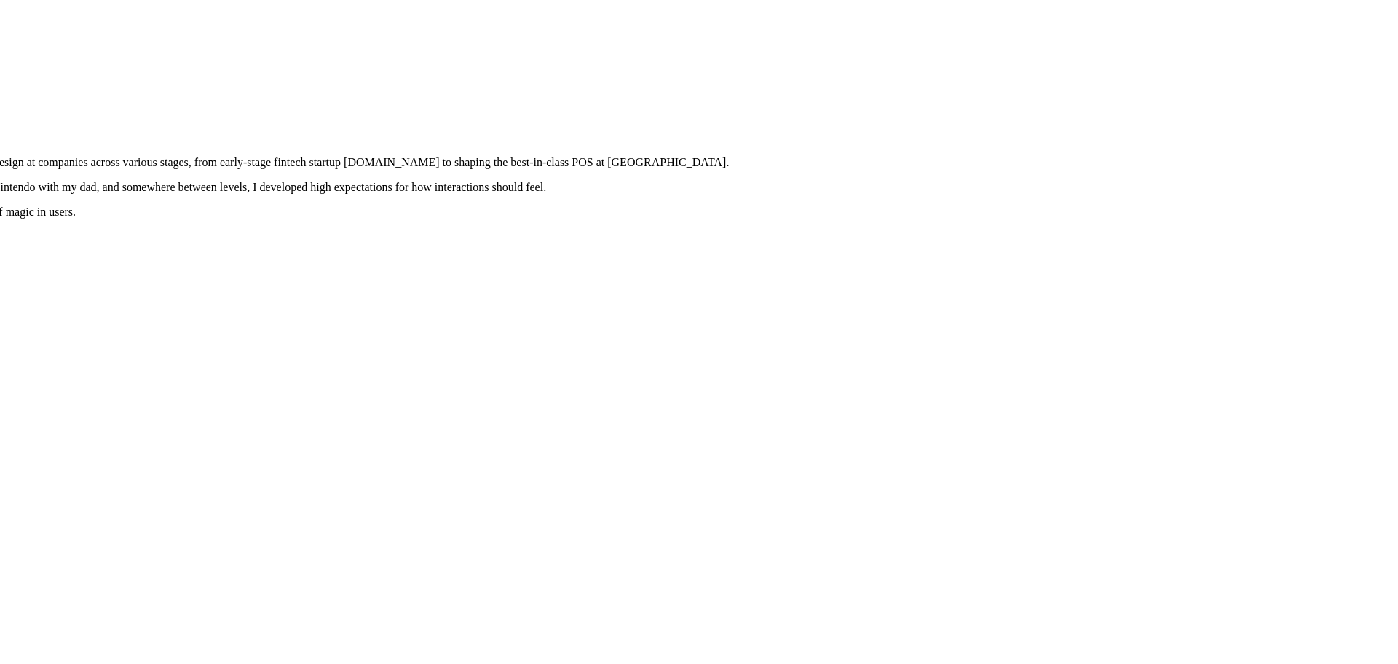
drag, startPoint x: 756, startPoint y: 264, endPoint x: 756, endPoint y: 328, distance: 64.8
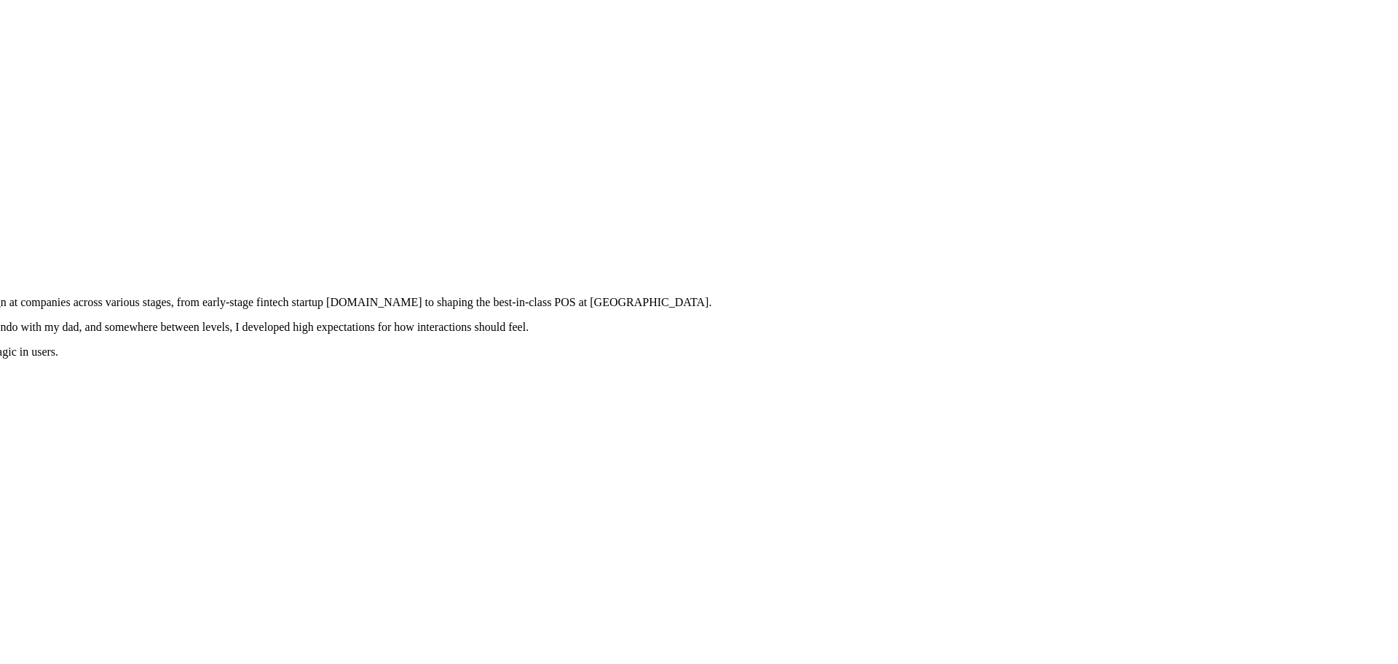
drag, startPoint x: 724, startPoint y: 397, endPoint x: 687, endPoint y: 450, distance: 64.9
click at [0, 0] on vercel-live-feedback at bounding box center [0, 0] width 0 height 0
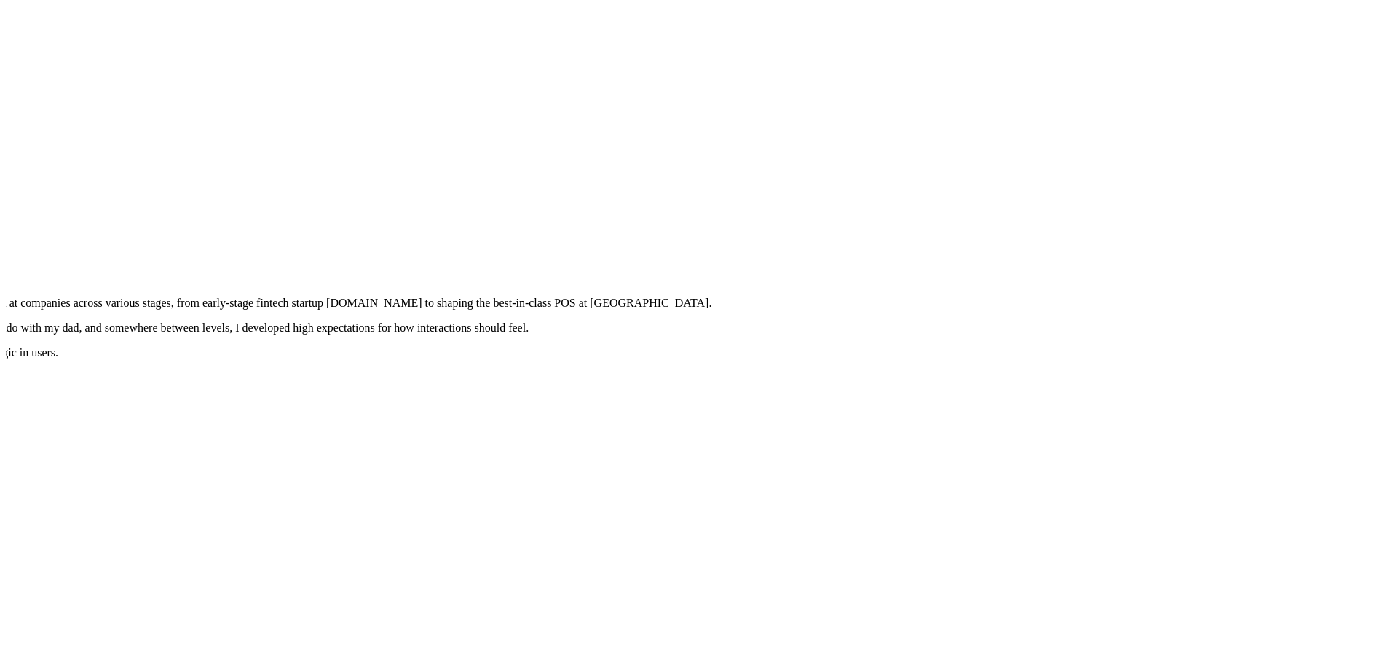
click at [0, 0] on vercel-live-feedback at bounding box center [0, 0] width 0 height 0
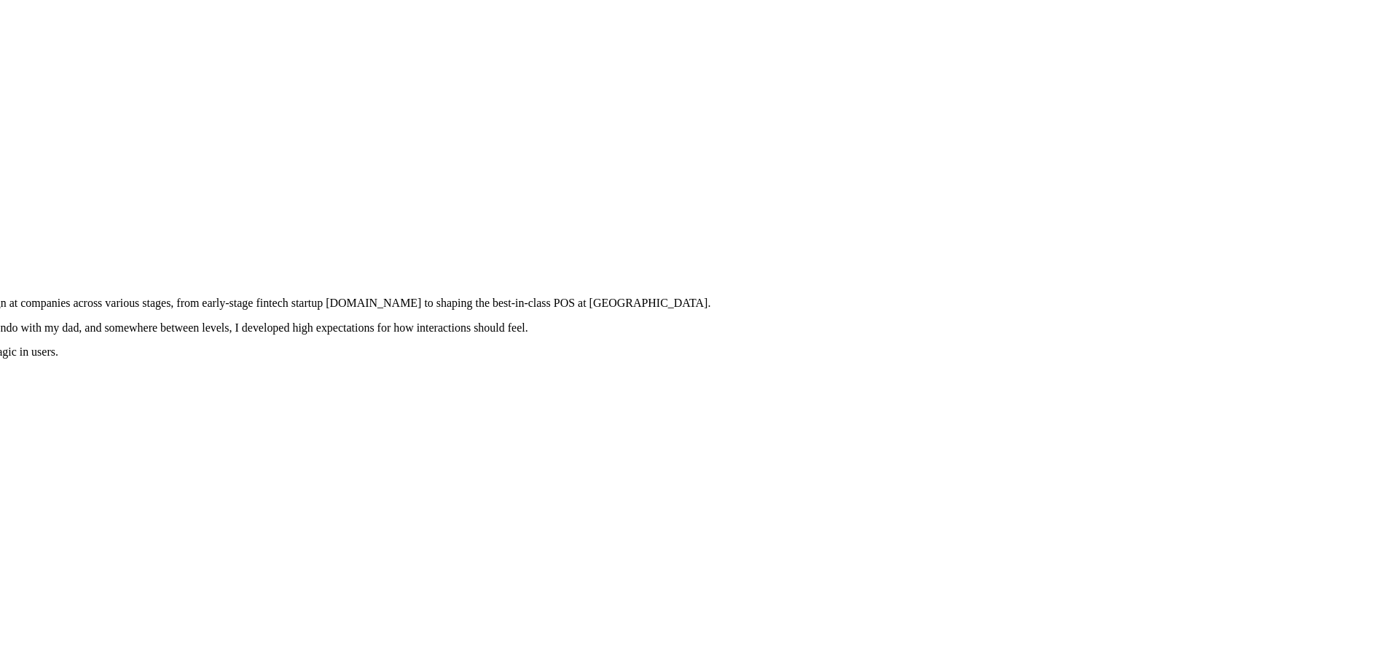
scroll to position [0, 2]
click at [0, 0] on vercel-live-feedback at bounding box center [0, 0] width 0 height 0
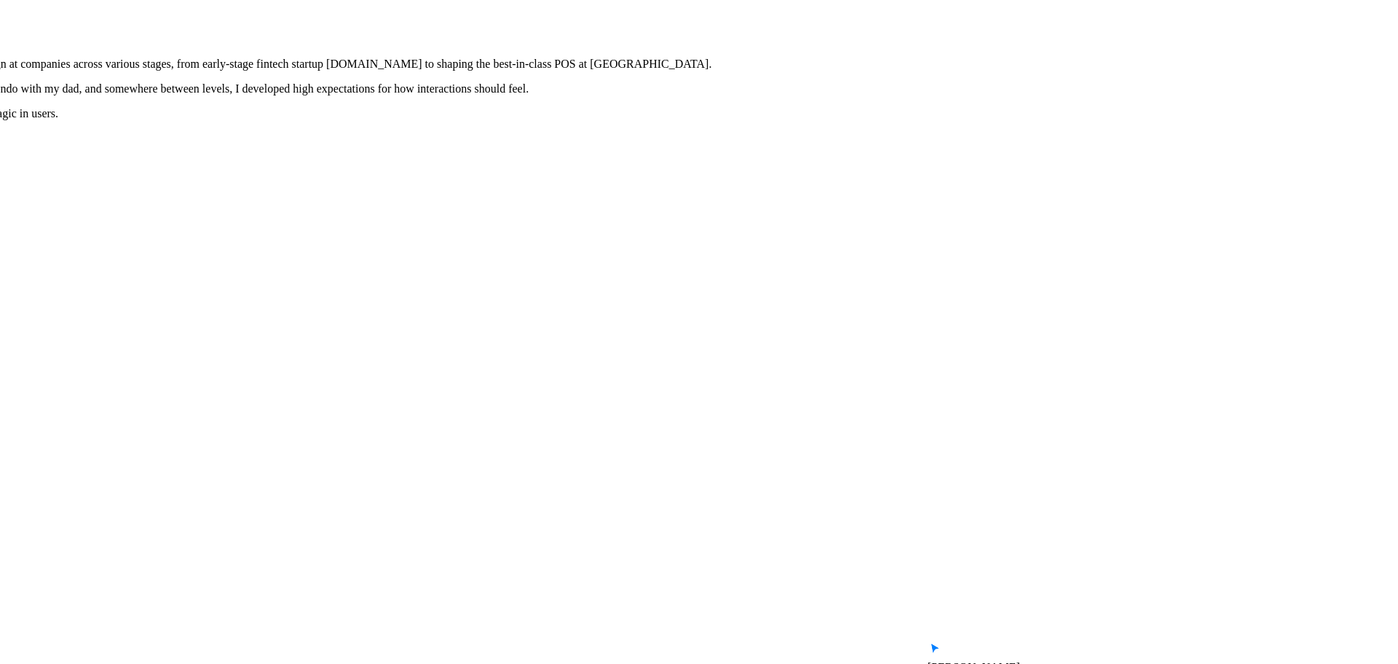
drag, startPoint x: 1112, startPoint y: 574, endPoint x: 1101, endPoint y: 318, distance: 255.9
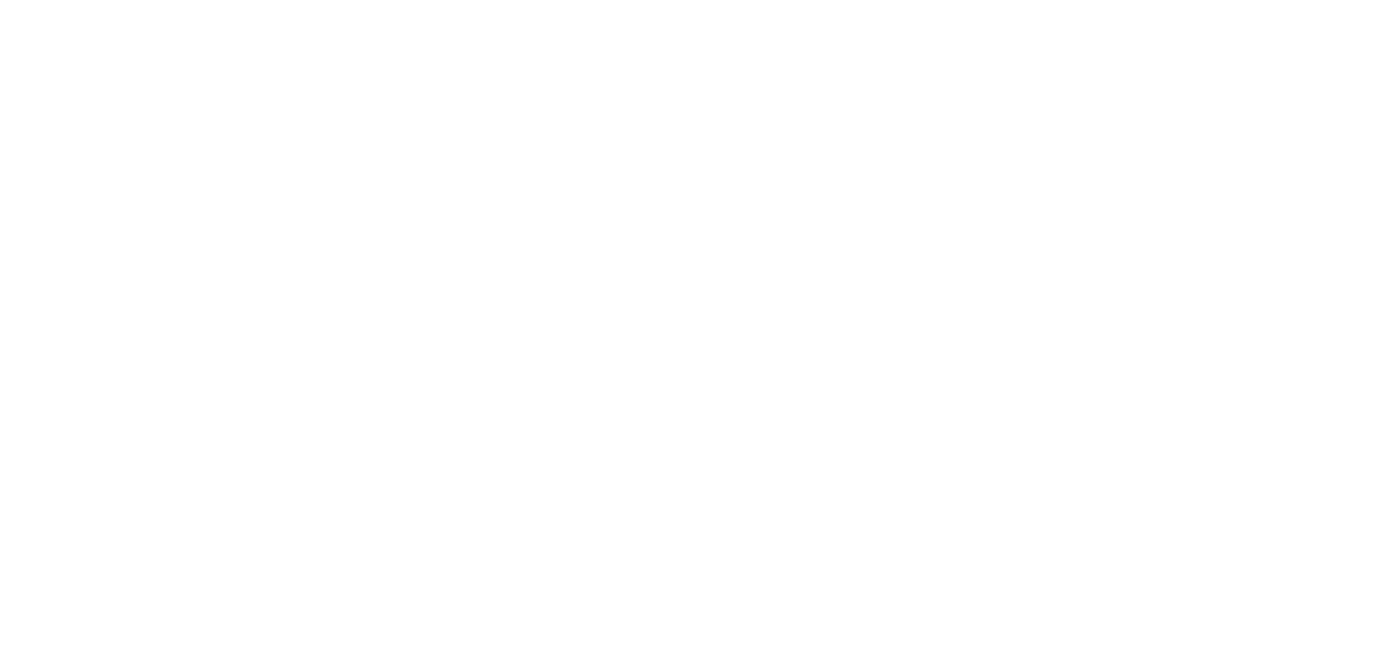
scroll to position [364, 0]
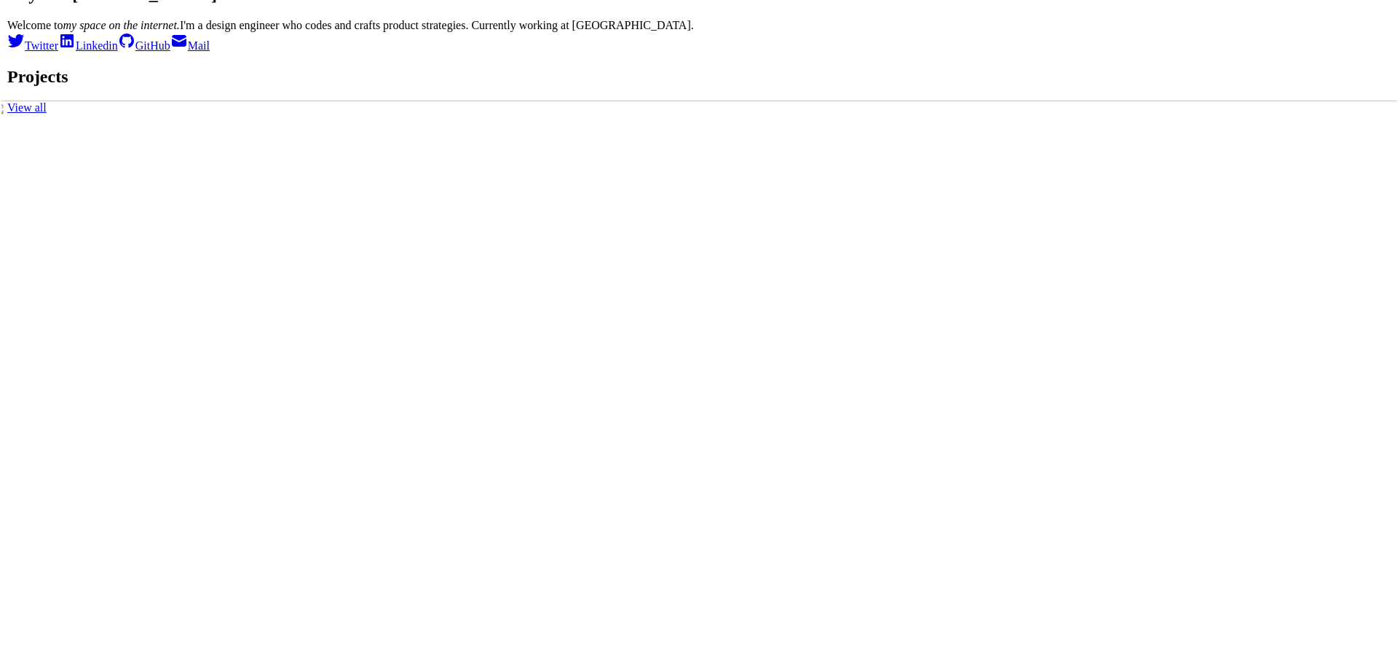
scroll to position [0, 0]
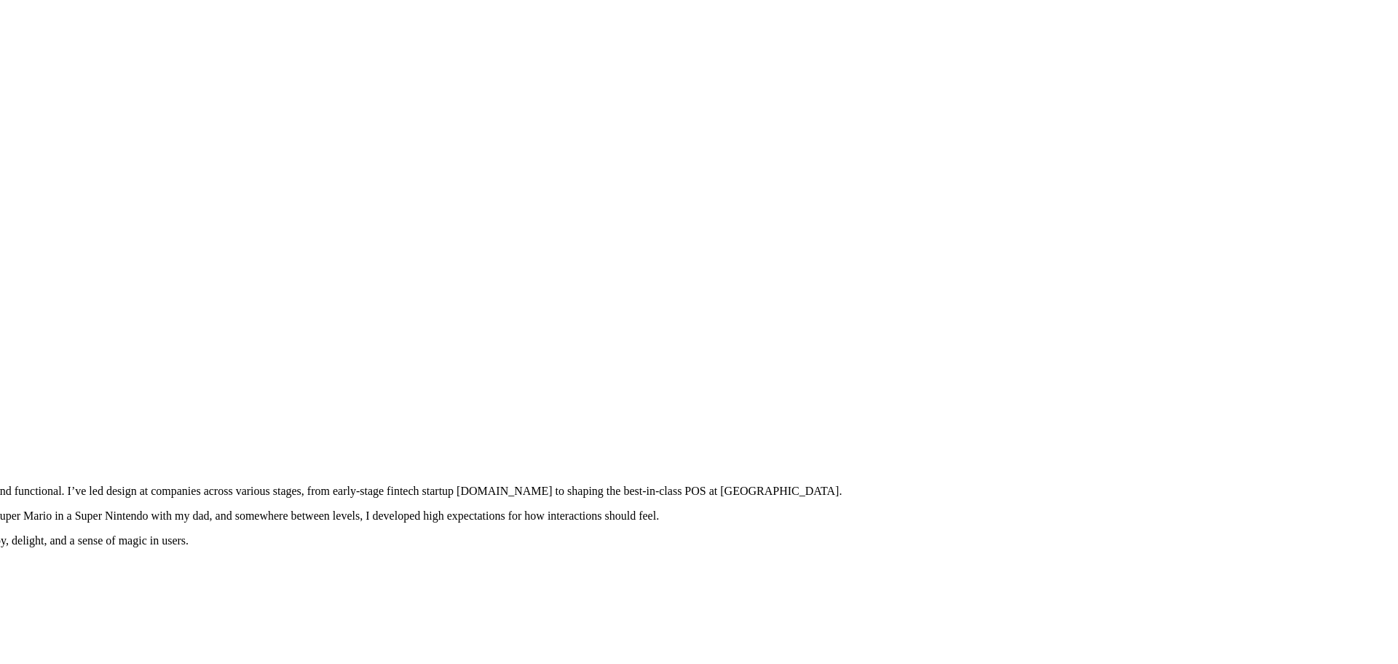
drag, startPoint x: 934, startPoint y: 233, endPoint x: 630, endPoint y: 477, distance: 389.6
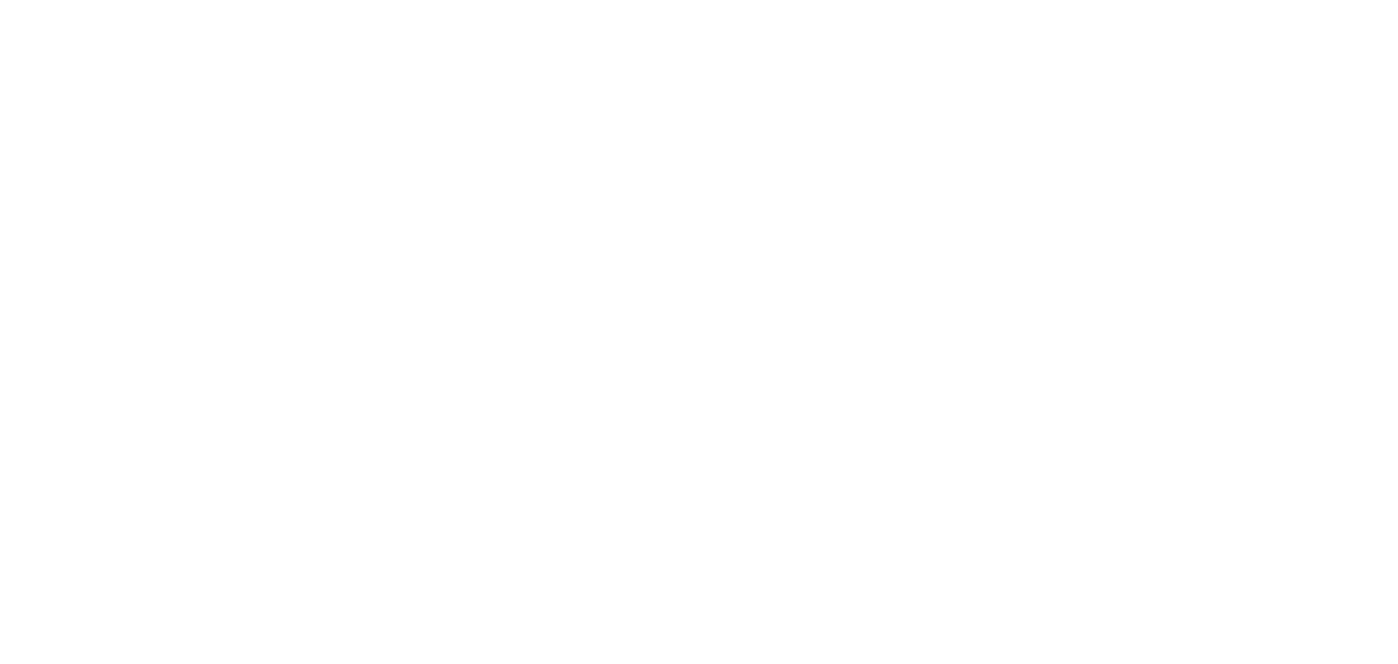
drag, startPoint x: 749, startPoint y: 310, endPoint x: 449, endPoint y: 543, distance: 379.4
drag, startPoint x: 629, startPoint y: 147, endPoint x: 1221, endPoint y: 299, distance: 611.2
drag, startPoint x: 538, startPoint y: 396, endPoint x: 918, endPoint y: 119, distance: 471.3
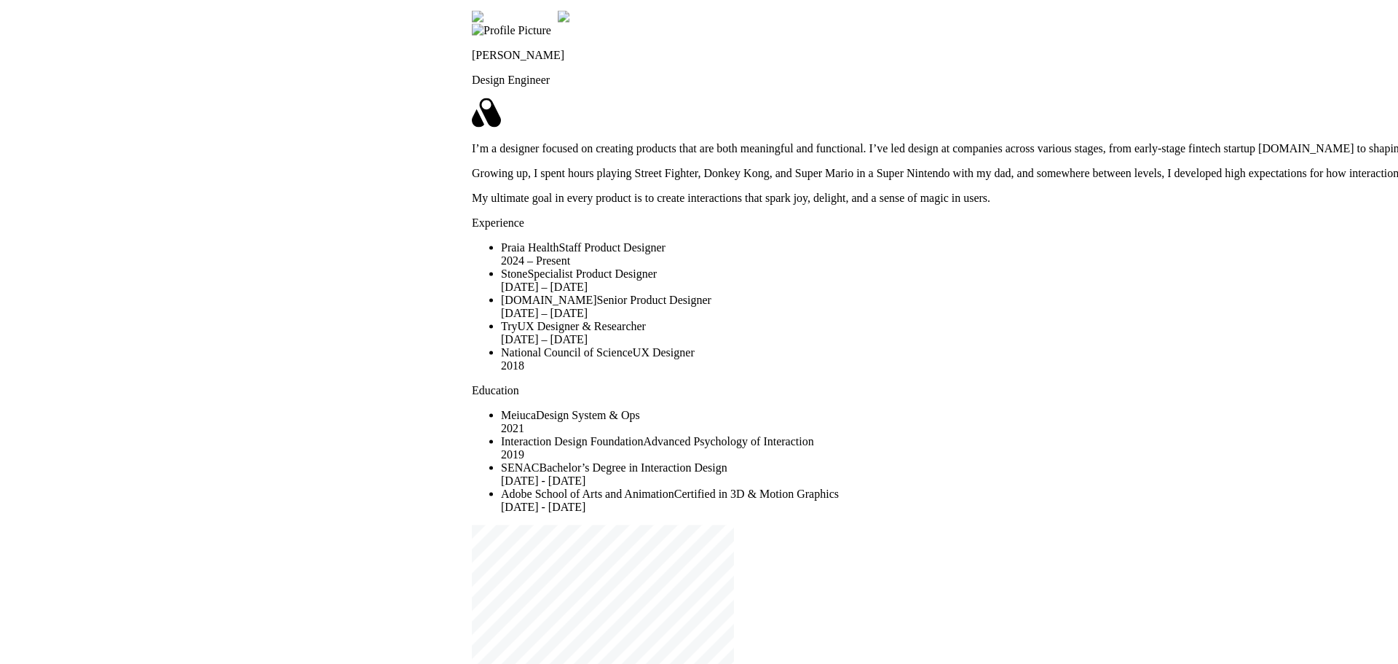
drag, startPoint x: 573, startPoint y: 464, endPoint x: 580, endPoint y: 15, distance: 448.7
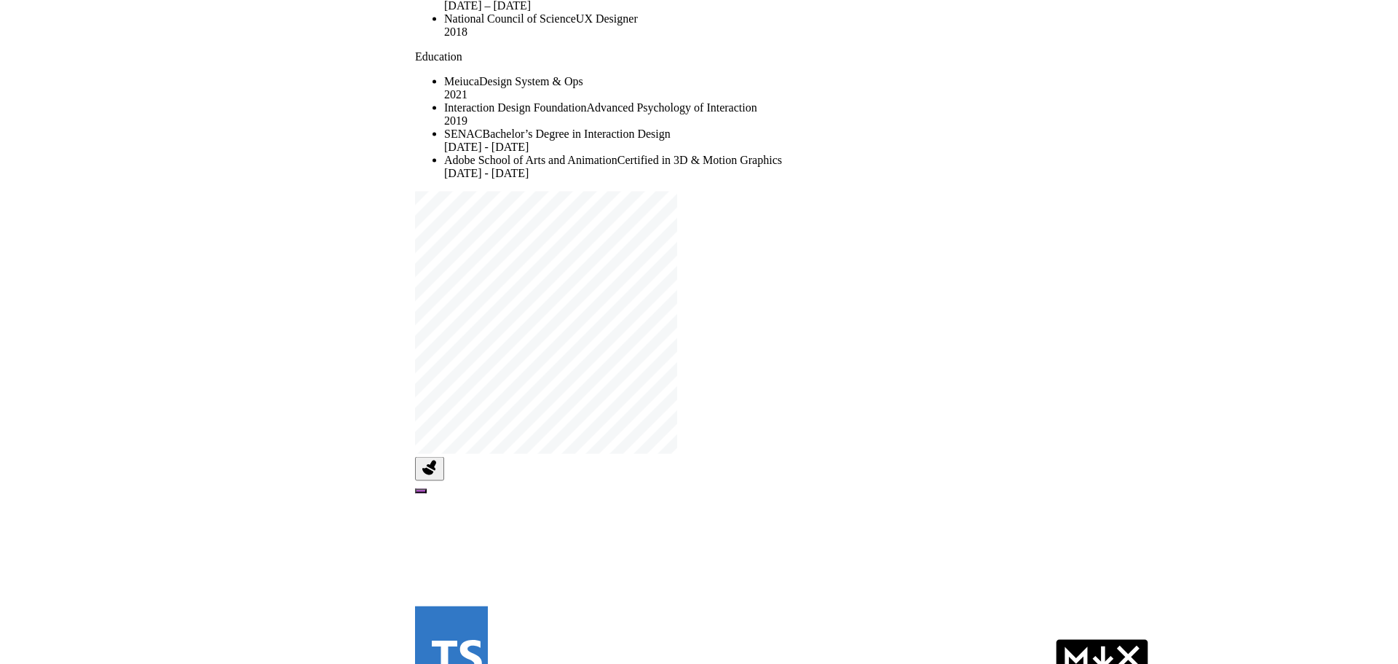
drag, startPoint x: 429, startPoint y: 480, endPoint x: 350, endPoint y: 62, distance: 425.6
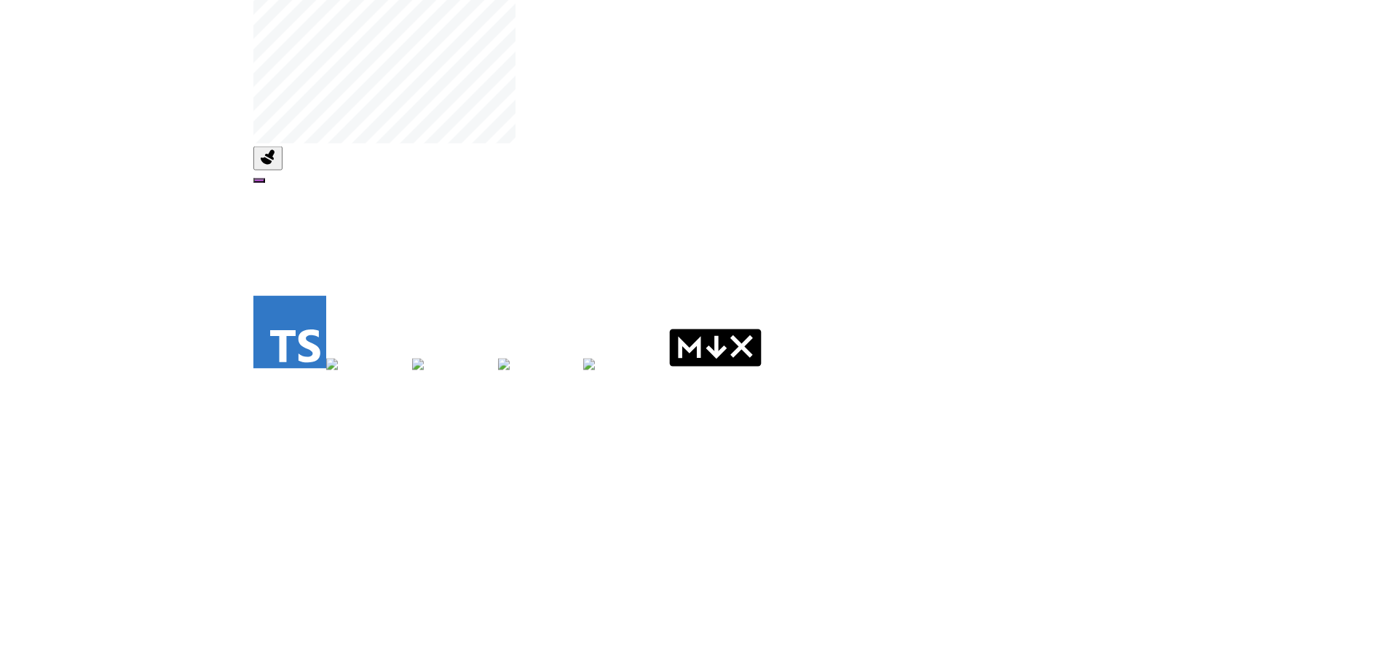
drag, startPoint x: 481, startPoint y: 346, endPoint x: 388, endPoint y: 178, distance: 192.4
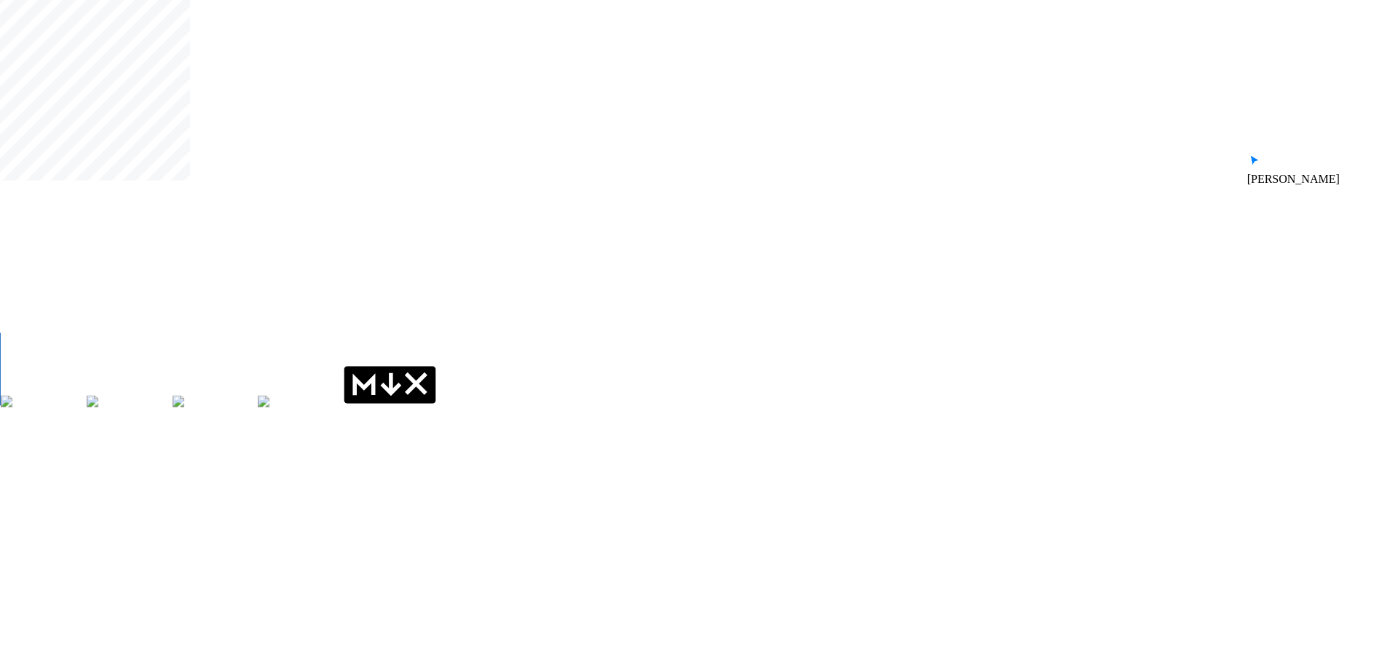
drag, startPoint x: 621, startPoint y: 249, endPoint x: 373, endPoint y: 262, distance: 248.0
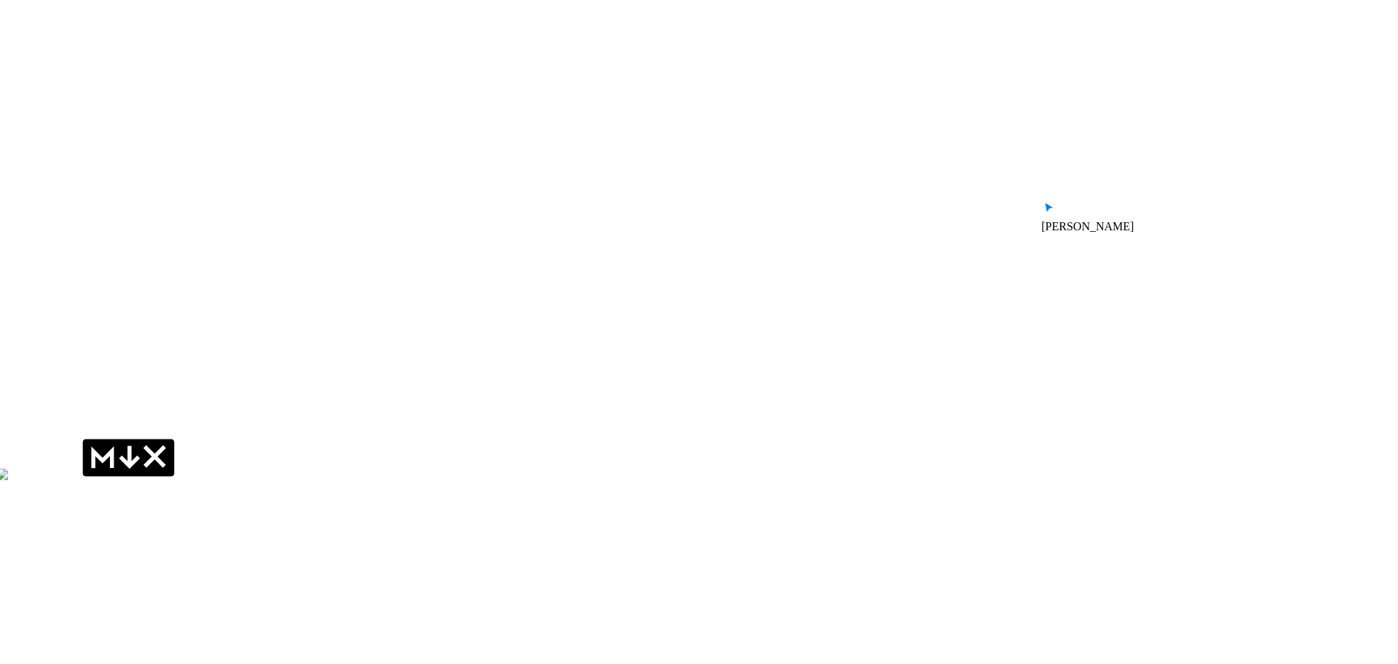
drag, startPoint x: 686, startPoint y: 291, endPoint x: 416, endPoint y: 390, distance: 287.6
drag, startPoint x: 605, startPoint y: 289, endPoint x: 471, endPoint y: 310, distance: 135.7
drag, startPoint x: 804, startPoint y: 165, endPoint x: 789, endPoint y: 205, distance: 42.9
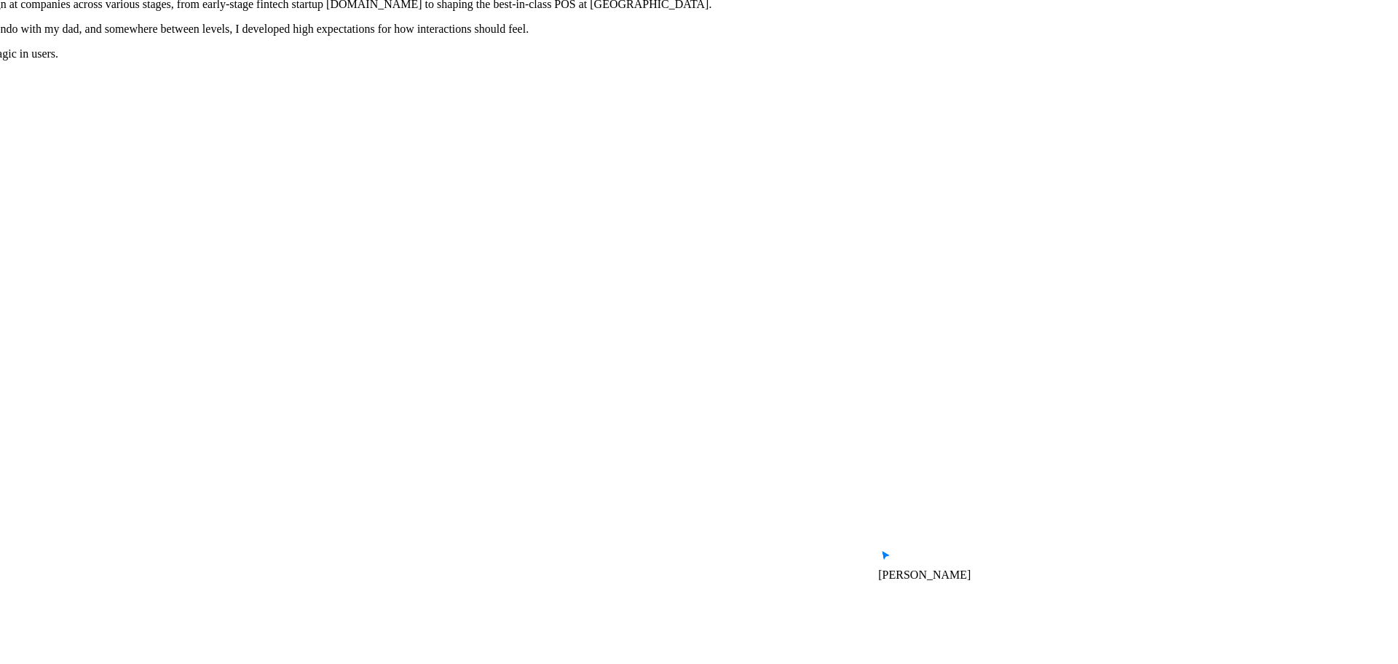
drag, startPoint x: 824, startPoint y: 307, endPoint x: 659, endPoint y: 512, distance: 263.2
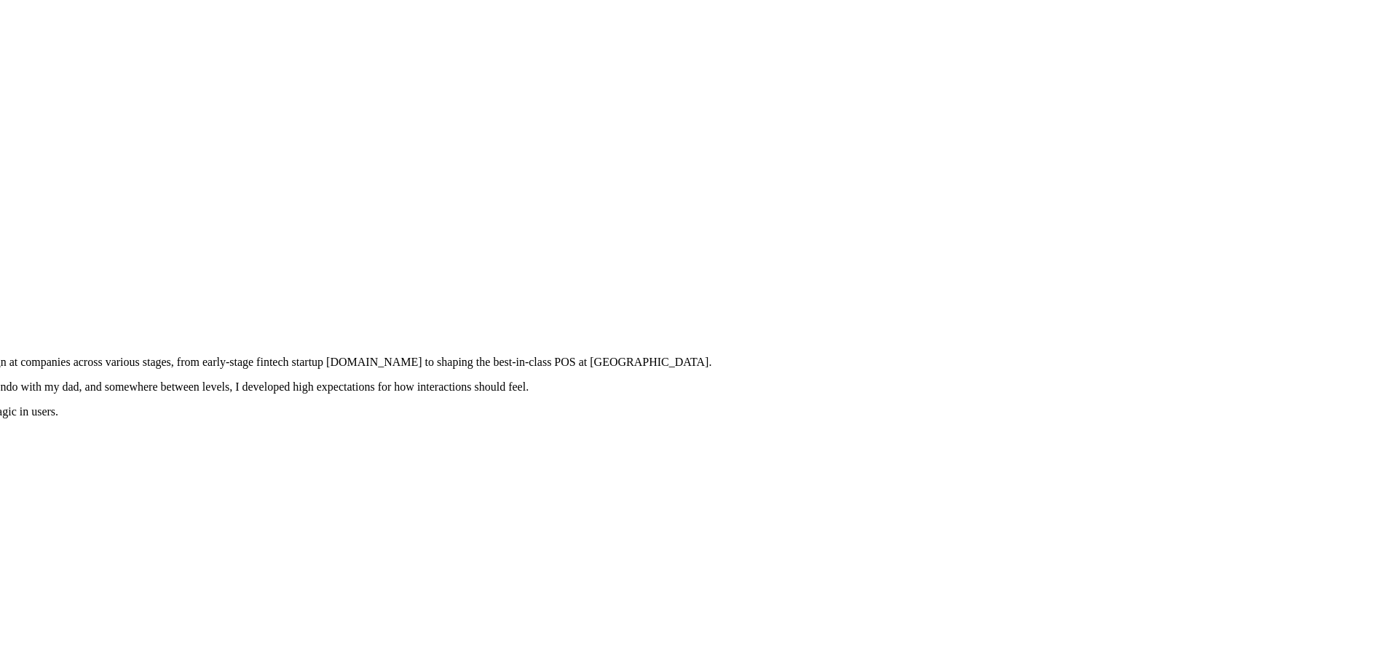
drag, startPoint x: 916, startPoint y: 145, endPoint x: 832, endPoint y: 375, distance: 244.9
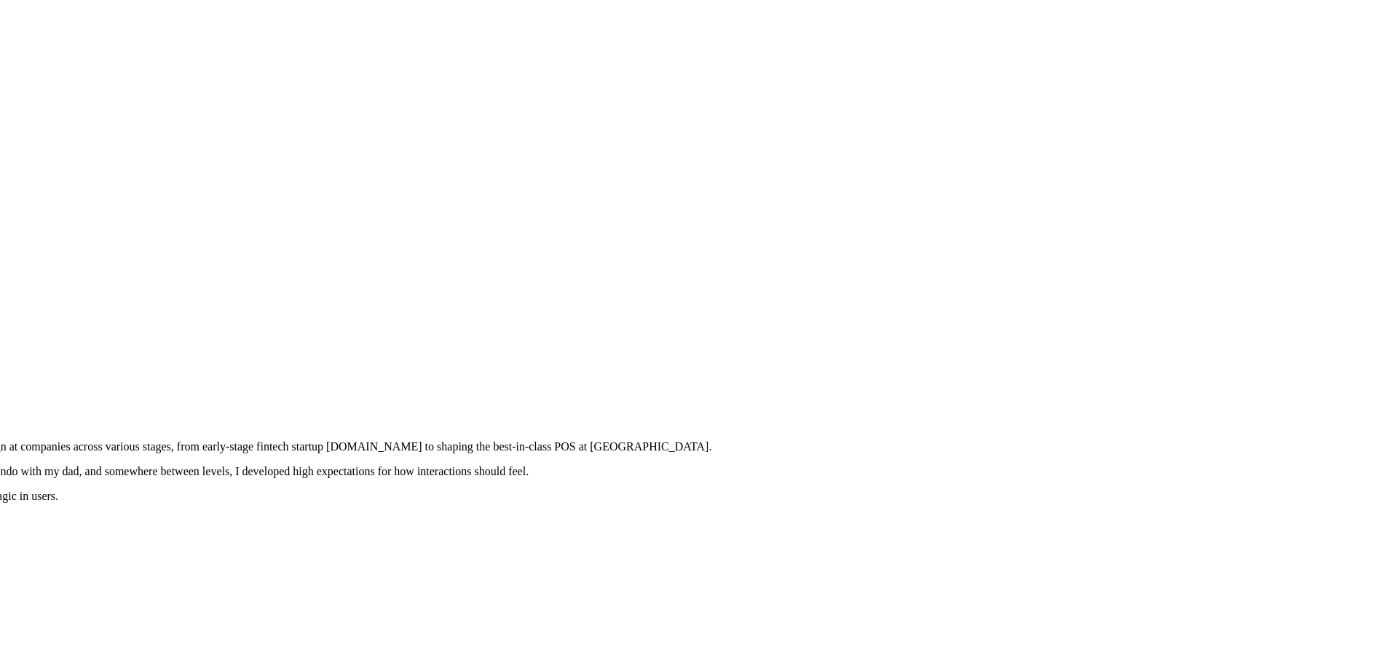
click at [0, 0] on vercel-live-feedback at bounding box center [0, 0] width 0 height 0
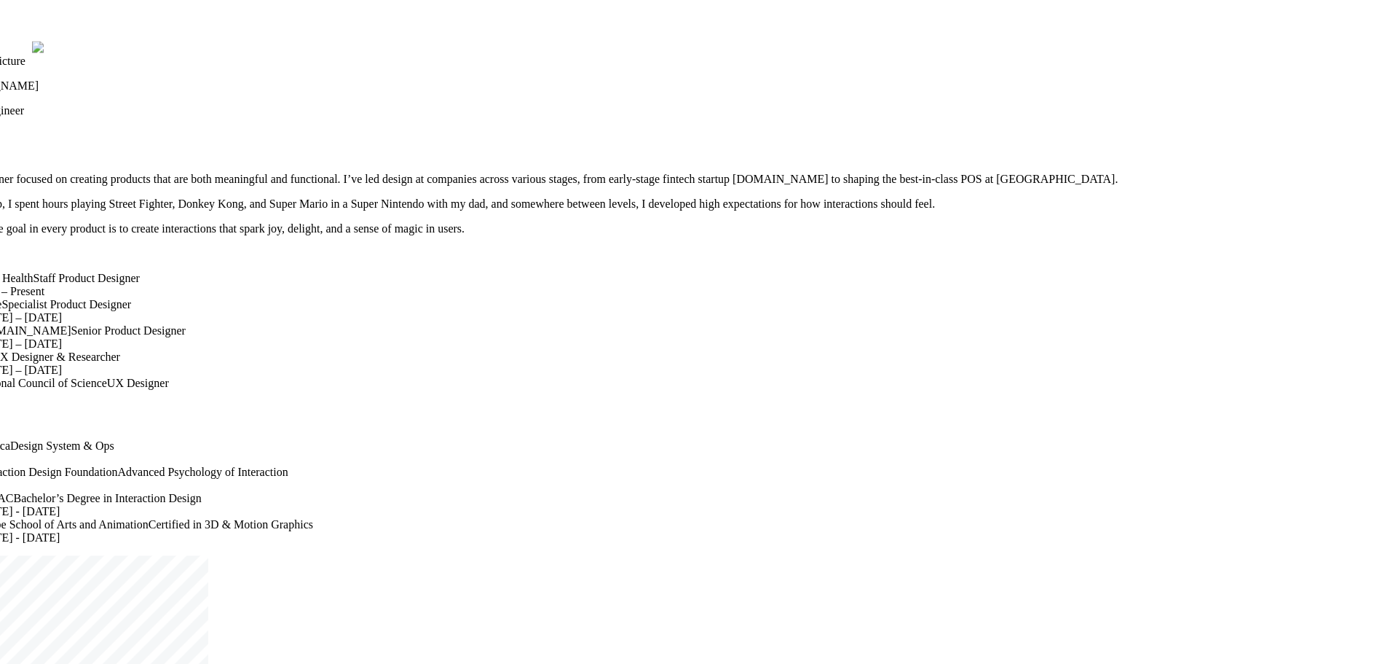
drag, startPoint x: 861, startPoint y: 388, endPoint x: 1228, endPoint y: 147, distance: 439.2
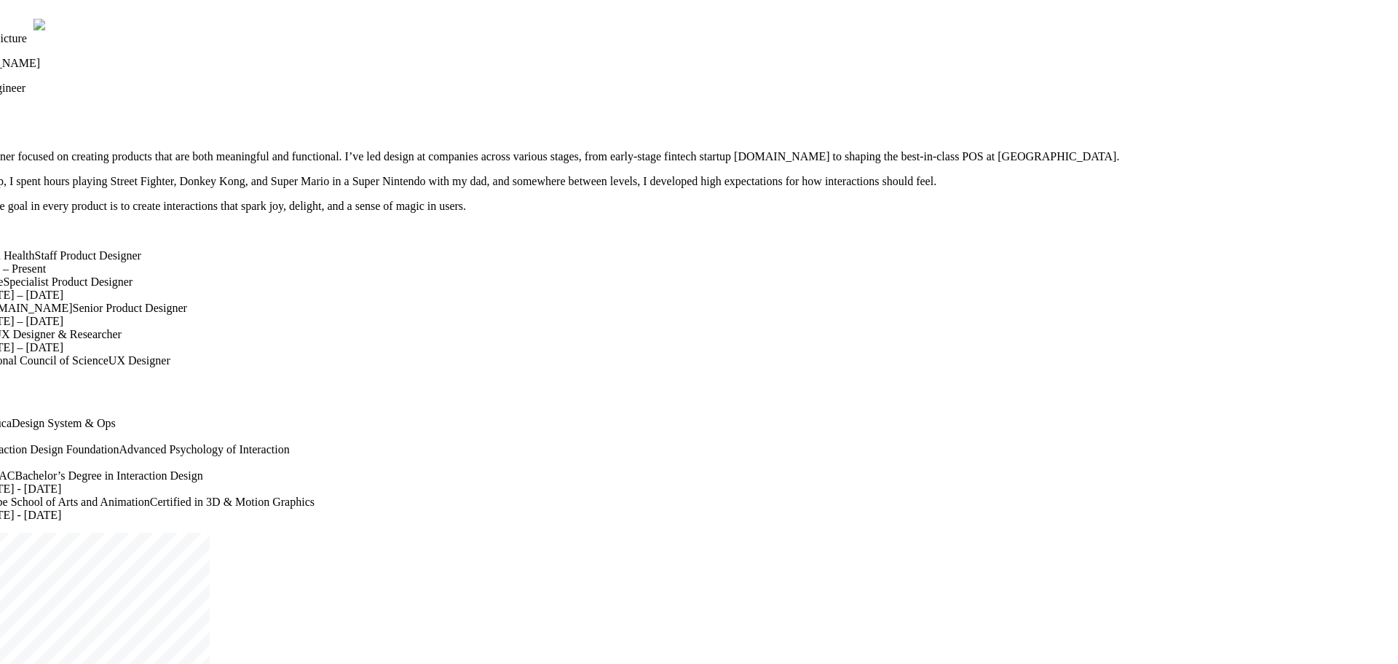
drag, startPoint x: 905, startPoint y: 612, endPoint x: 930, endPoint y: 455, distance: 158.7
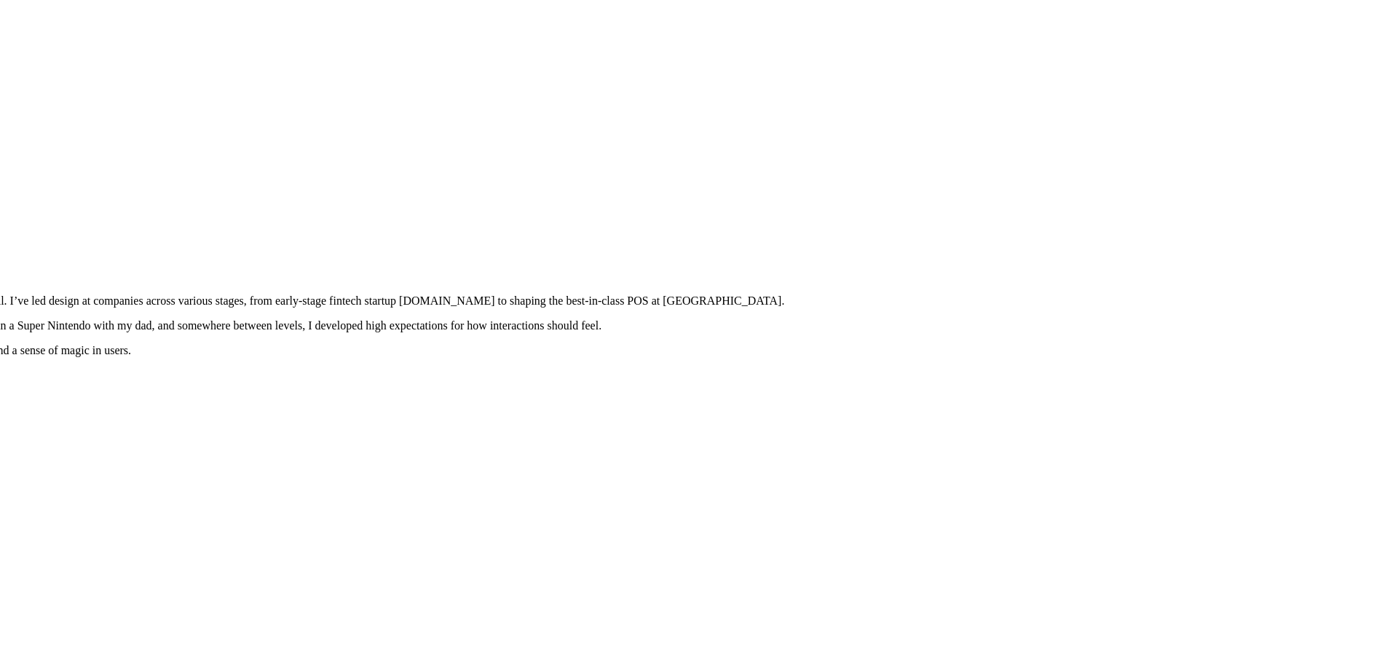
drag, startPoint x: 1192, startPoint y: 189, endPoint x: 721, endPoint y: 585, distance: 615.1
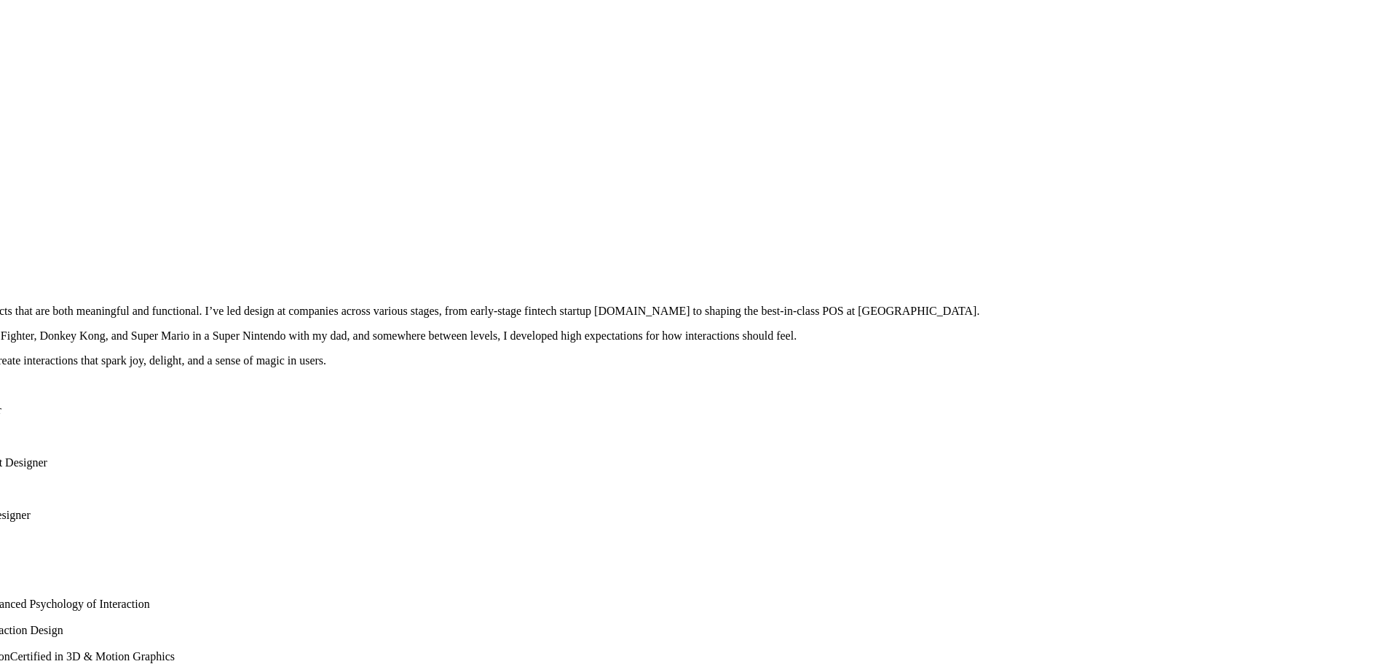
drag, startPoint x: 515, startPoint y: 245, endPoint x: 783, endPoint y: 195, distance: 272.7
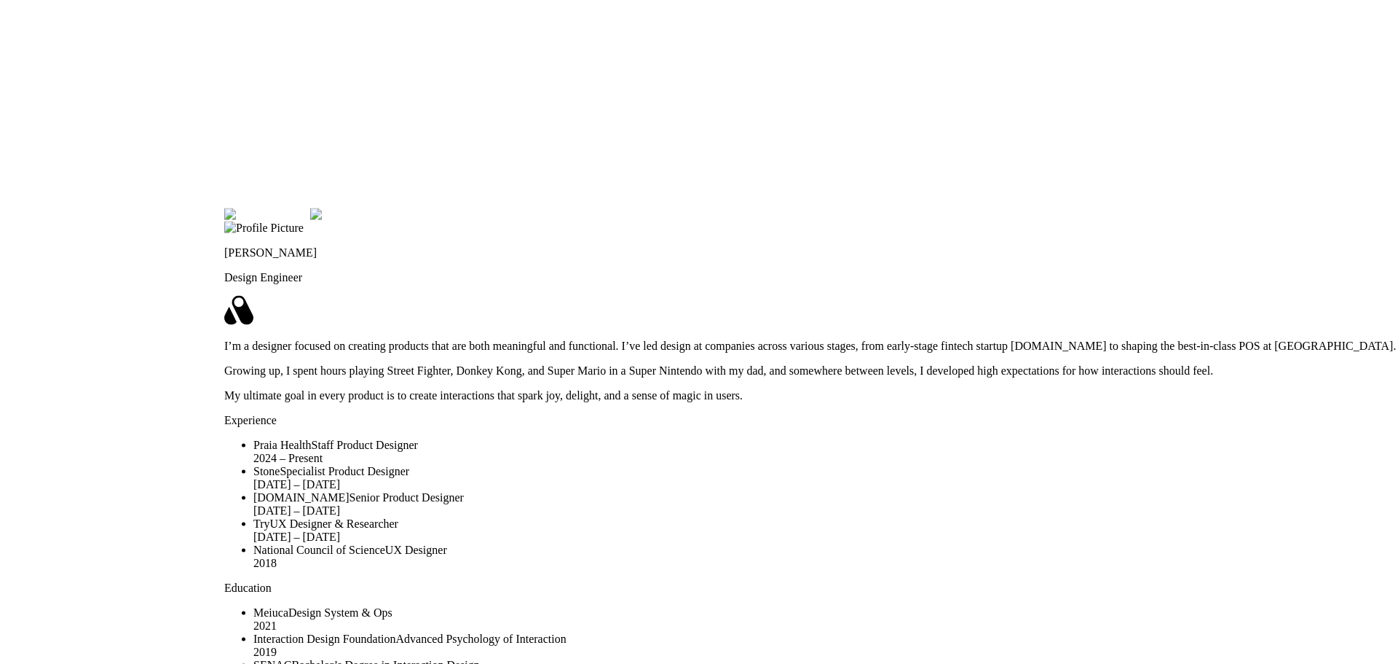
drag, startPoint x: 783, startPoint y: 195, endPoint x: 1200, endPoint y: 230, distance: 418.8
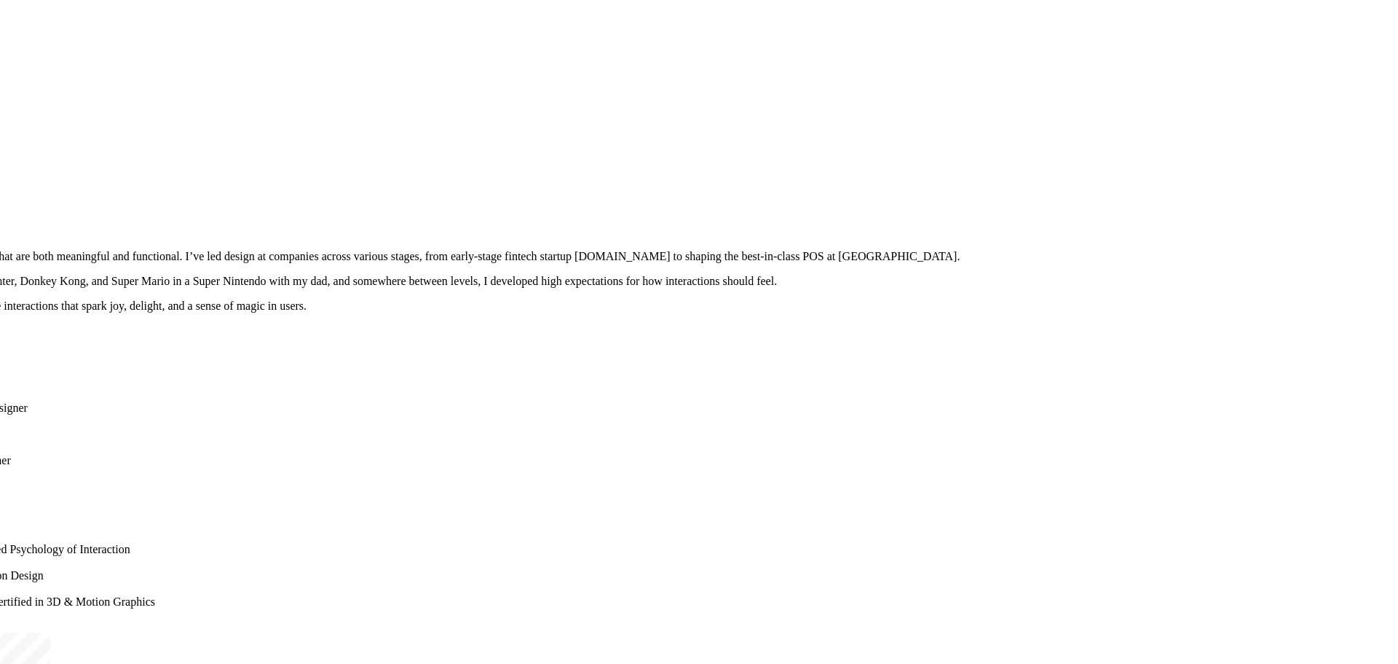
drag, startPoint x: 1070, startPoint y: 200, endPoint x: 510, endPoint y: 59, distance: 577.5
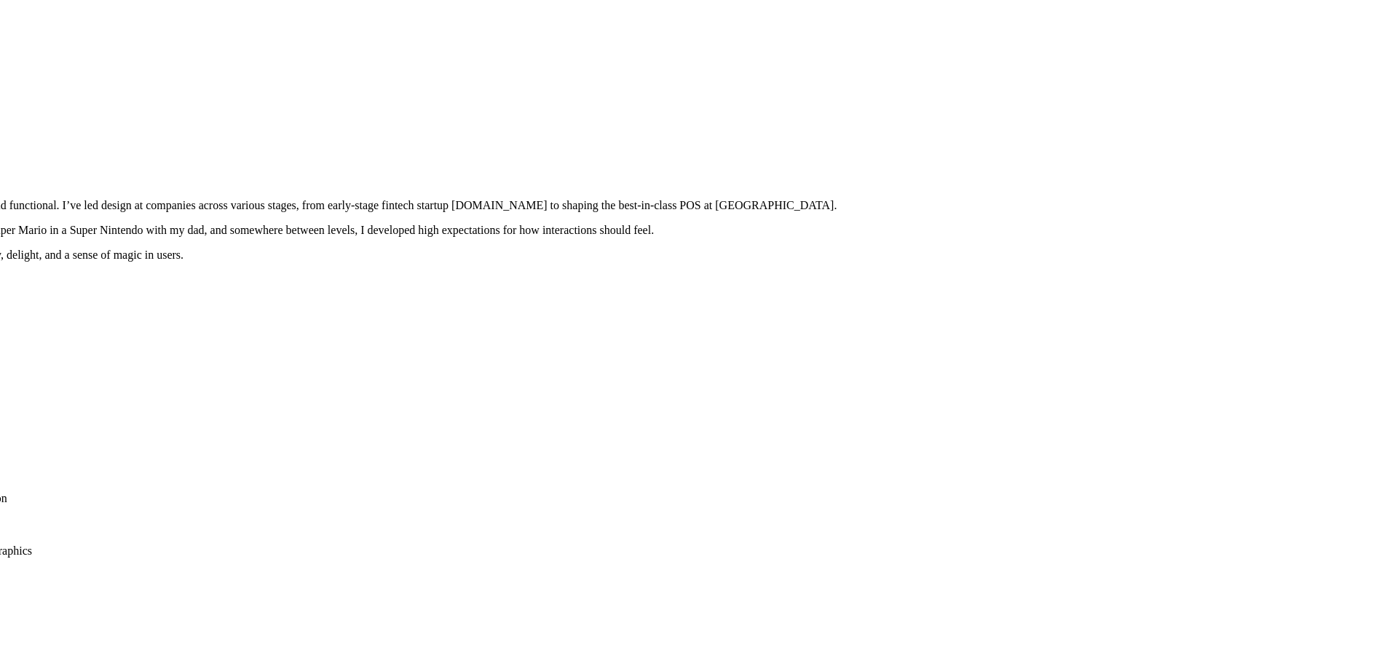
click at [0, 0] on vercel-live-feedback at bounding box center [0, 0] width 0 height 0
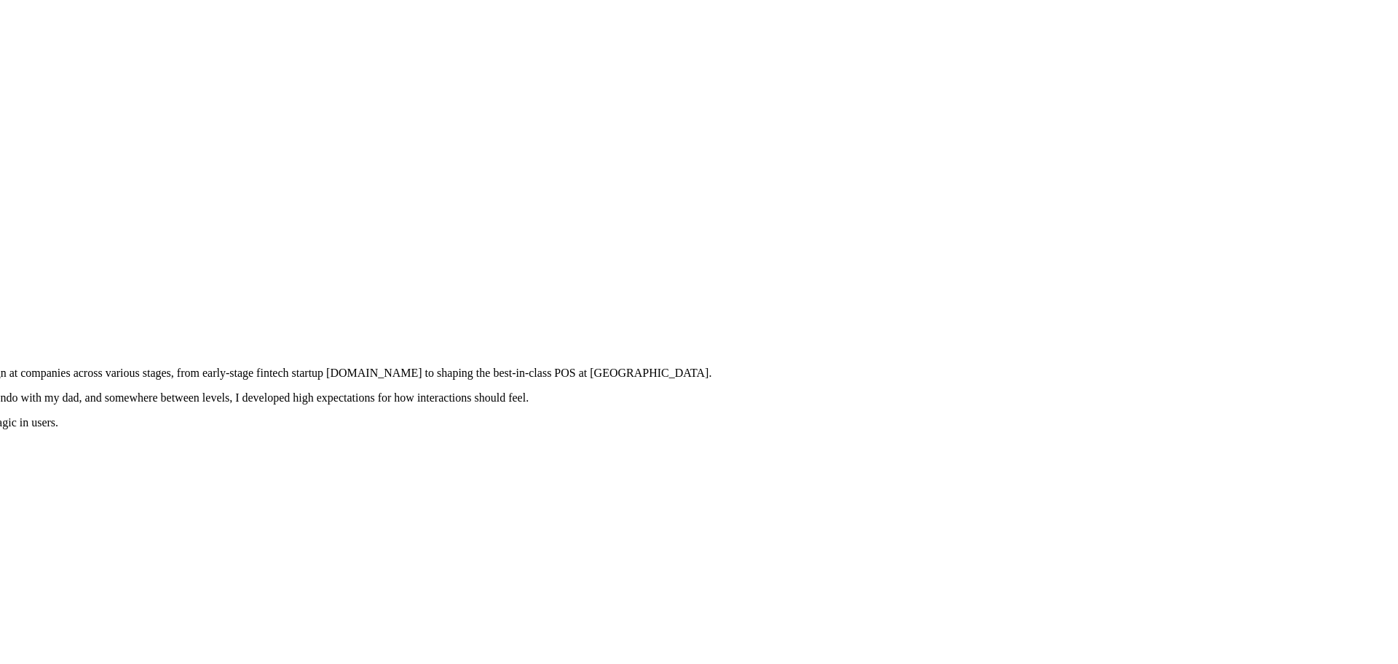
drag, startPoint x: 990, startPoint y: 136, endPoint x: 771, endPoint y: 305, distance: 276.2
